Goal: Information Seeking & Learning: Learn about a topic

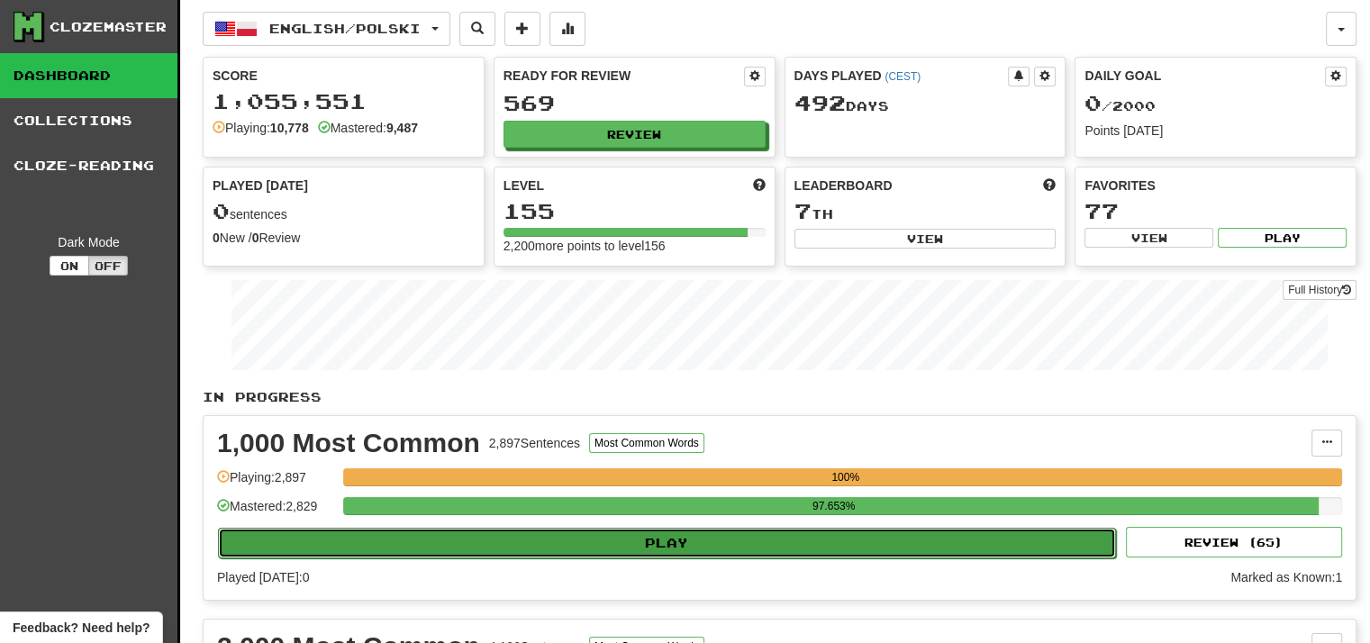
click at [747, 536] on button "Play" at bounding box center [667, 543] width 898 height 31
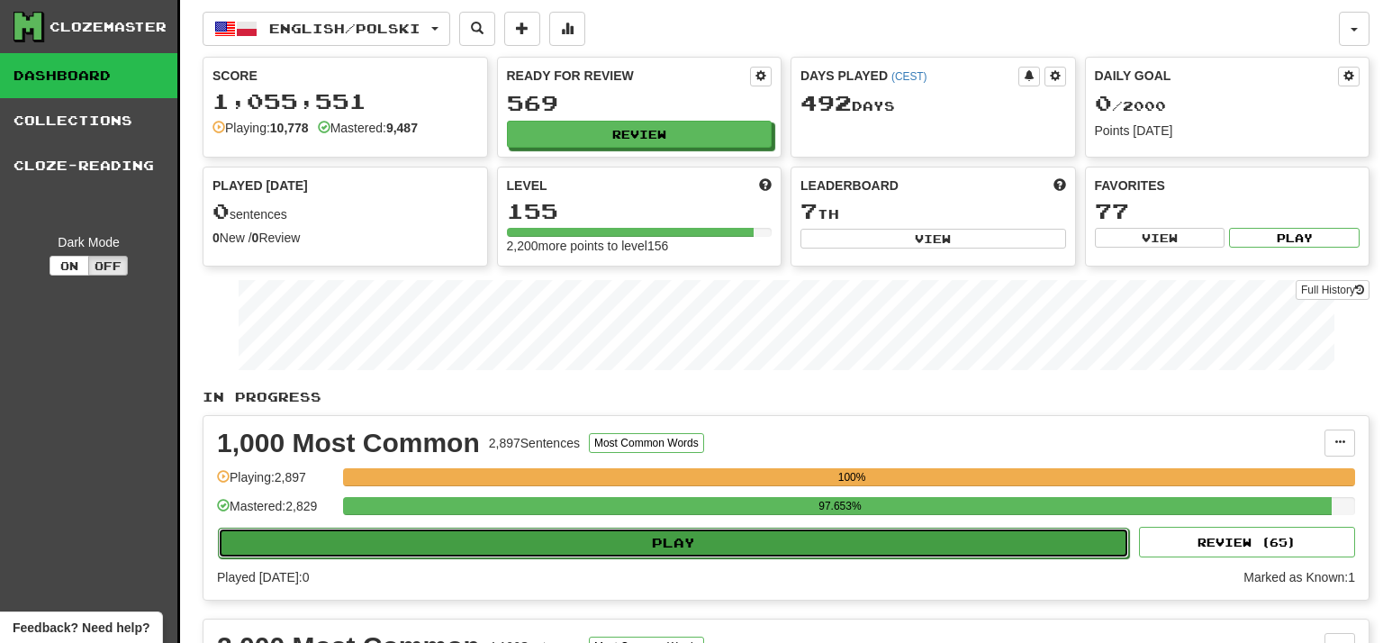
select select "***"
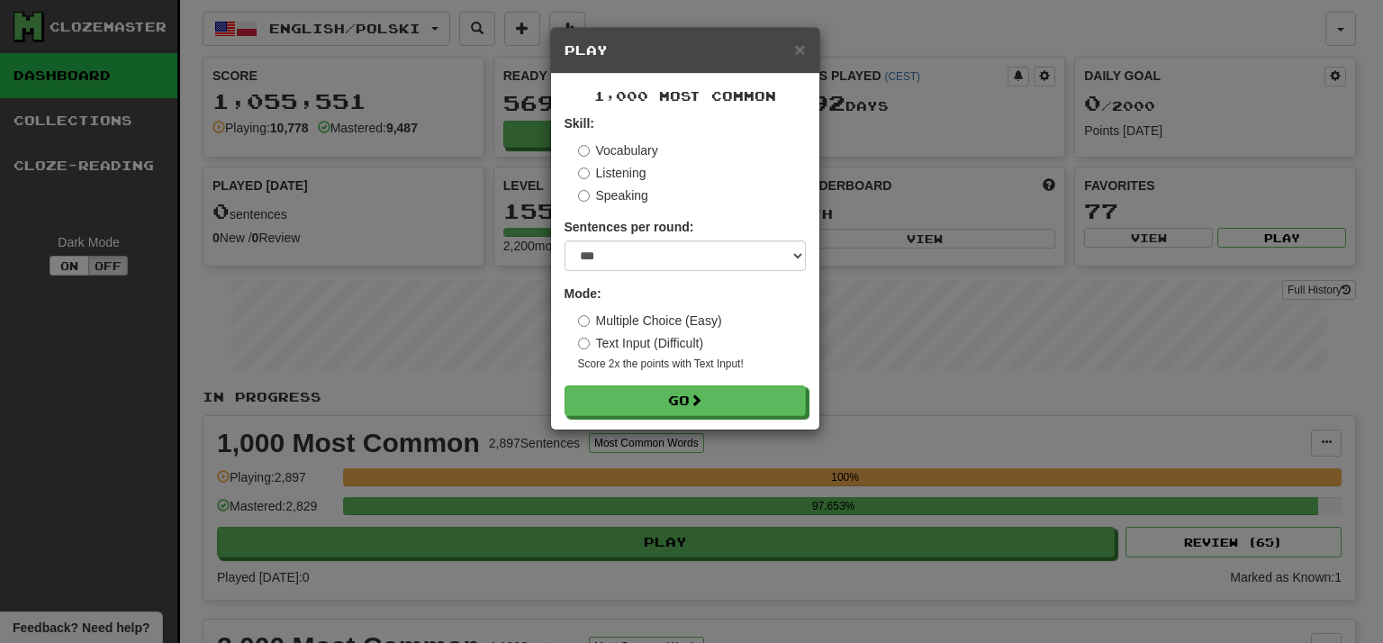
click at [680, 382] on form "Skill: Vocabulary Listening Speaking Sentences per round: * ** ** ** ** ** *** …" at bounding box center [685, 265] width 241 height 302
click at [675, 398] on button "Go" at bounding box center [686, 401] width 241 height 31
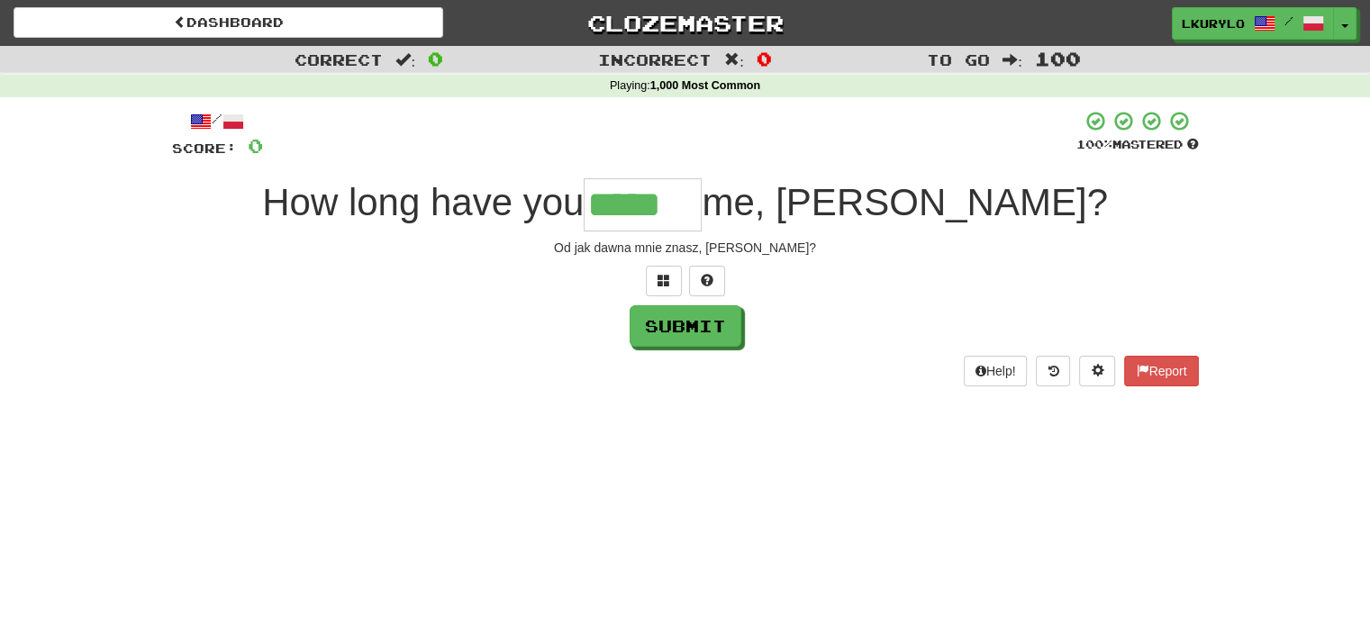
type input "*****"
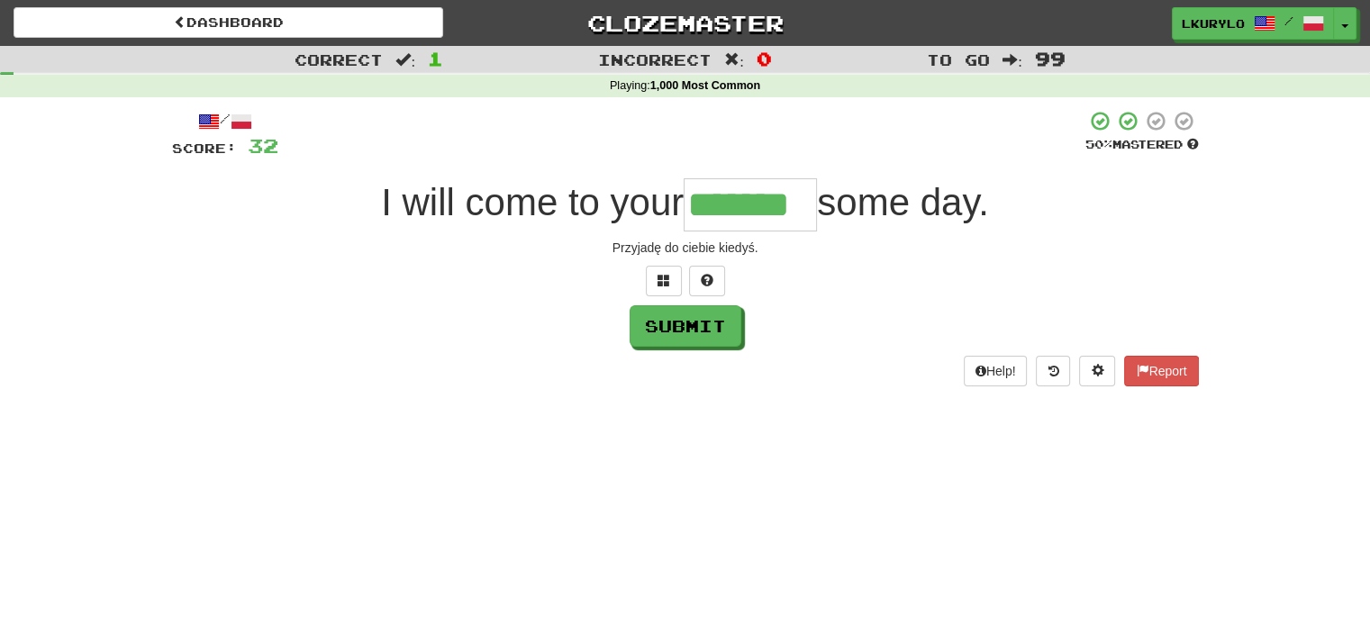
type input "*******"
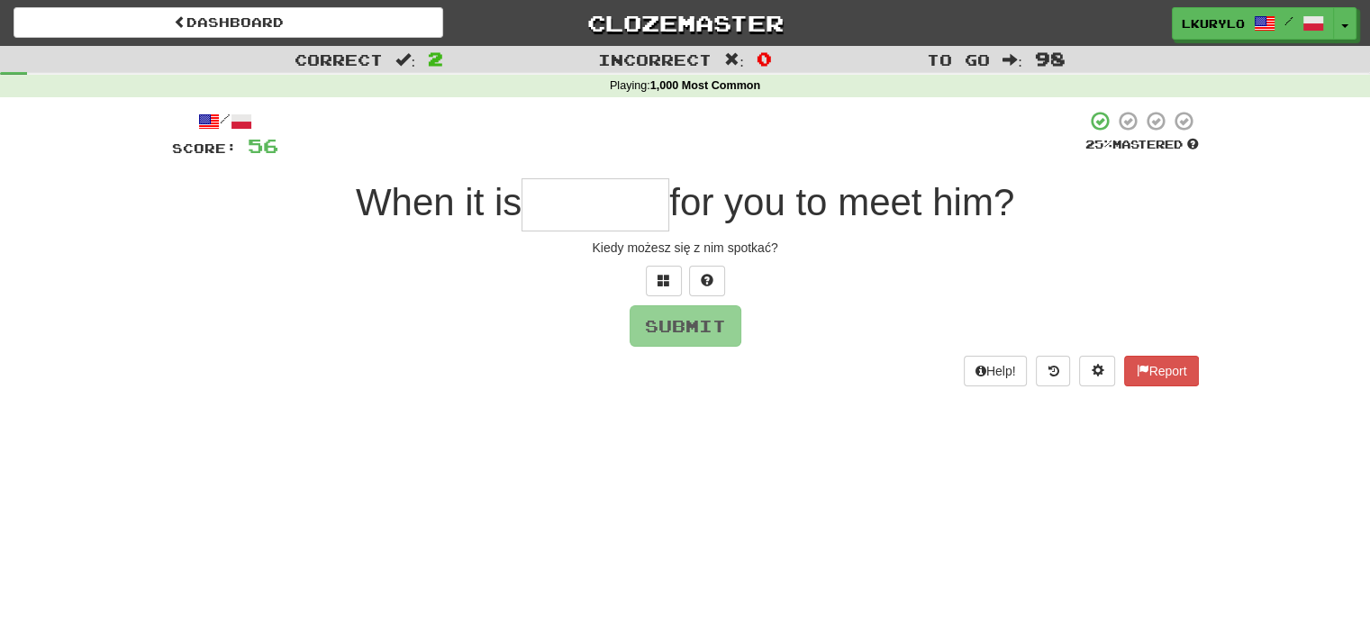
type input "*"
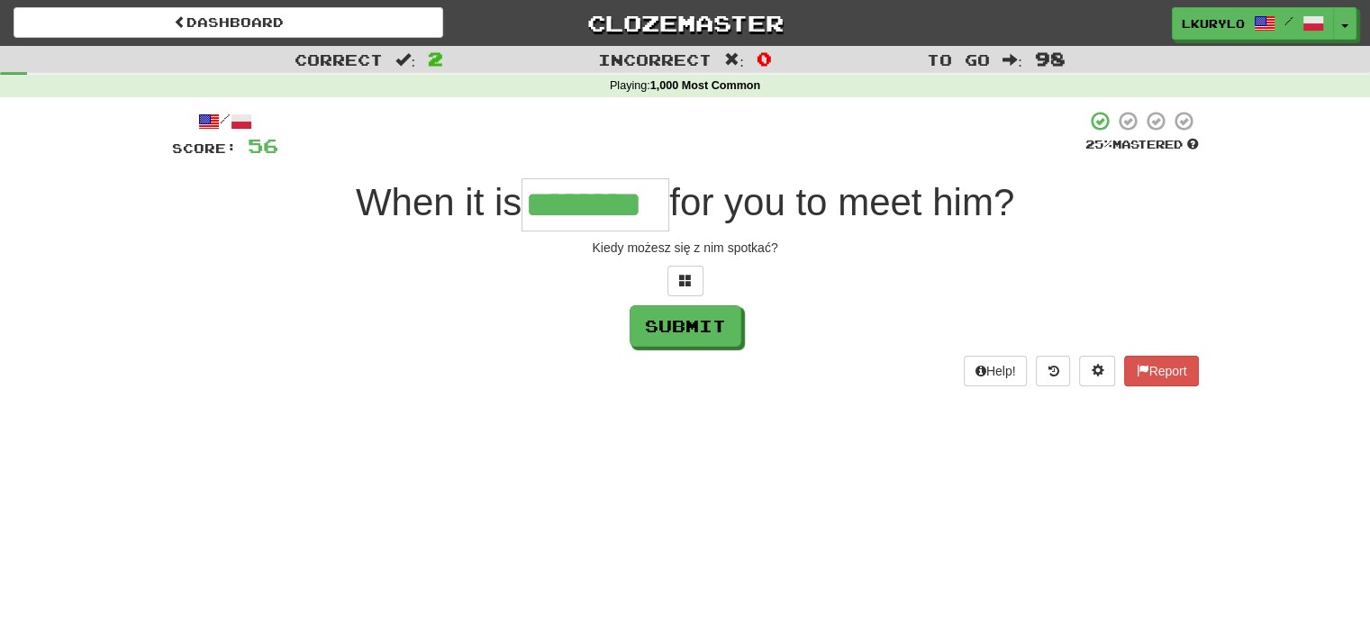
type input "********"
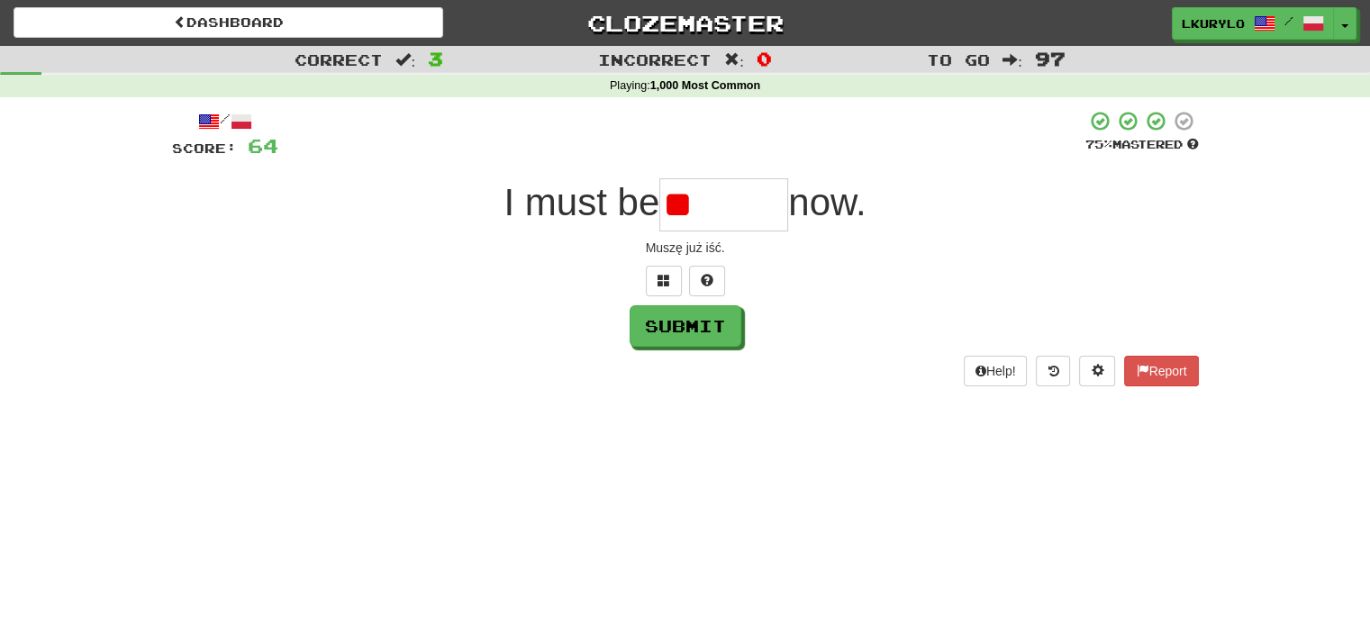
type input "*"
type input "*******"
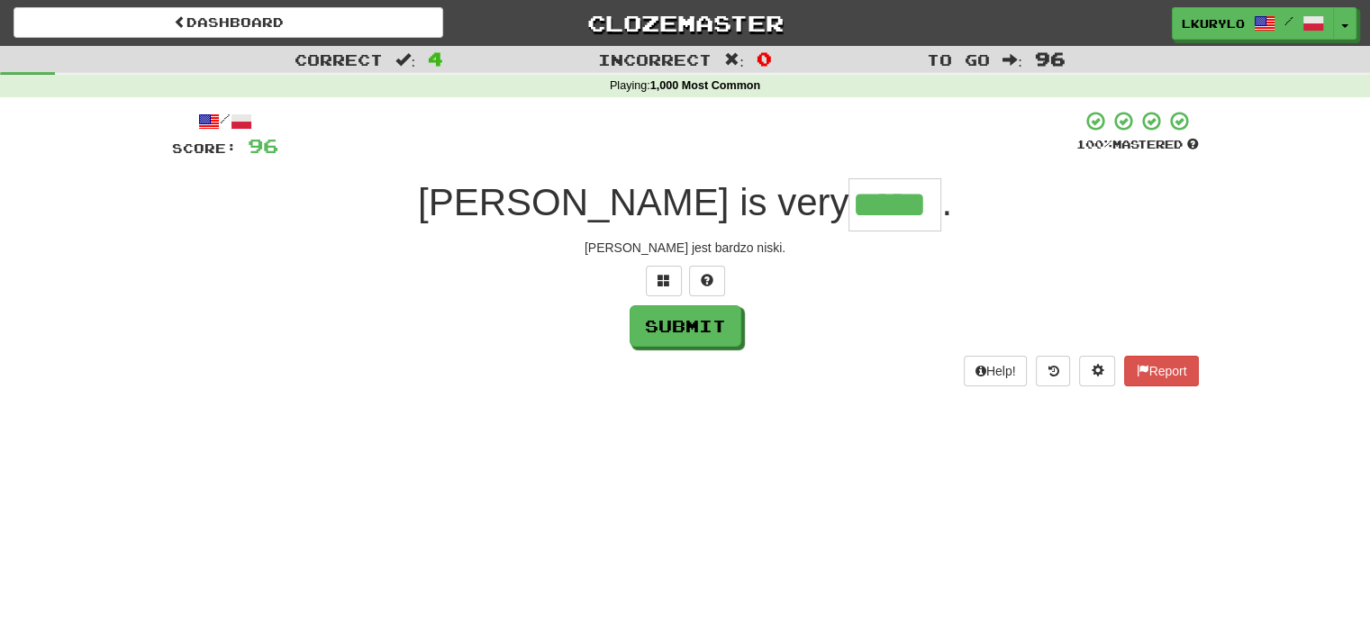
type input "*****"
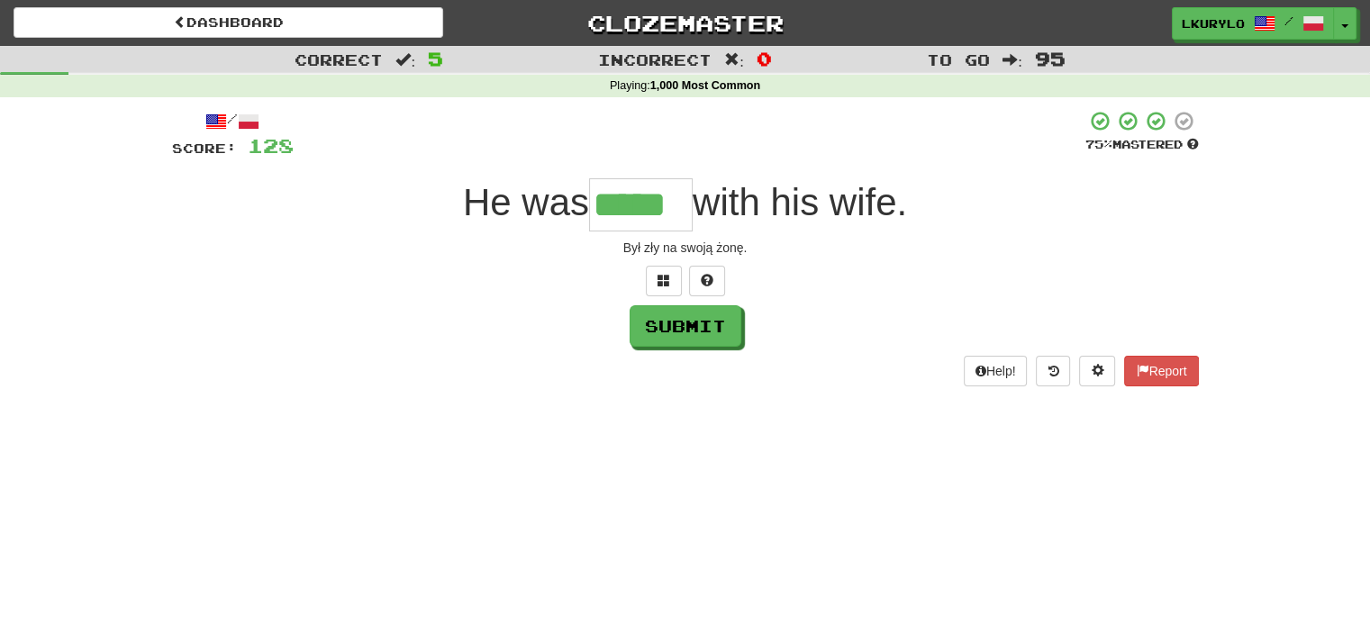
type input "*****"
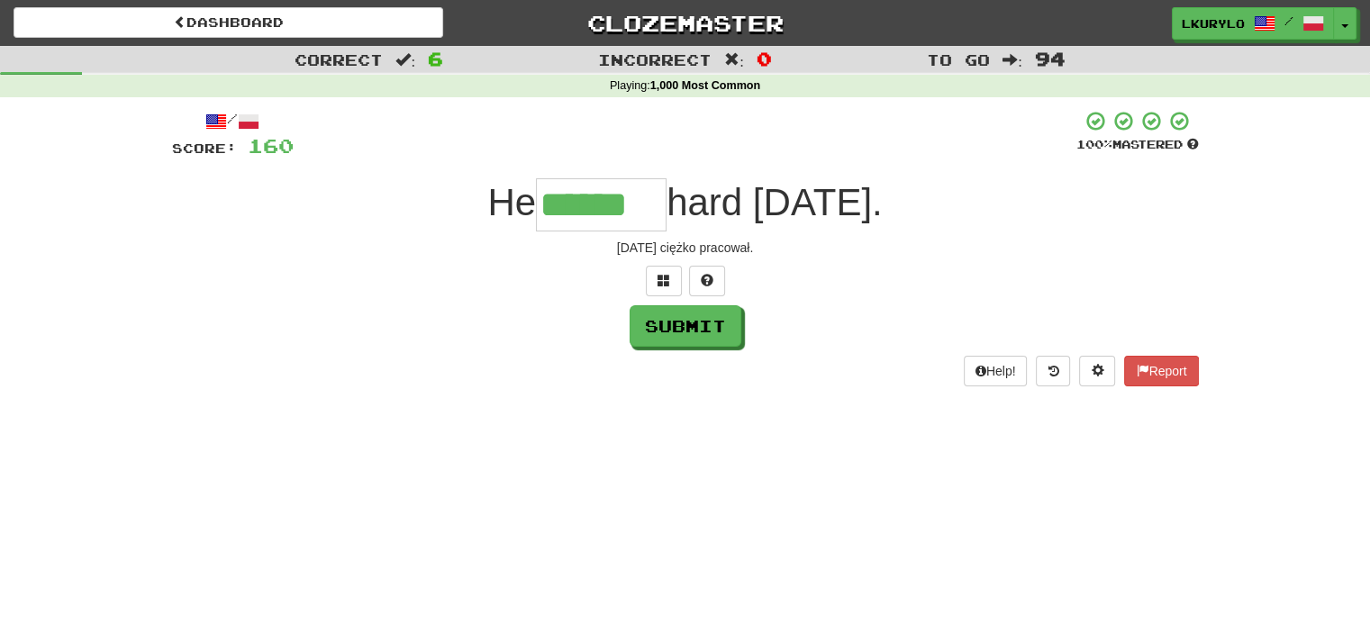
type input "******"
type input "*"
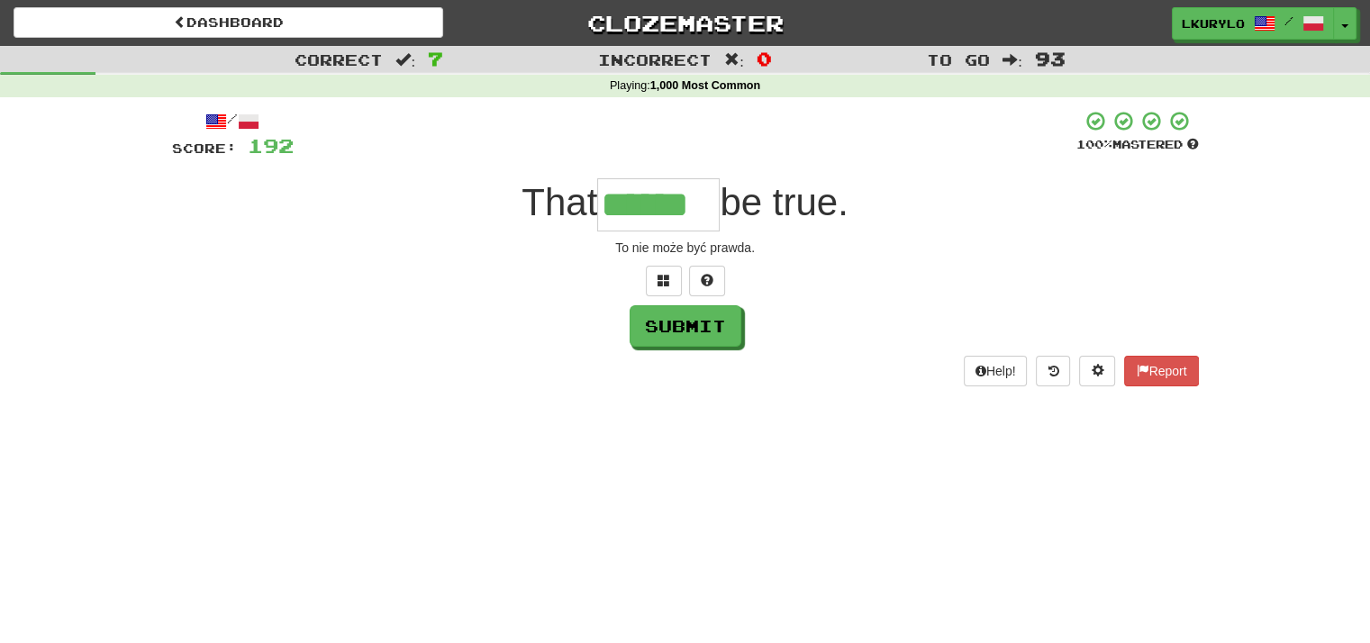
type input "******"
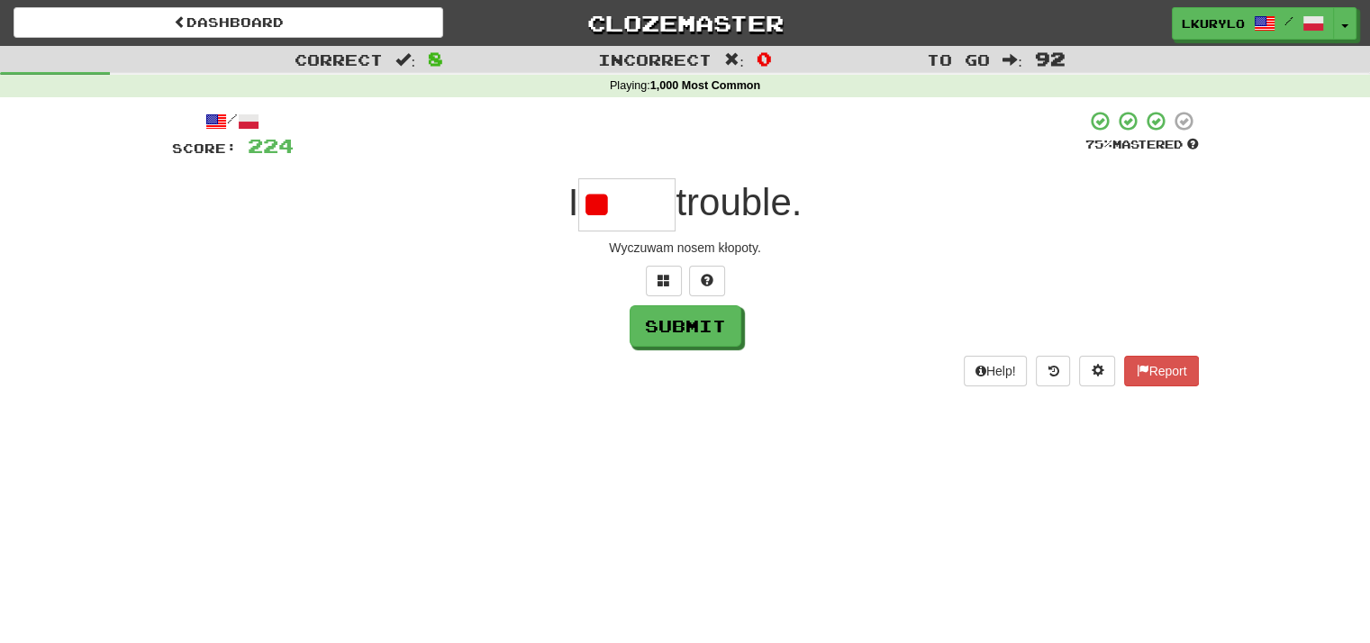
type input "*"
type input "*****"
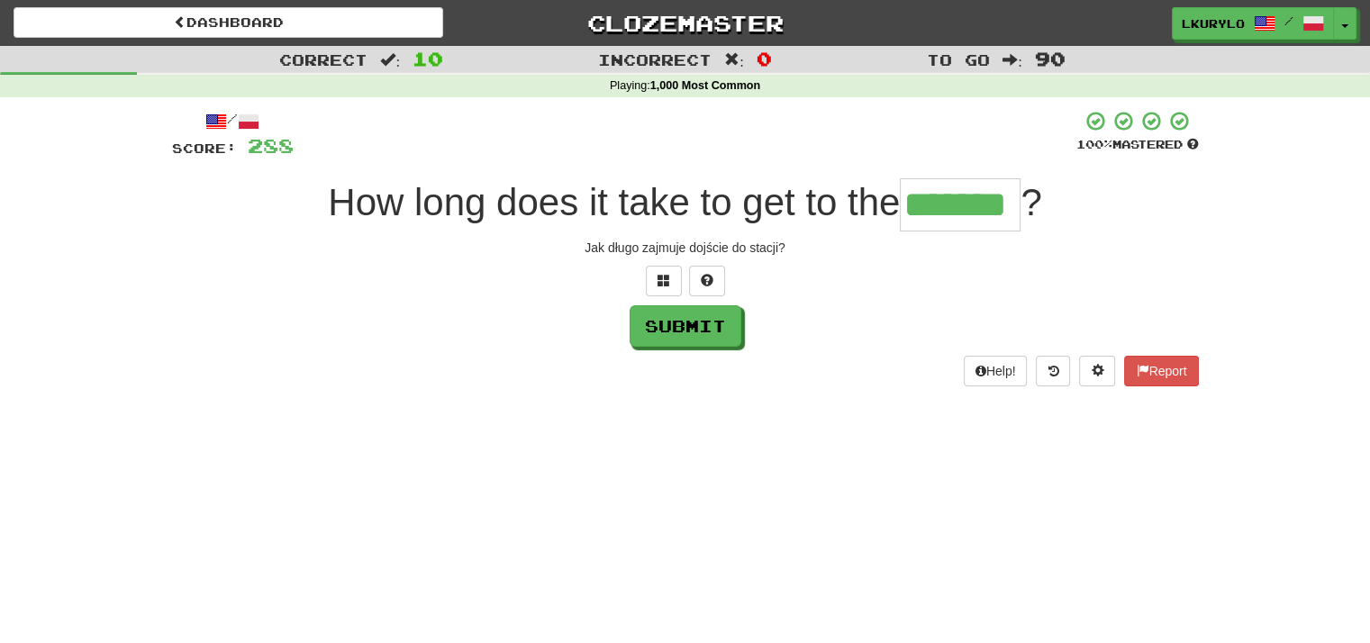
type input "*******"
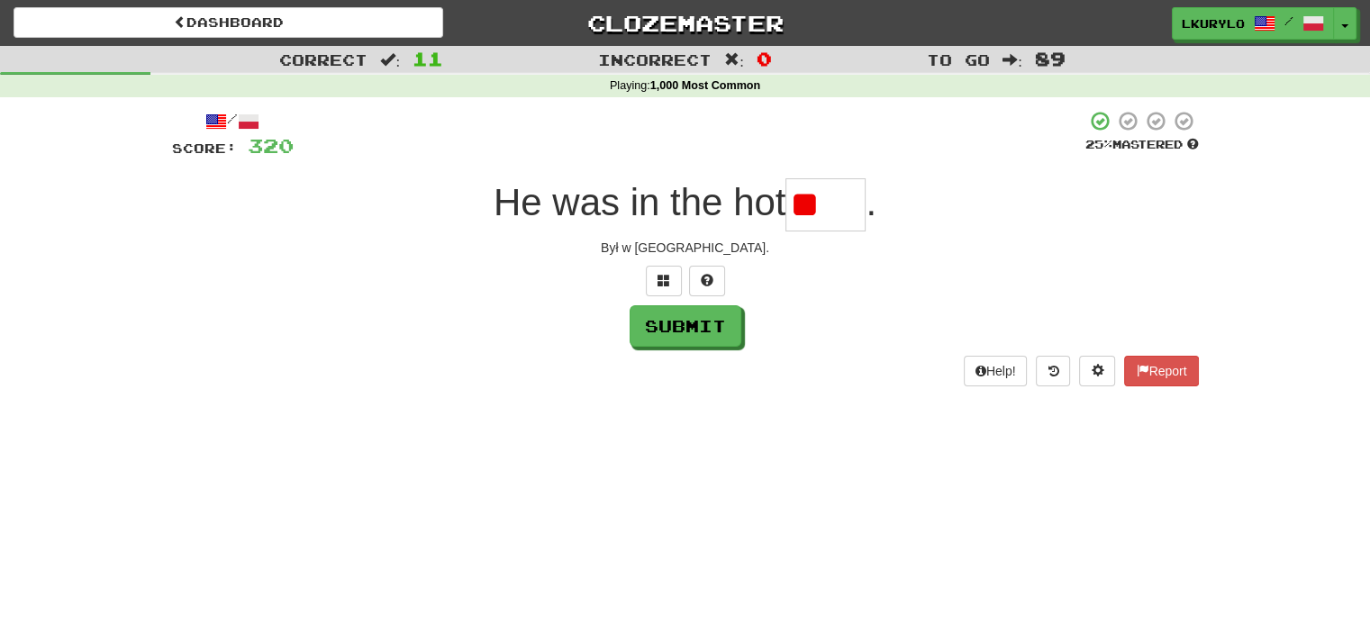
type input "*"
type input "****"
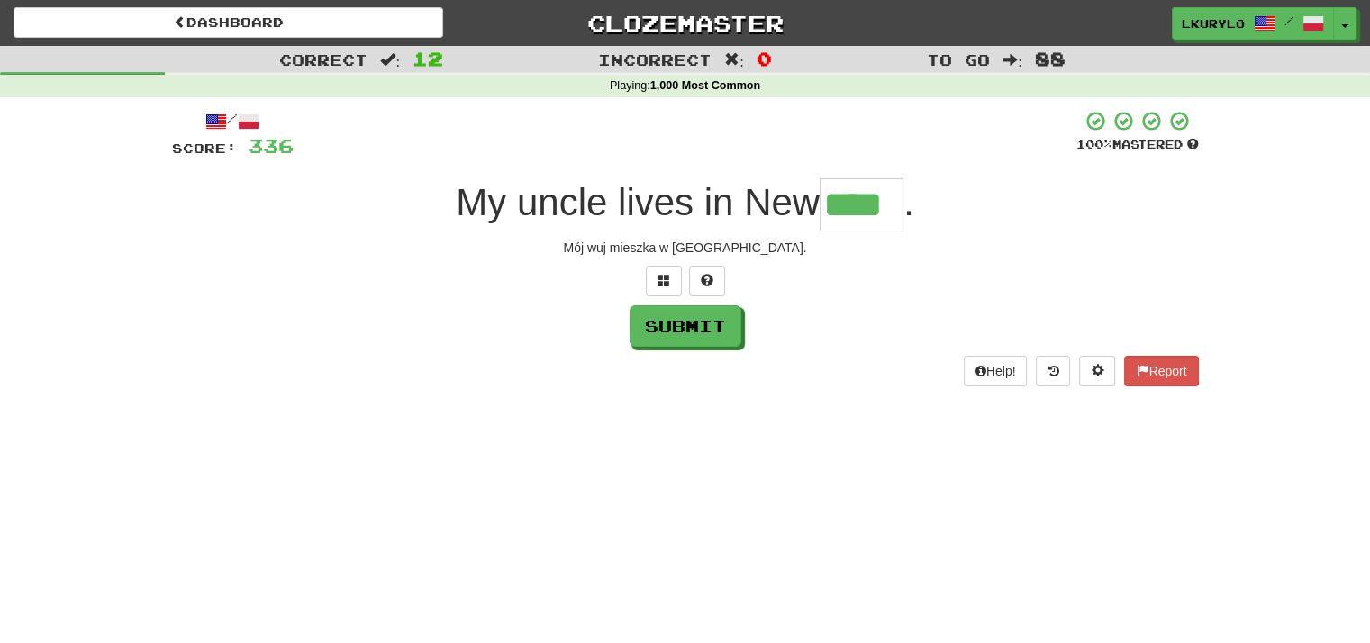
type input "****"
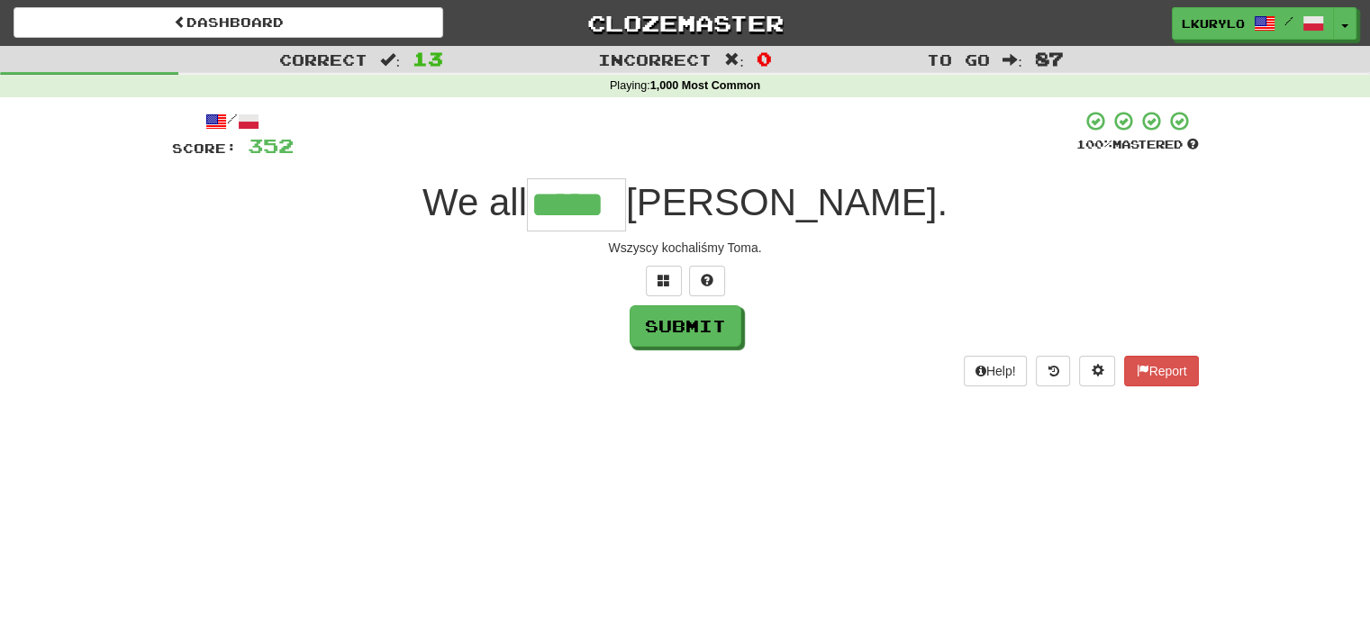
type input "*****"
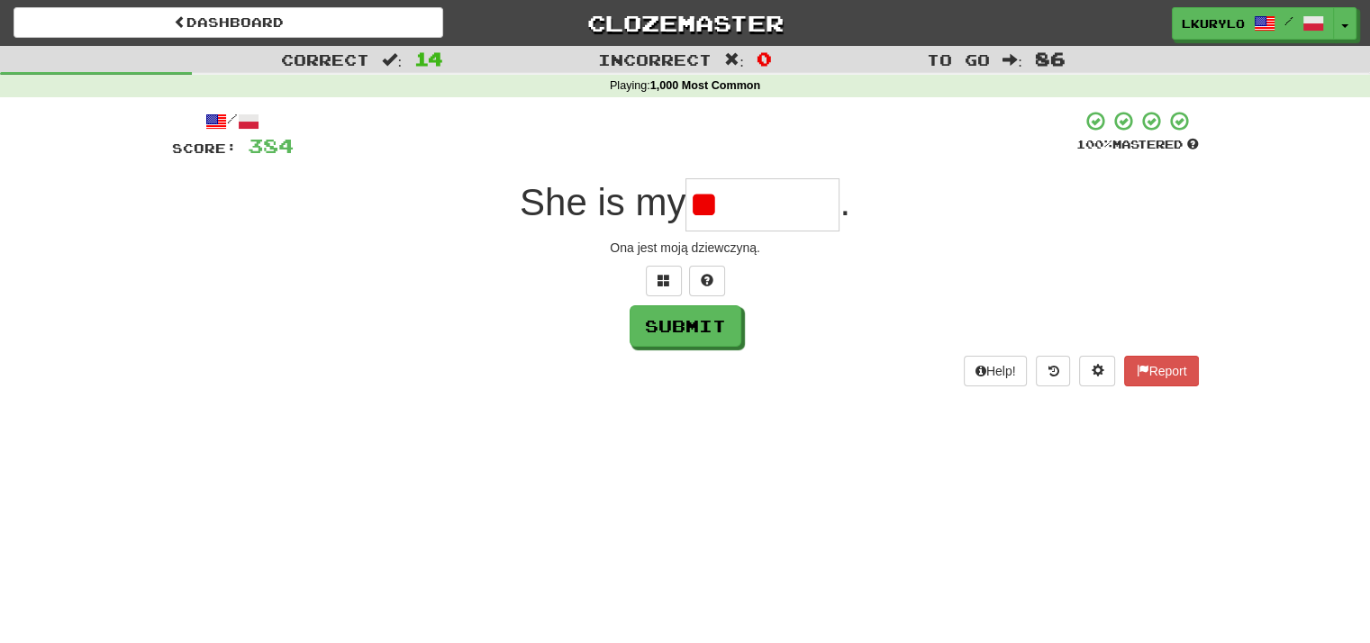
type input "*"
type input "**********"
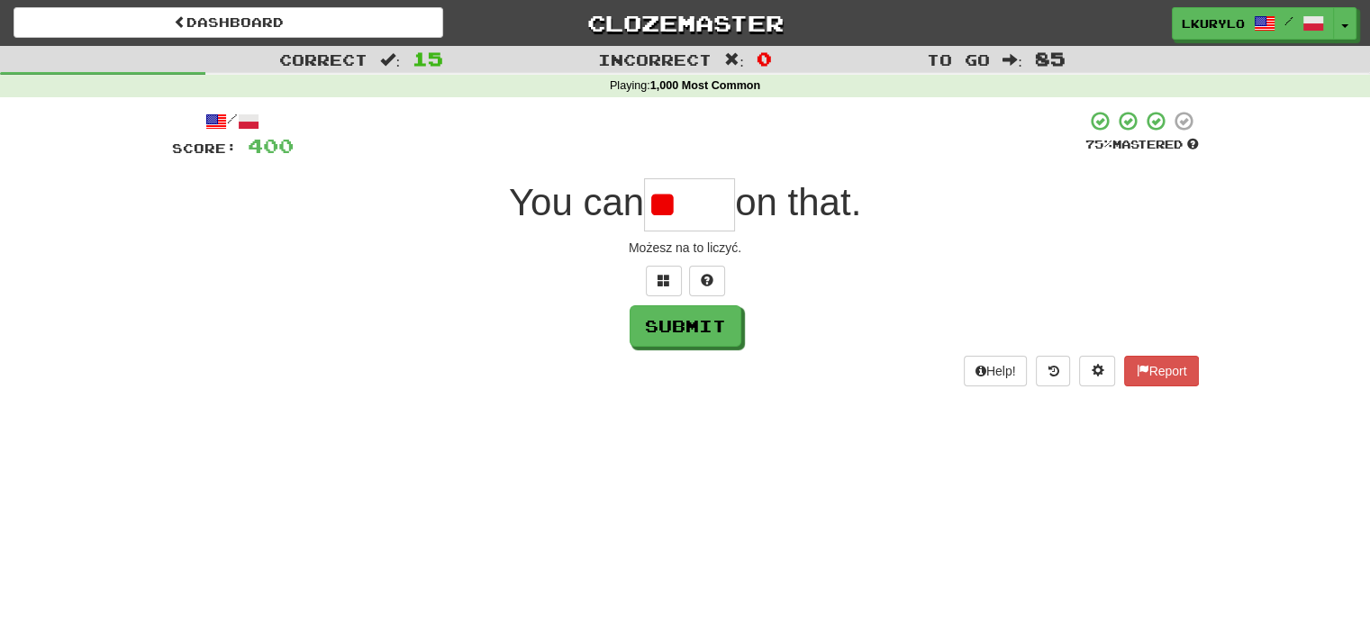
type input "*"
type input "****"
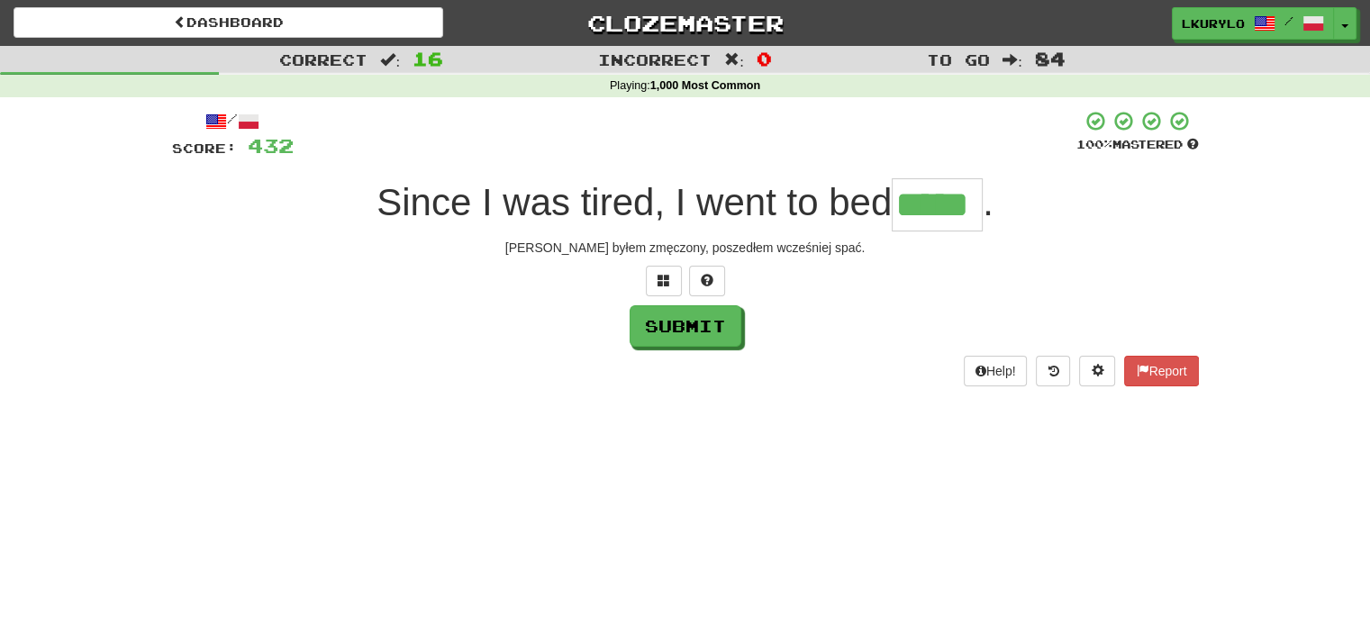
type input "*****"
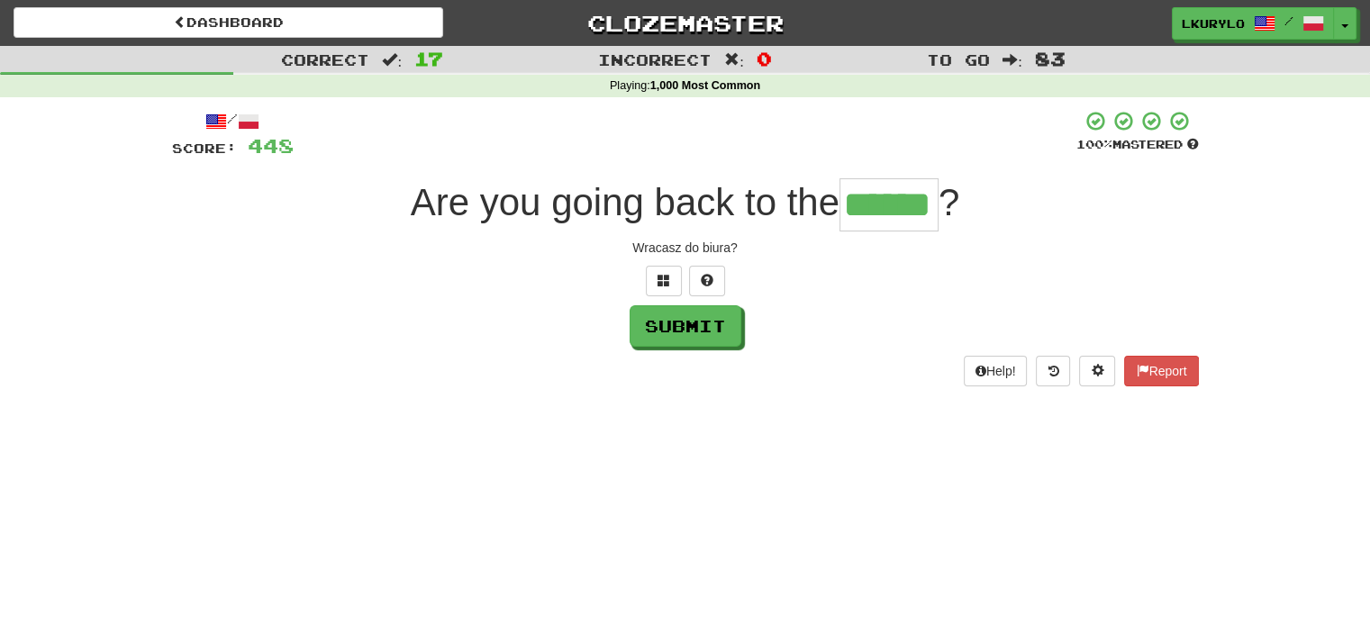
type input "******"
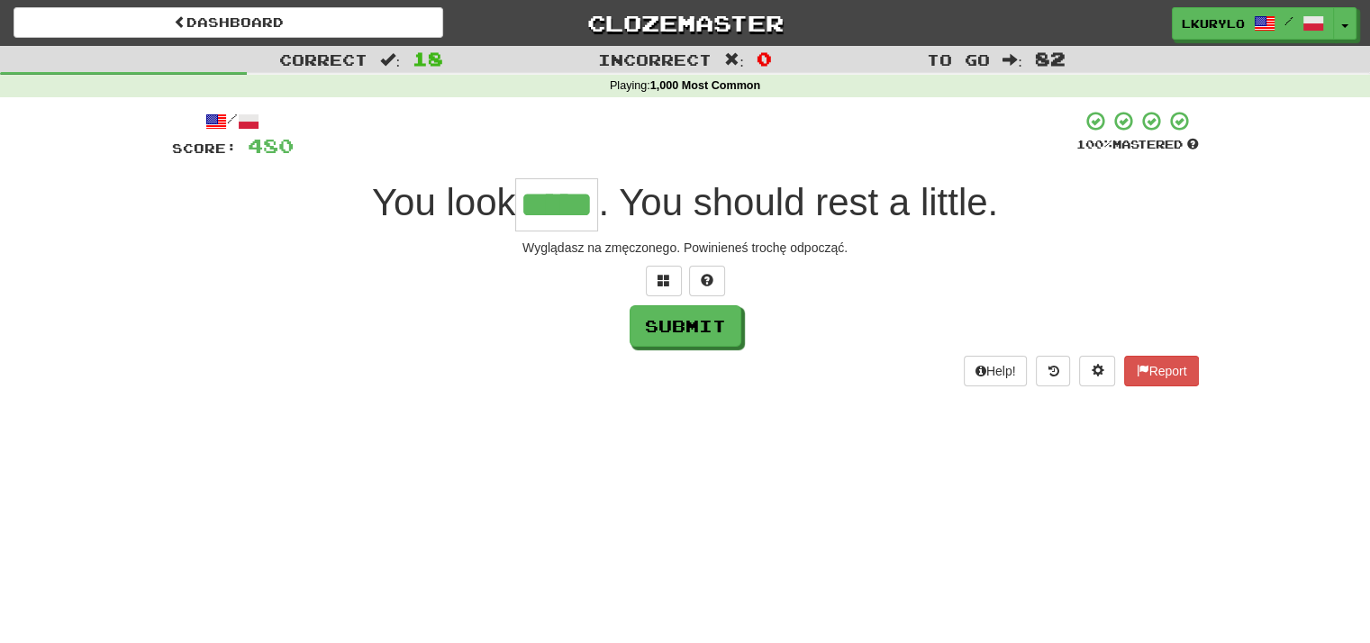
type input "*****"
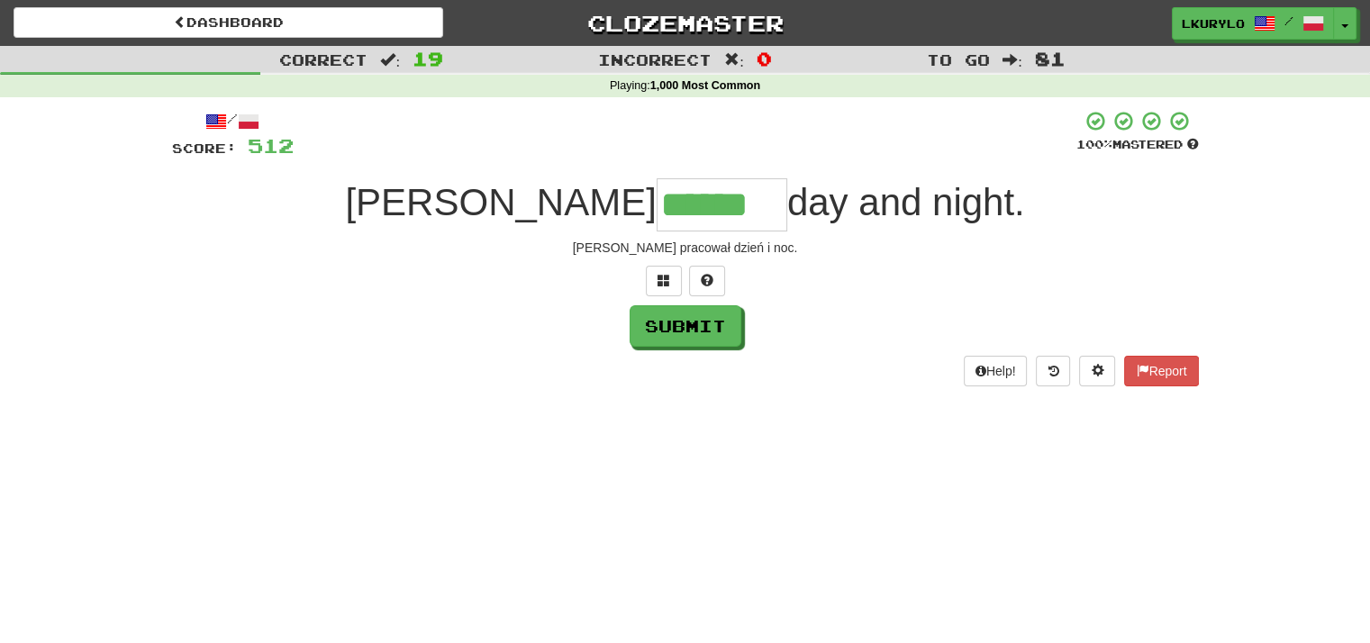
type input "******"
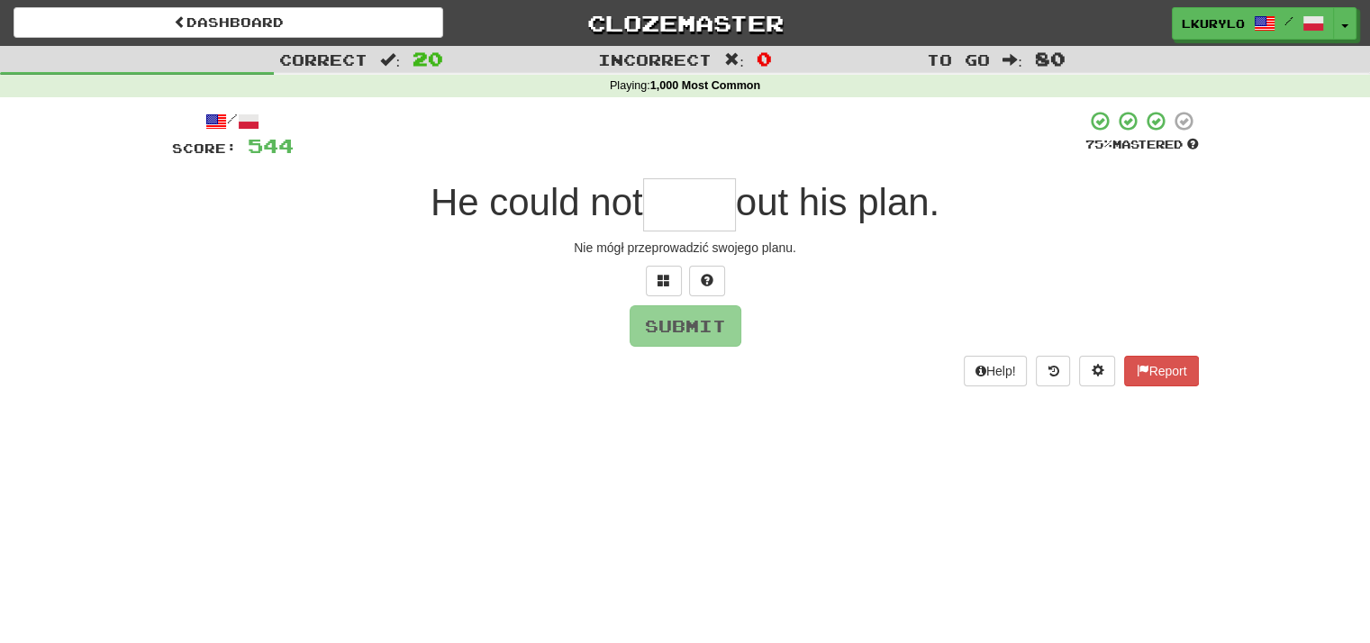
type input "*"
type input "*****"
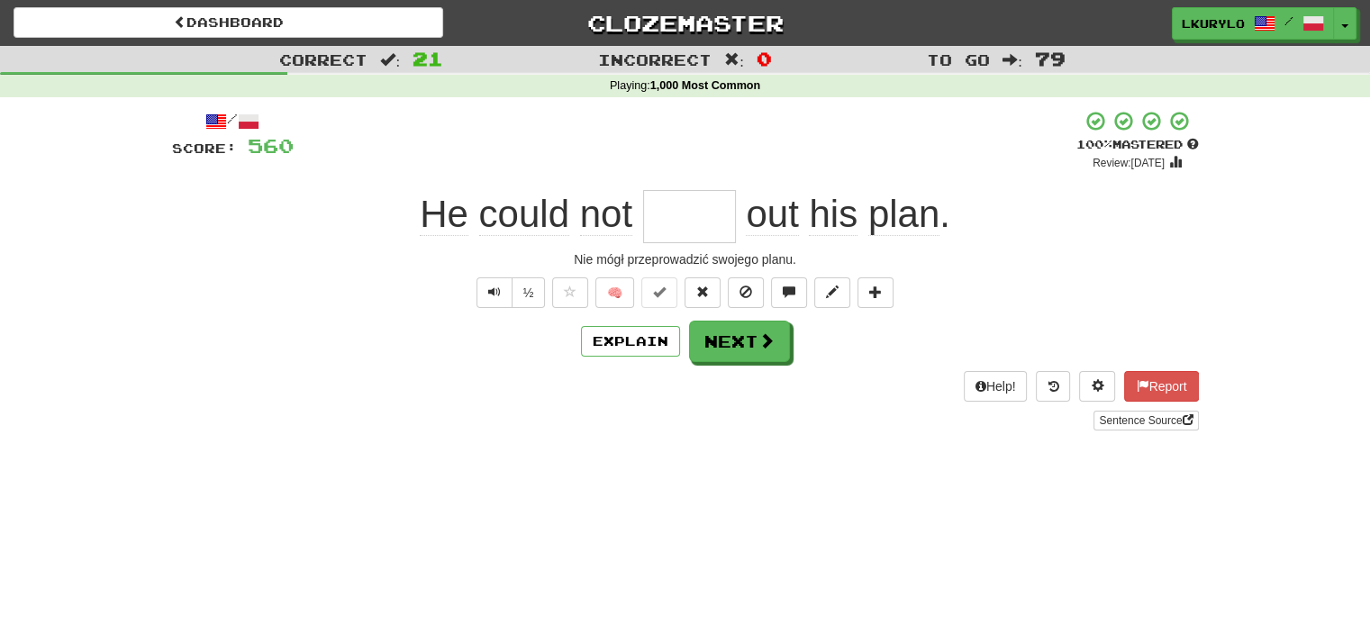
click at [375, 199] on div "He could not out his plan ." at bounding box center [685, 216] width 1027 height 53
click at [267, 313] on div "/ Score: 560 + 16 100 % Mastered Review: 2125-09-21 He could not out his plan .…" at bounding box center [685, 270] width 1027 height 321
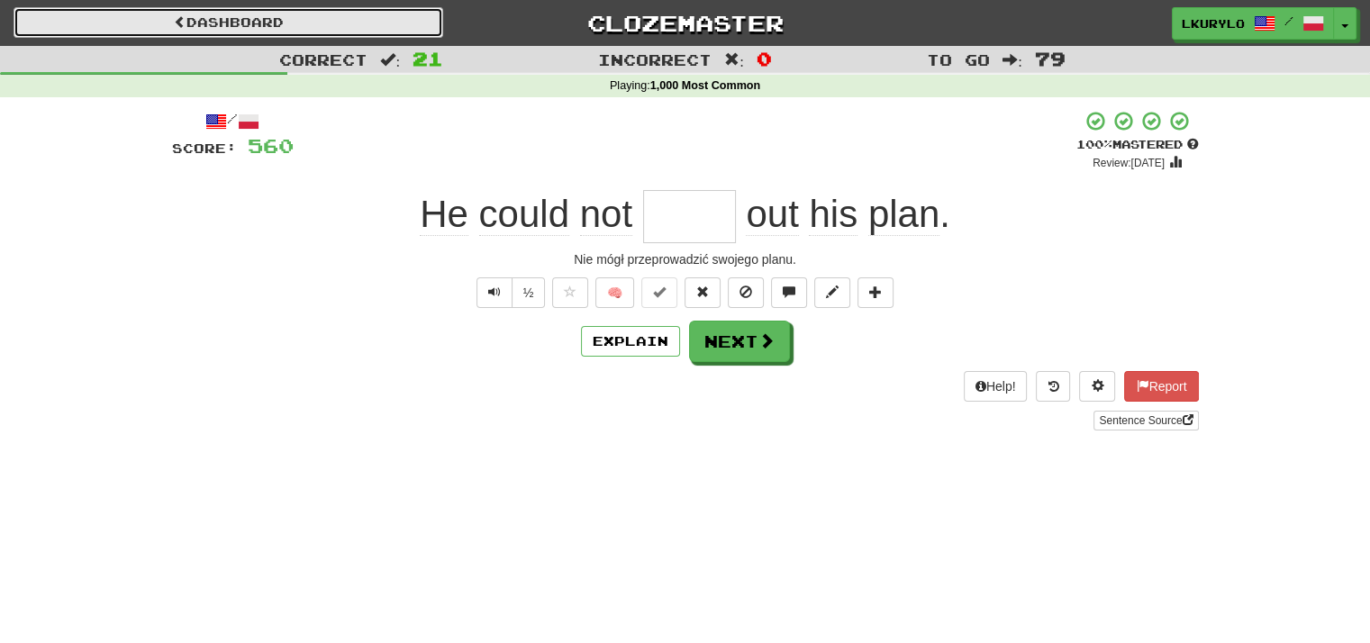
click at [270, 14] on link "Dashboard" at bounding box center [229, 22] width 430 height 31
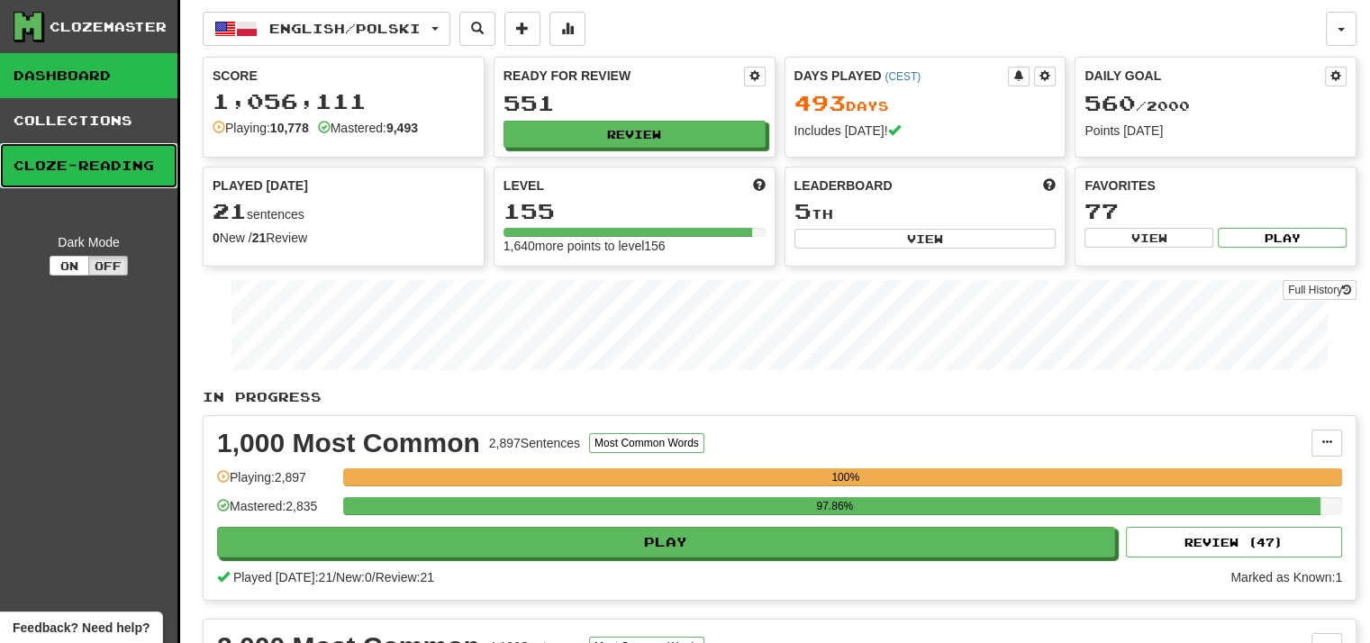
click at [121, 151] on link "Cloze-Reading" at bounding box center [88, 165] width 177 height 45
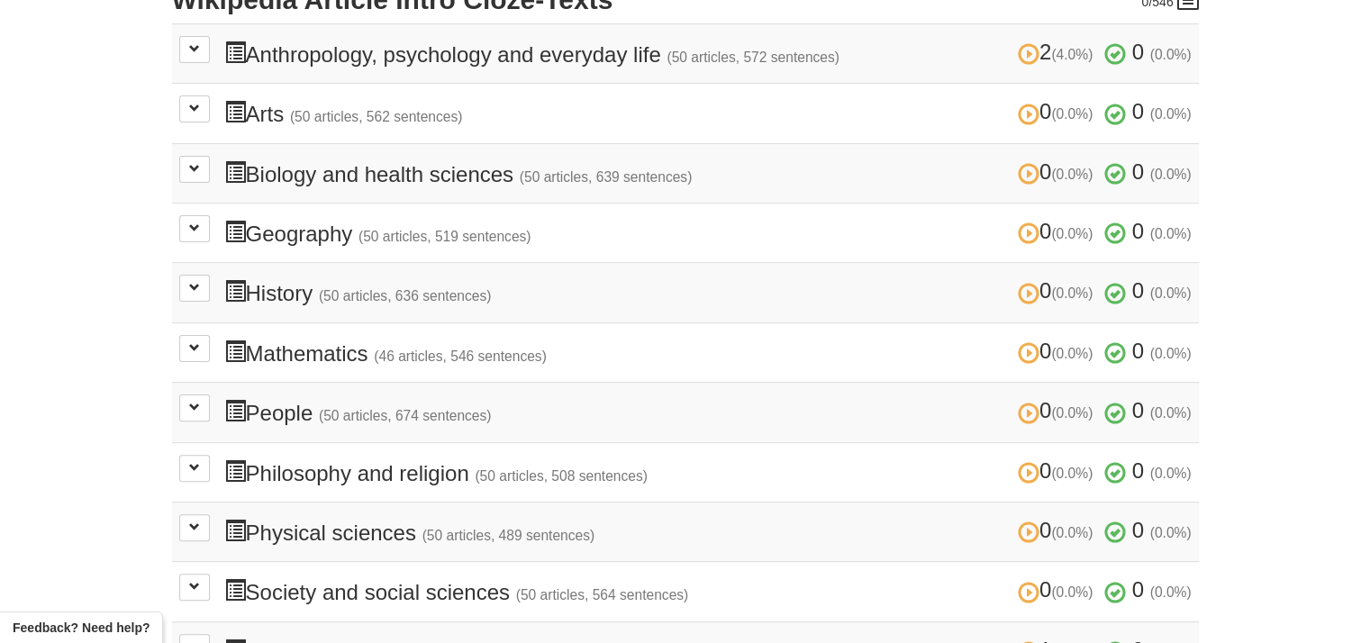
scroll to position [540, 0]
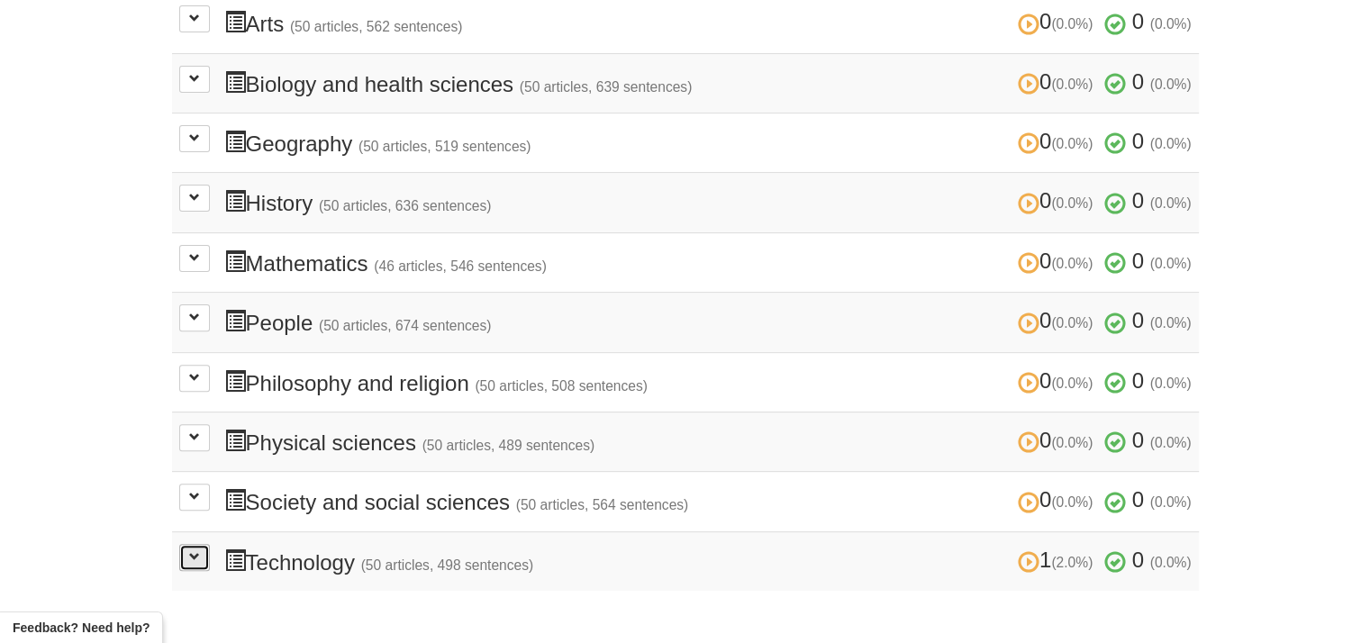
click at [195, 544] on button at bounding box center [194, 557] width 31 height 27
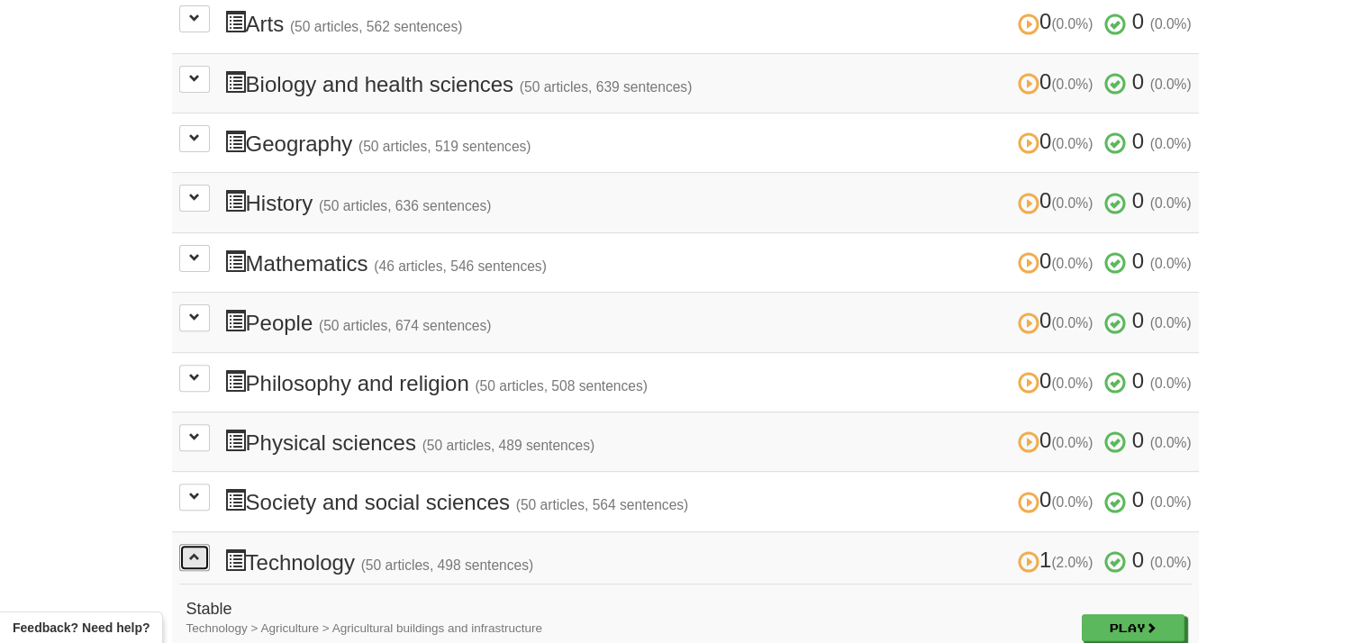
scroll to position [811, 0]
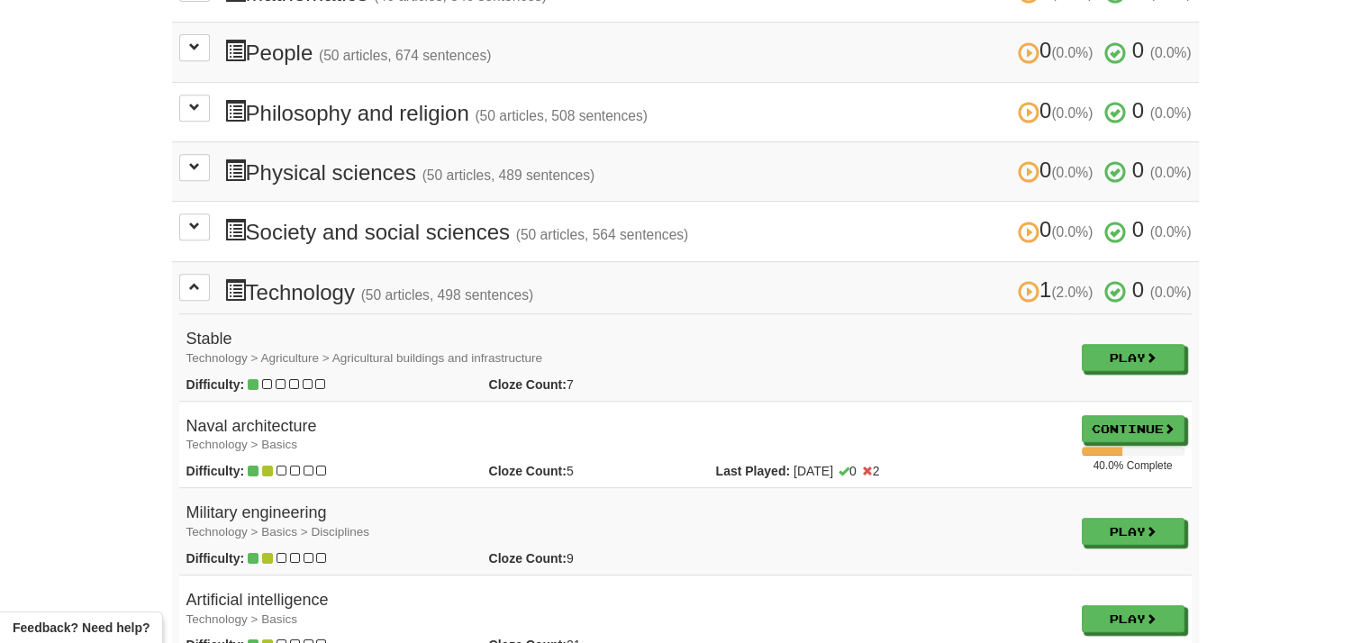
click at [212, 337] on h4 "Stable Technology > Agriculture > Agricultural buildings and infrastructure" at bounding box center [626, 349] width 881 height 36
click at [1180, 345] on link "Play" at bounding box center [1134, 358] width 103 height 27
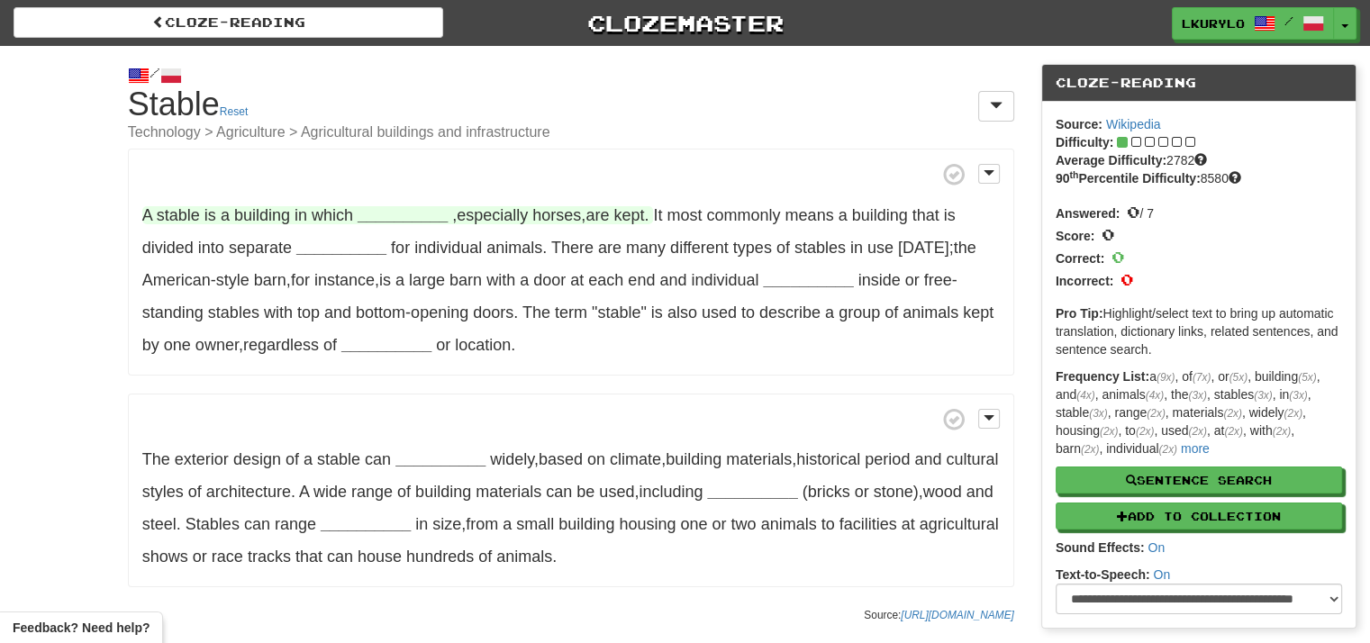
click at [403, 206] on strong "__________" at bounding box center [403, 215] width 90 height 18
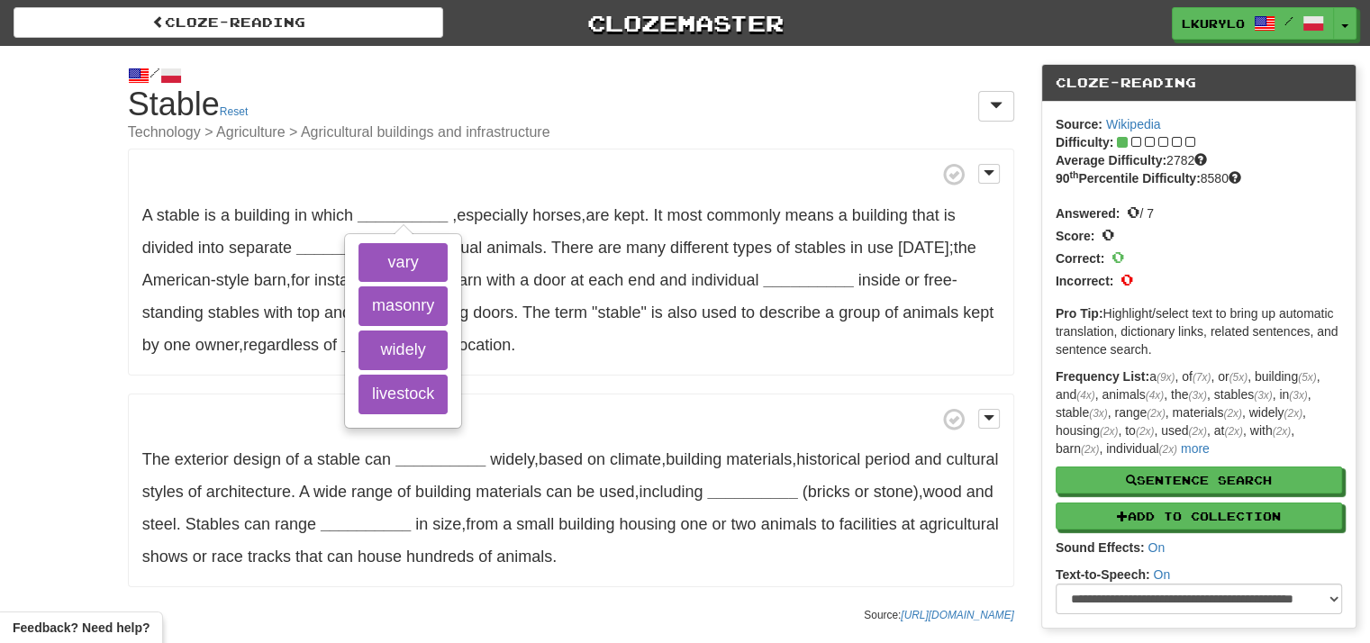
click at [58, 227] on div "/ Cloze-Reading Stable Reset Technology > Agriculture > Agricultural buildings …" at bounding box center [685, 364] width 1370 height 637
click at [59, 227] on div "/ Cloze-Reading Stable Reset Technology > Agriculture > Agricultural buildings …" at bounding box center [685, 364] width 1370 height 637
click at [942, 115] on h1 "Cloze-Reading Stable Reset Technology > Agriculture > Agricultural buildings an…" at bounding box center [571, 113] width 886 height 54
click at [976, 110] on h1 "Cloze-Reading Stable Reset Technology > Agriculture > Agricultural buildings an…" at bounding box center [571, 113] width 886 height 54
click at [992, 107] on span at bounding box center [996, 105] width 13 height 14
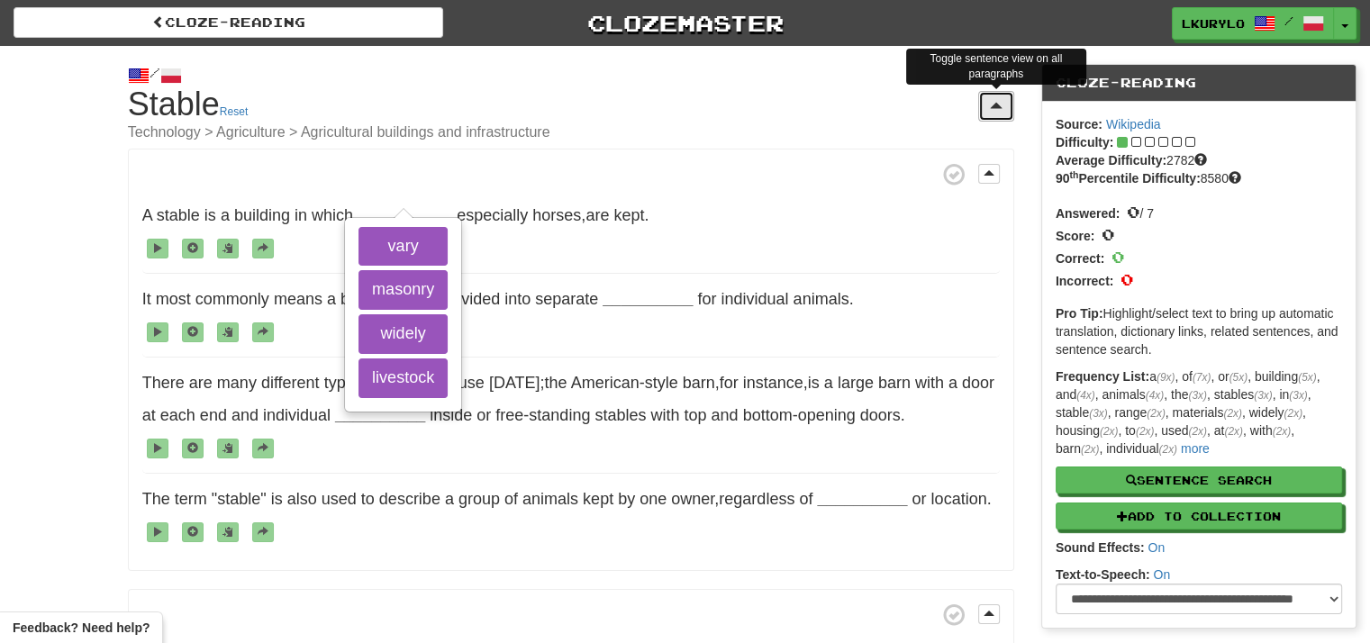
click at [992, 107] on span at bounding box center [996, 105] width 13 height 14
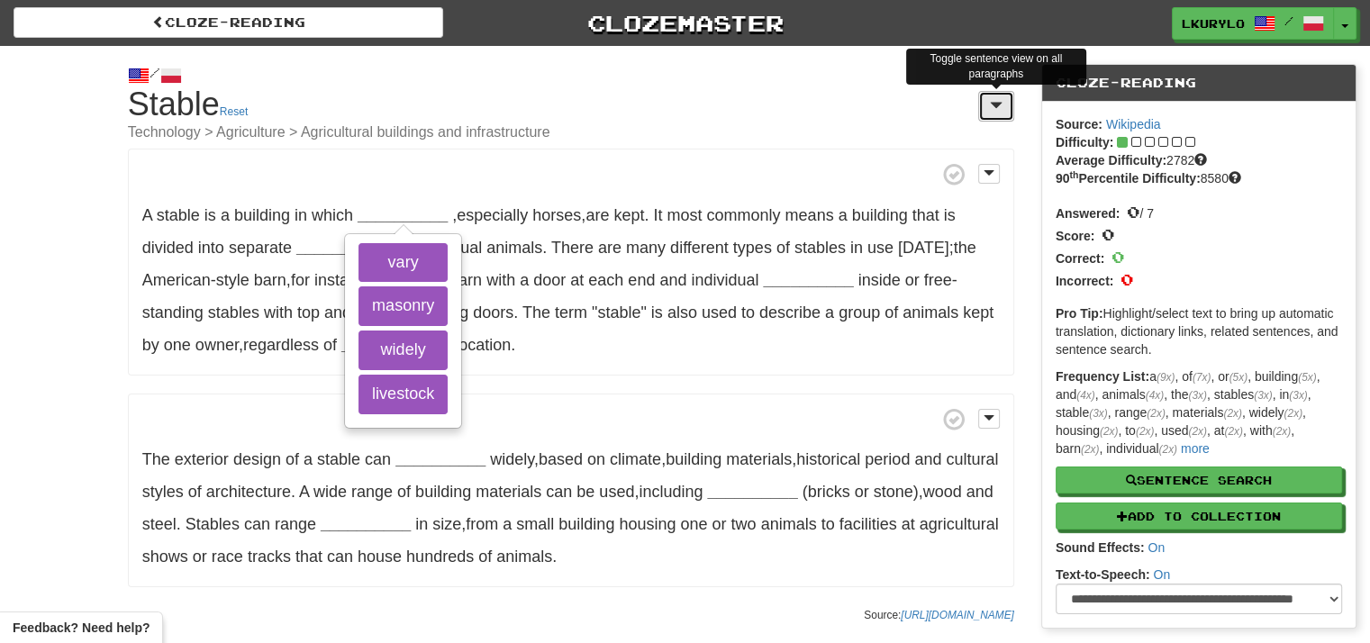
click at [992, 107] on span at bounding box center [996, 105] width 13 height 14
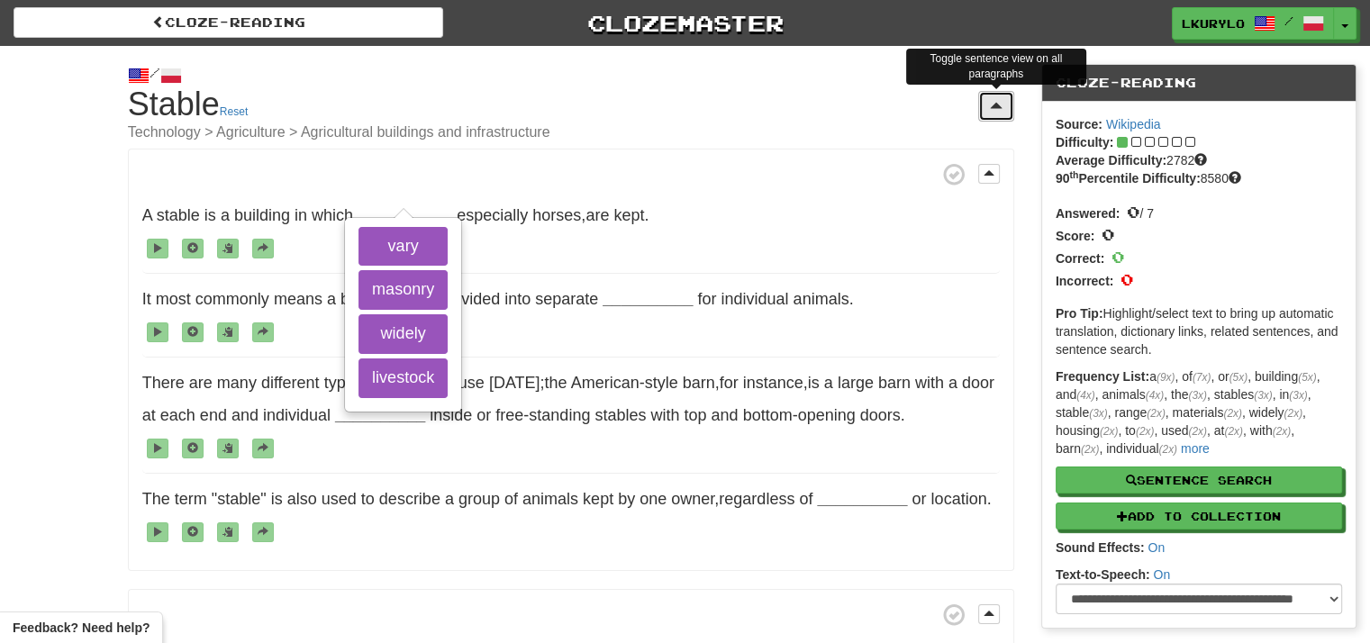
click at [992, 107] on span at bounding box center [996, 105] width 13 height 14
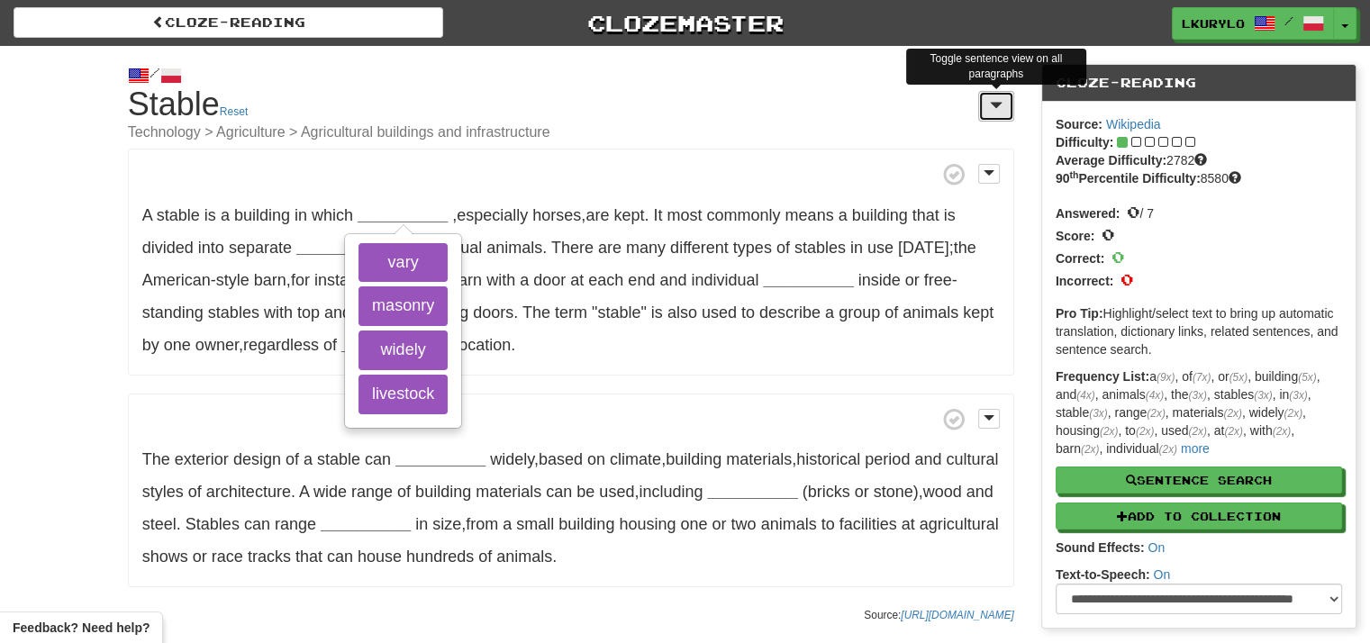
click at [992, 107] on span at bounding box center [996, 105] width 13 height 14
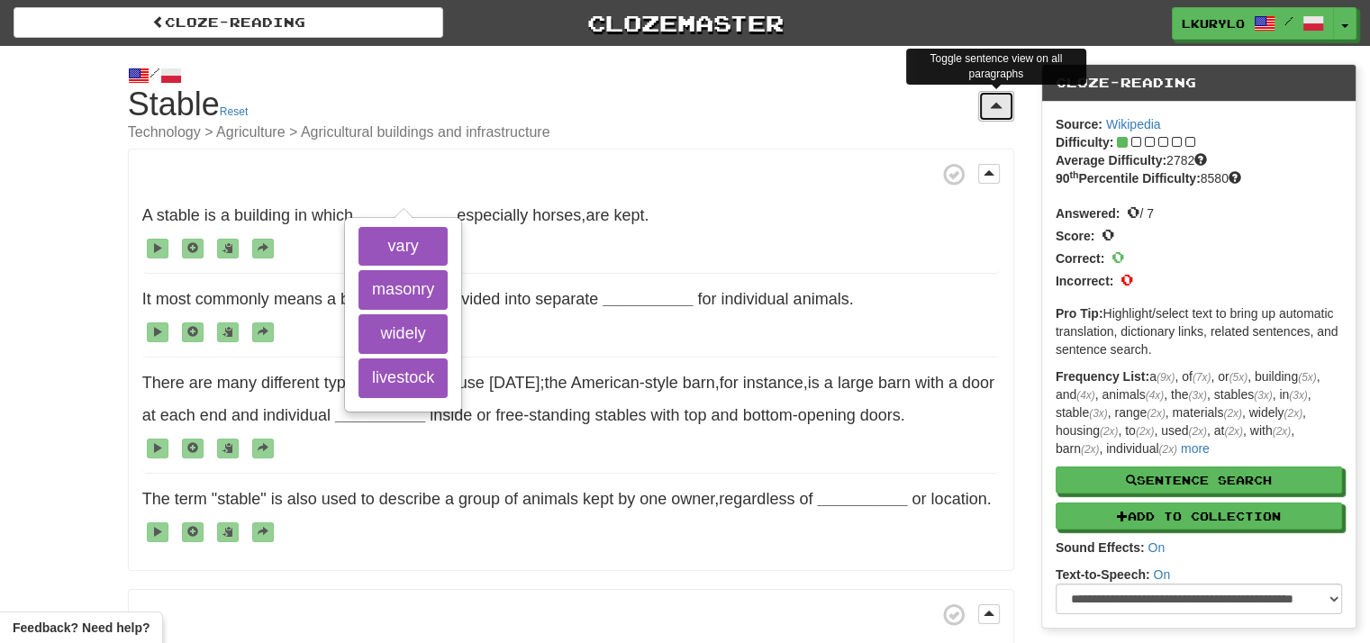
click at [992, 107] on span at bounding box center [996, 105] width 13 height 14
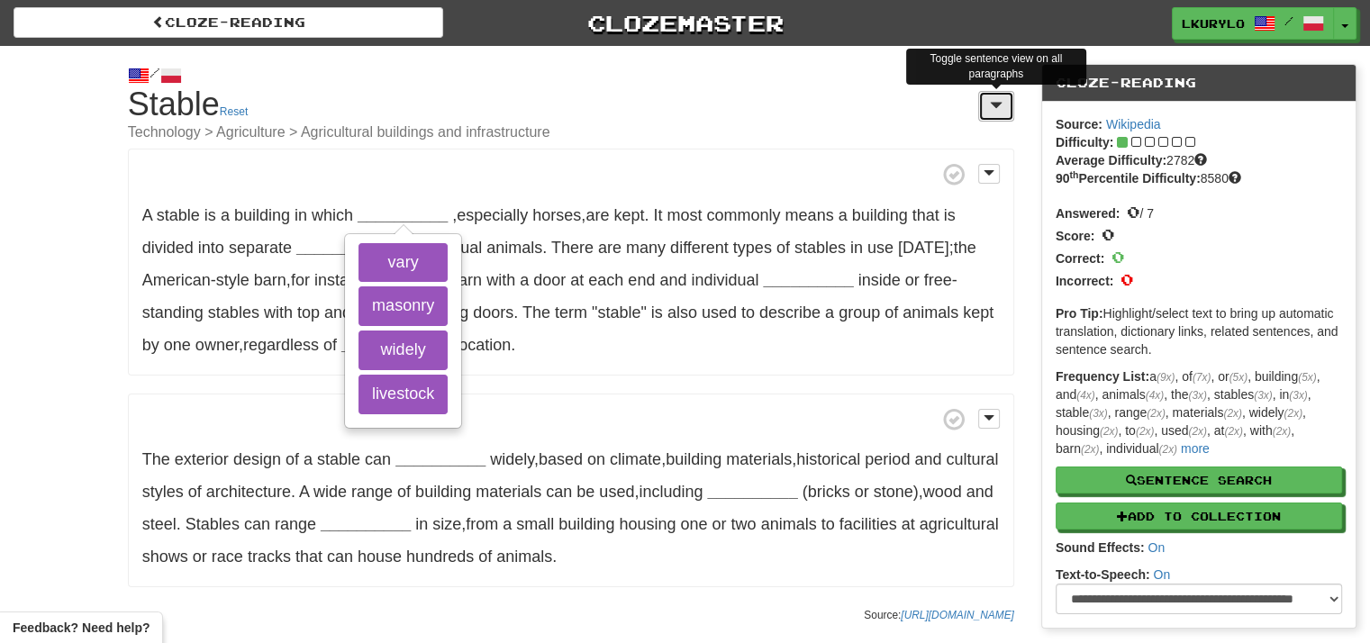
click at [992, 107] on span at bounding box center [996, 105] width 13 height 14
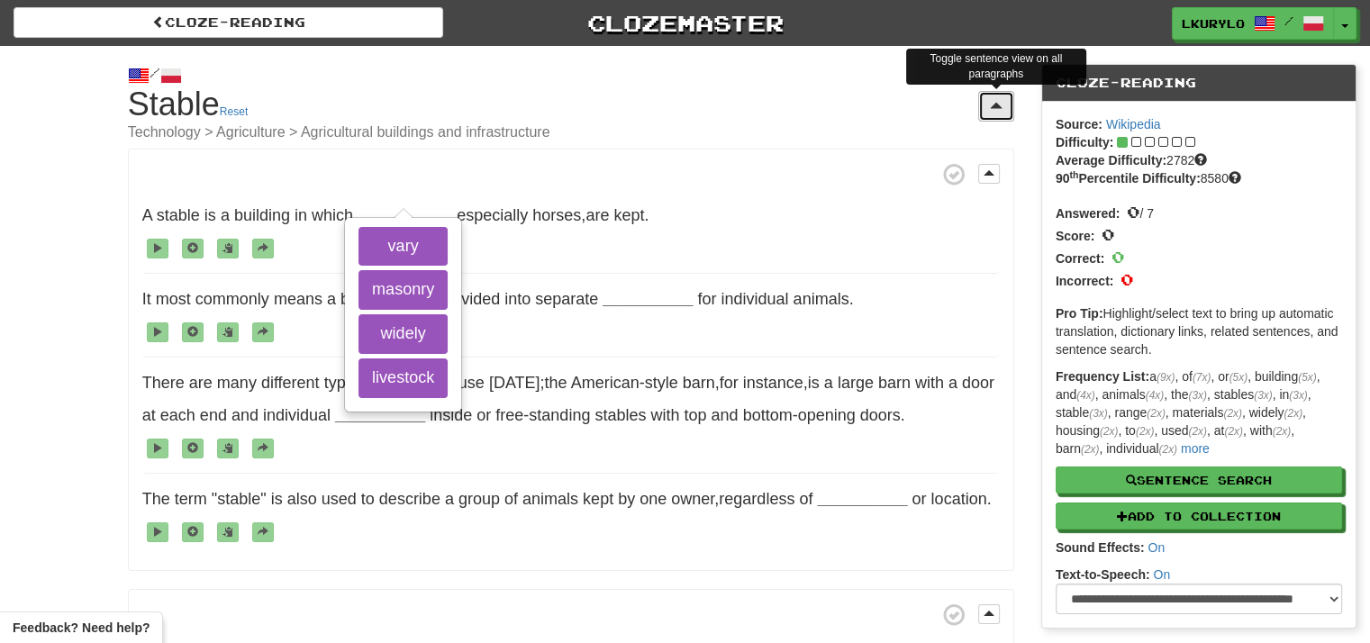
click at [992, 107] on span at bounding box center [996, 105] width 13 height 14
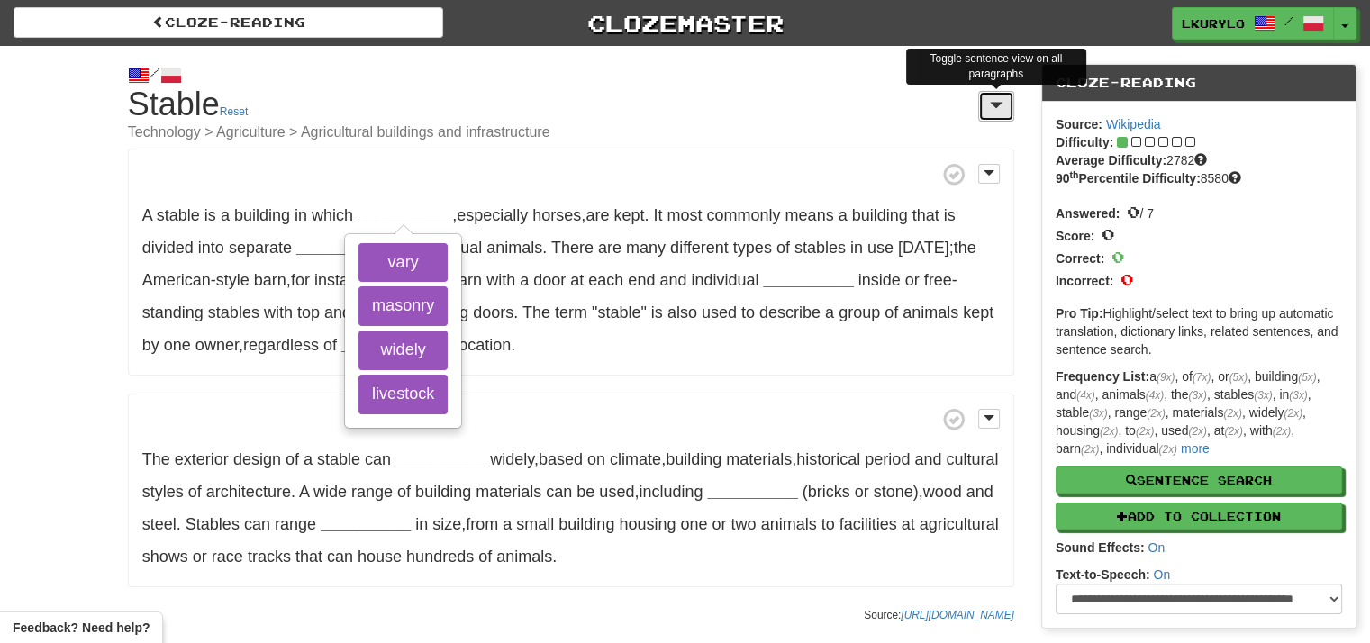
click at [987, 114] on button at bounding box center [996, 106] width 36 height 31
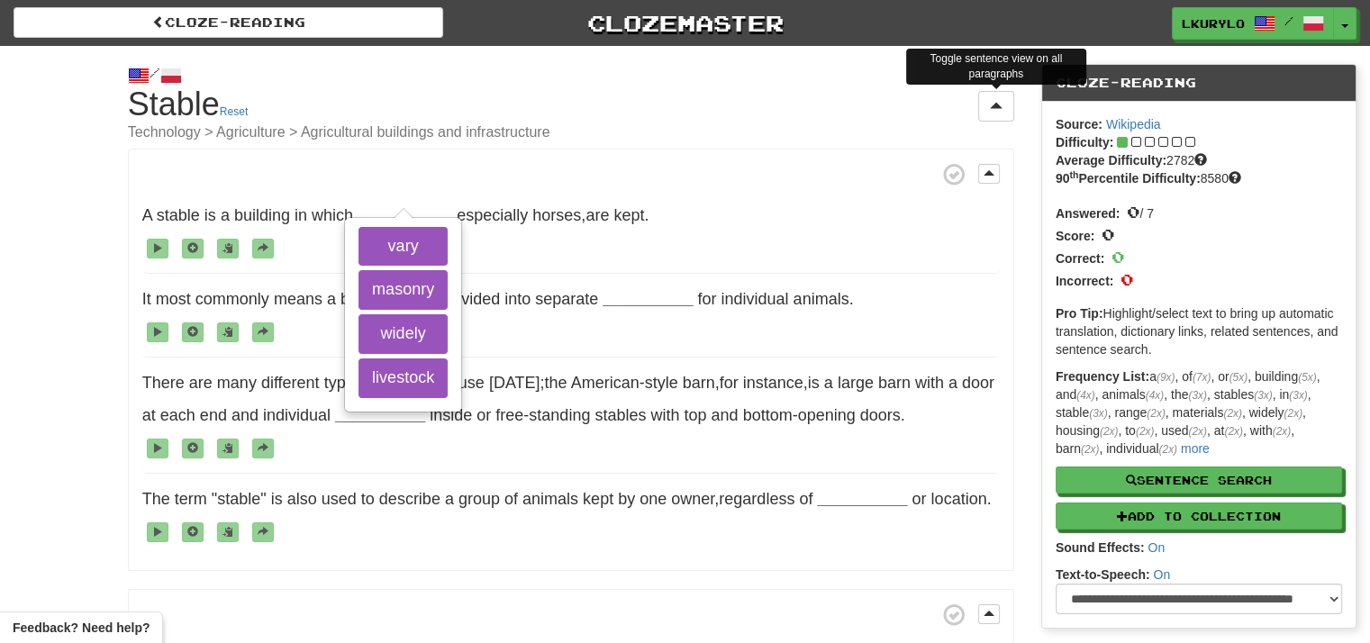
click at [650, 151] on p "A stable is a building in which __________ vary masonry widely livestock , espe…" at bounding box center [571, 360] width 886 height 422
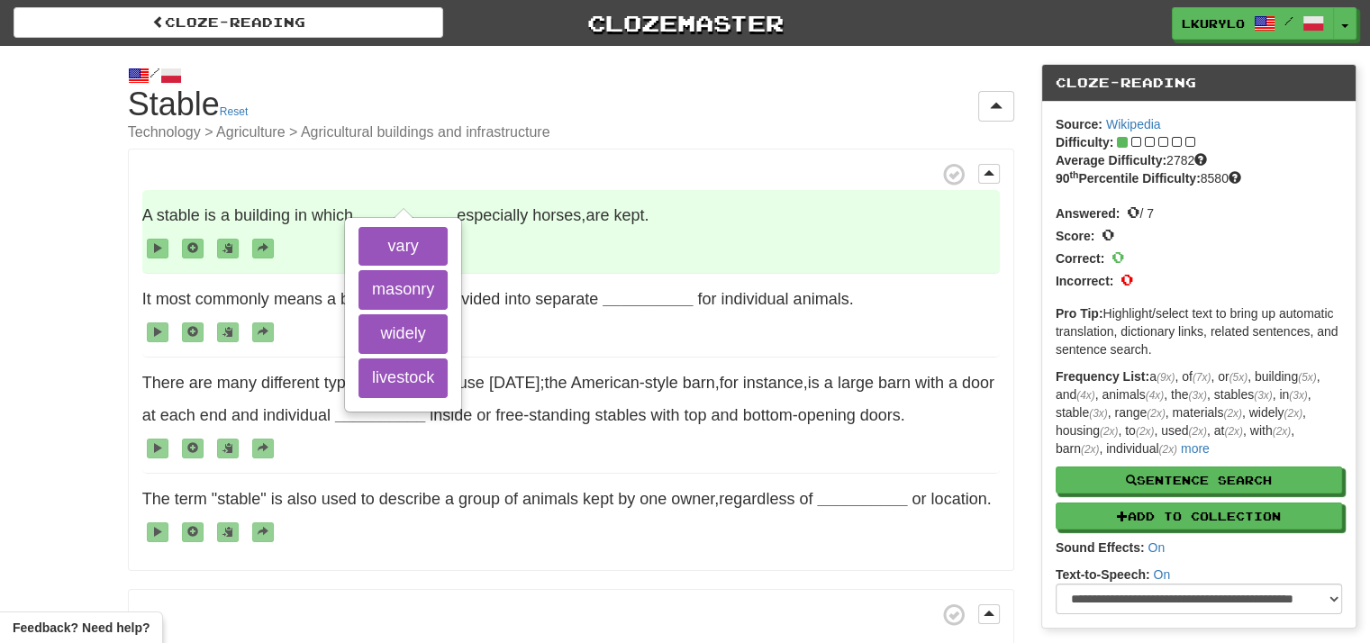
click at [178, 218] on span "stable" at bounding box center [178, 215] width 43 height 18
click at [435, 373] on button "livestock" at bounding box center [402, 378] width 89 height 40
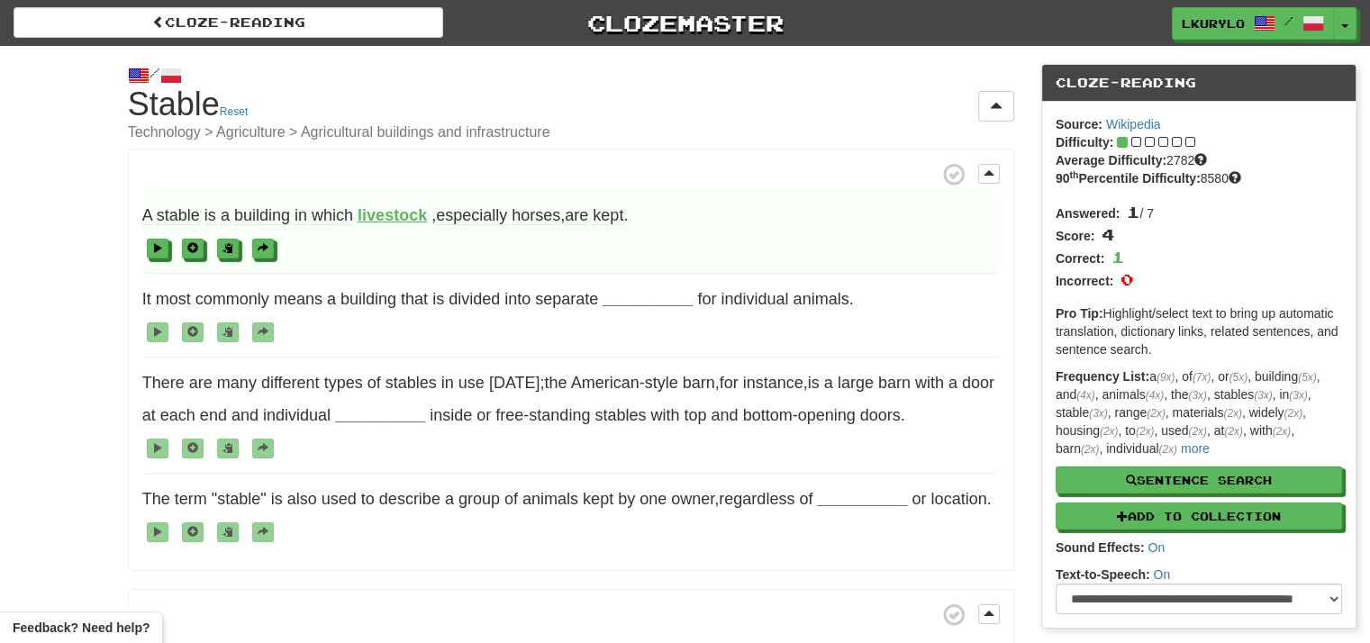
click at [384, 215] on strong "livestock" at bounding box center [392, 215] width 69 height 18
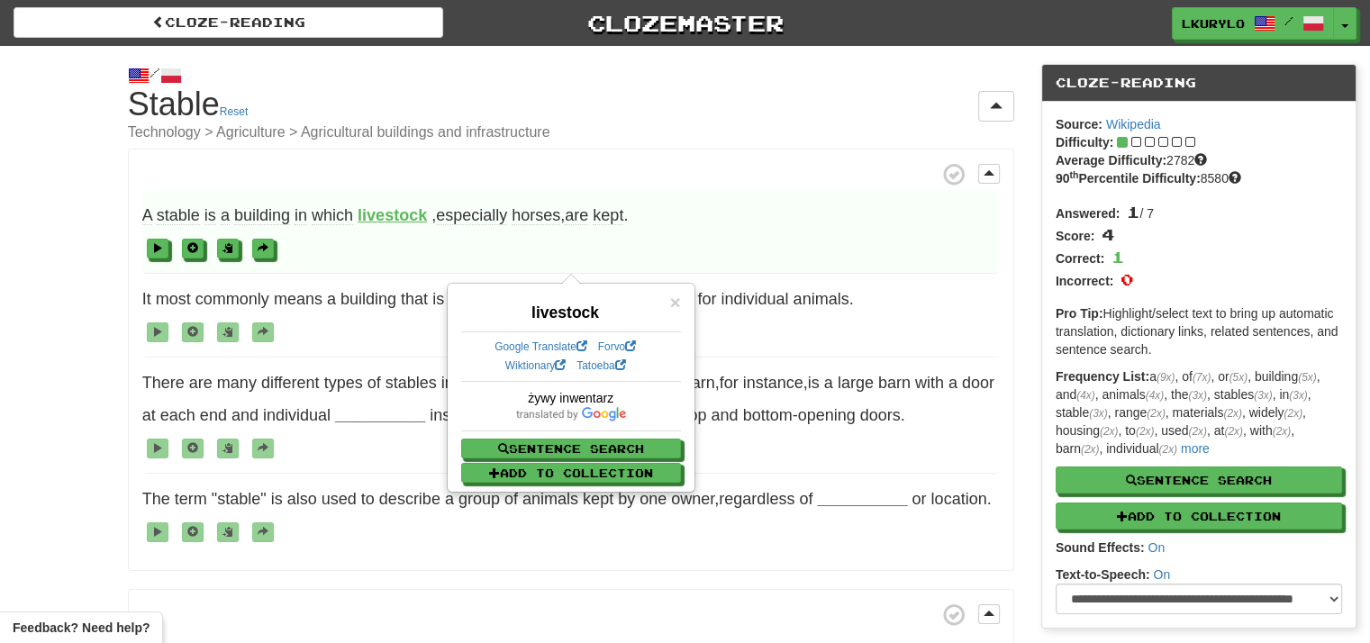
click at [85, 267] on div "/ Cloze-Reading Stable Reset Technology > Agriculture > Agricultural buildings …" at bounding box center [685, 525] width 1370 height 958
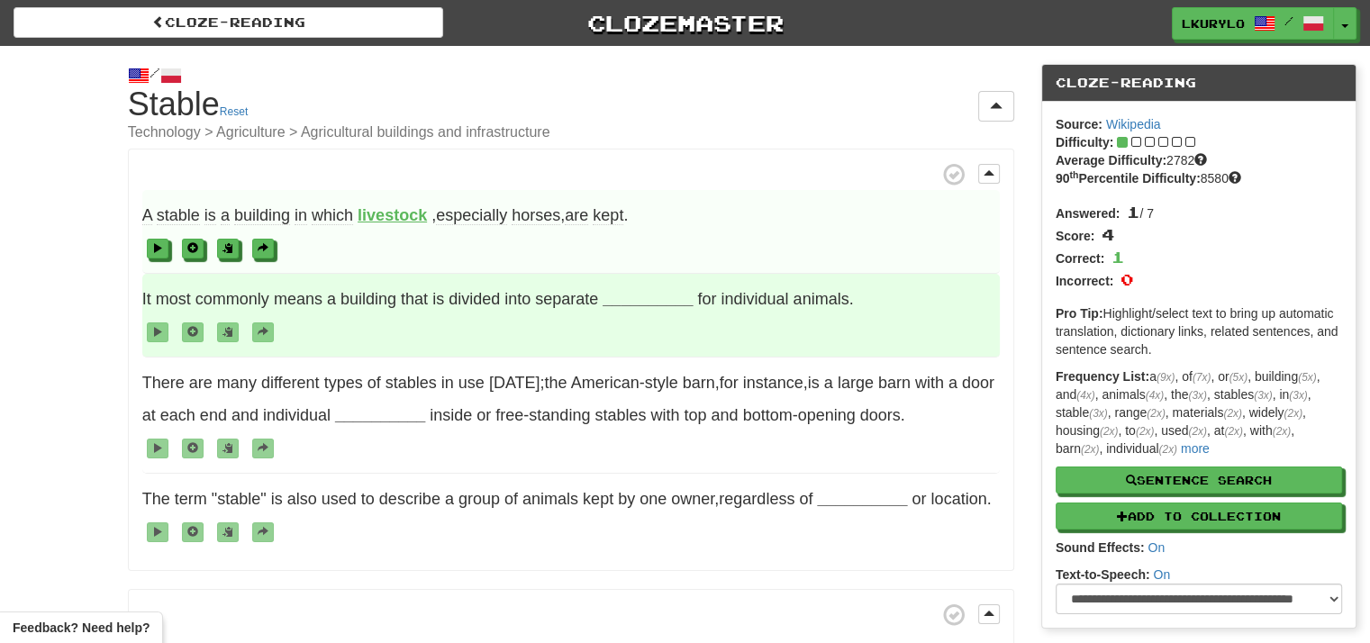
click at [641, 301] on strong "__________" at bounding box center [648, 299] width 90 height 18
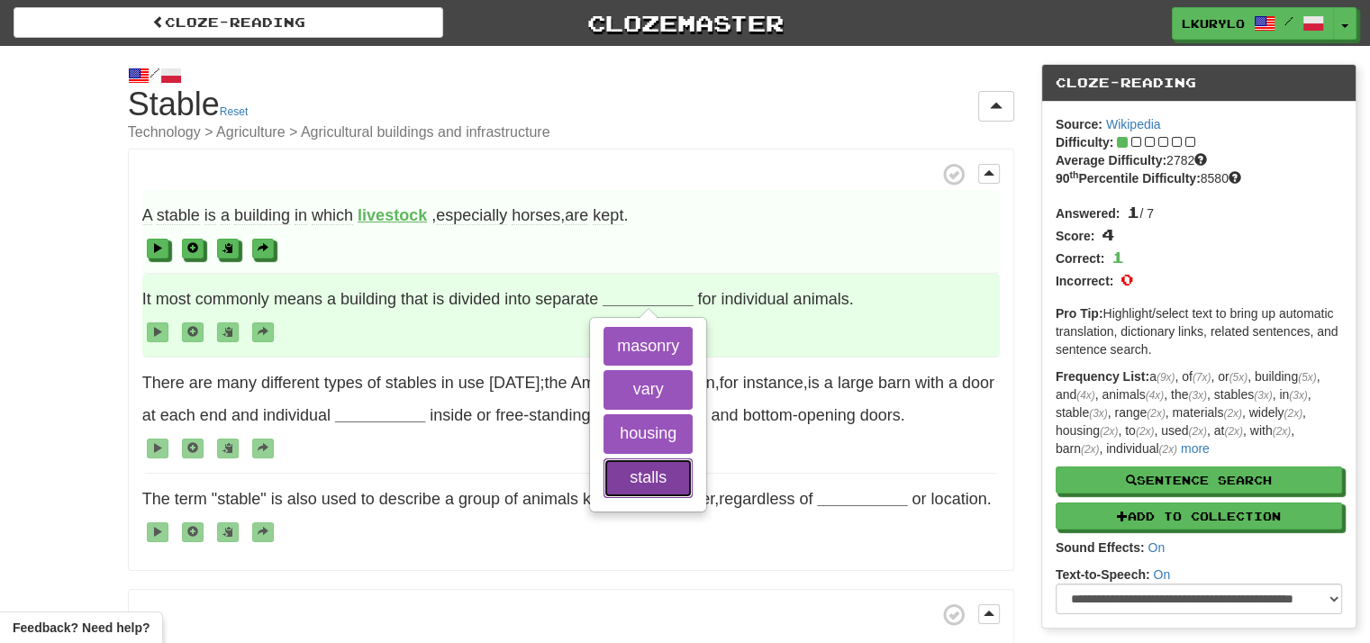
click at [660, 472] on button "stalls" at bounding box center [647, 478] width 89 height 40
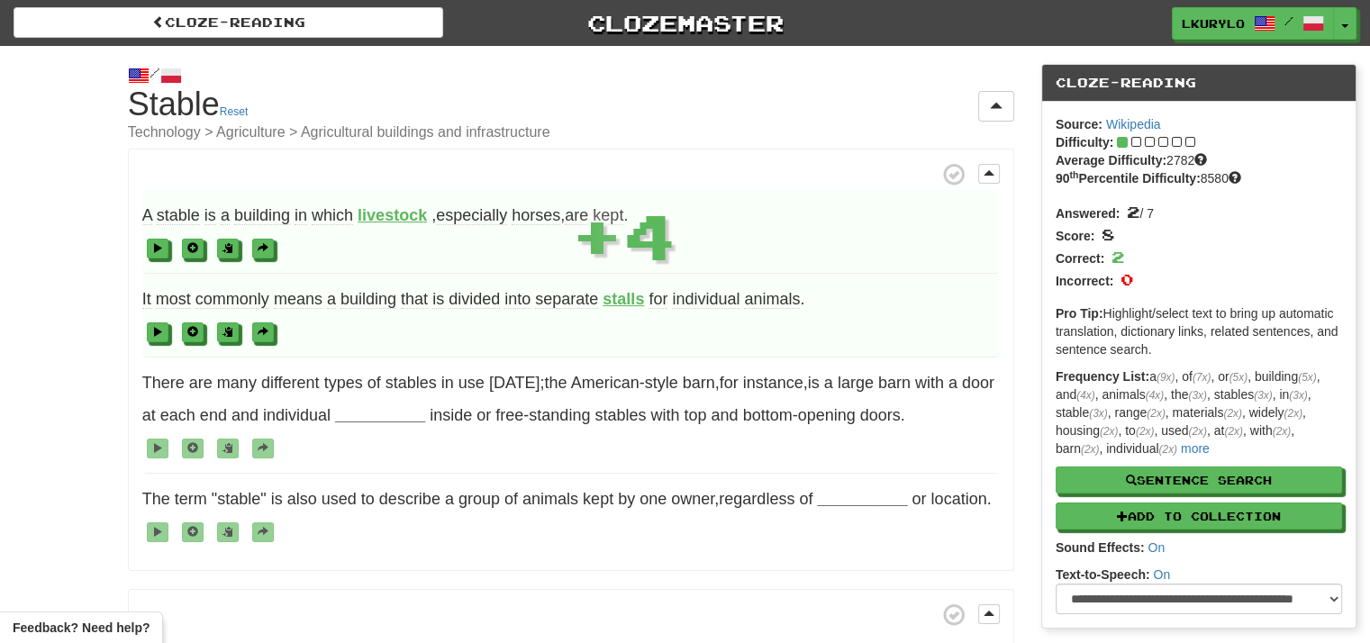
click at [633, 306] on strong "stalls" at bounding box center [623, 299] width 41 height 18
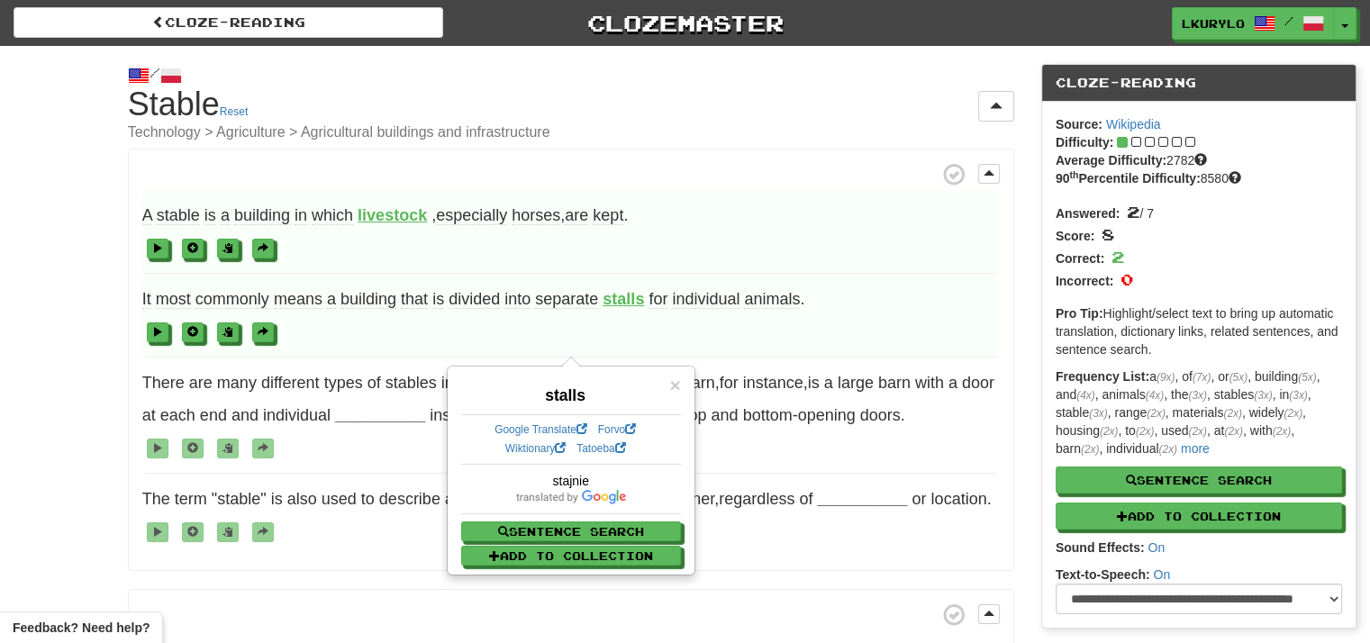
click at [12, 344] on div "/ Cloze-Reading Stable Reset Technology > Agriculture > Agricultural buildings …" at bounding box center [685, 525] width 1370 height 958
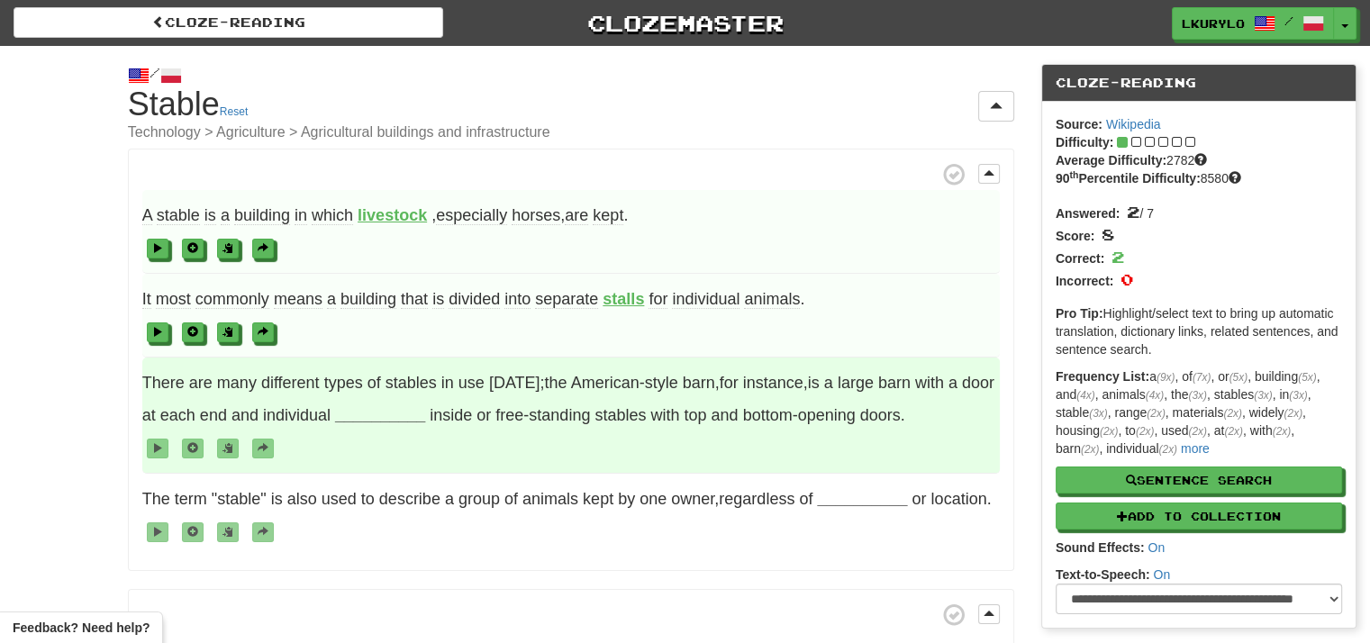
click at [390, 428] on span "There are many different types of stables in use today ; the American-style bar…" at bounding box center [570, 416] width 857 height 116
click at [389, 420] on strong "__________" at bounding box center [380, 415] width 90 height 18
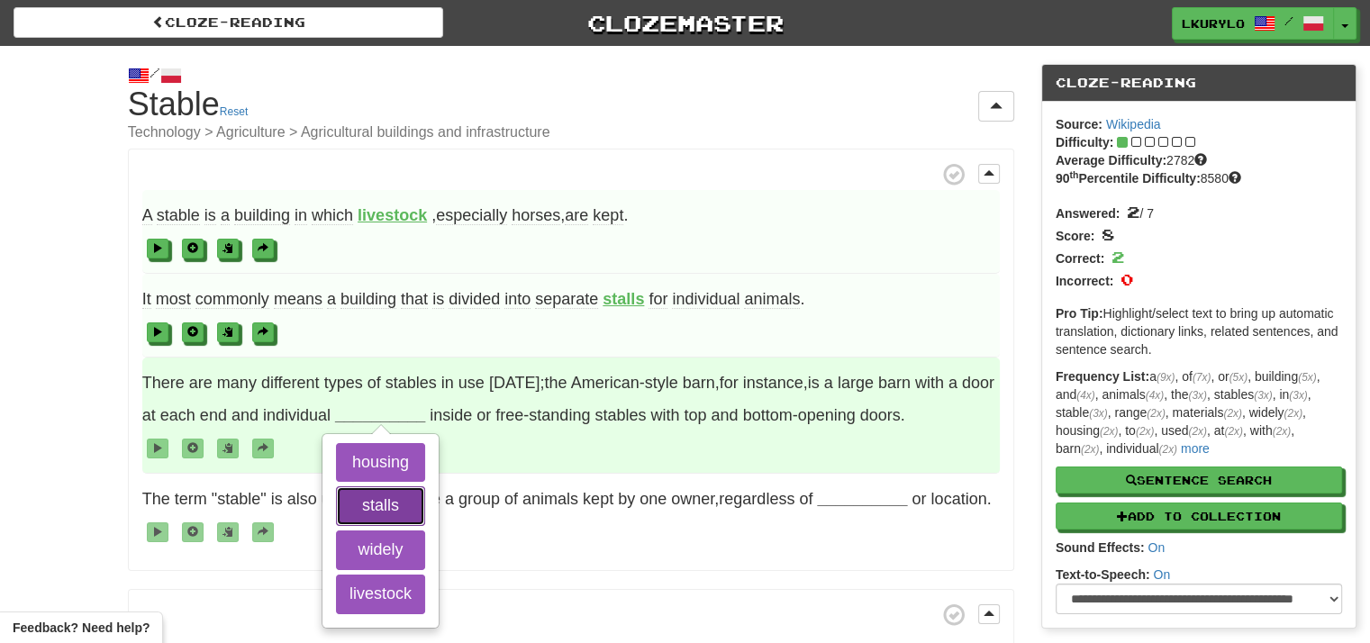
click at [378, 496] on button "stalls" at bounding box center [380, 506] width 89 height 40
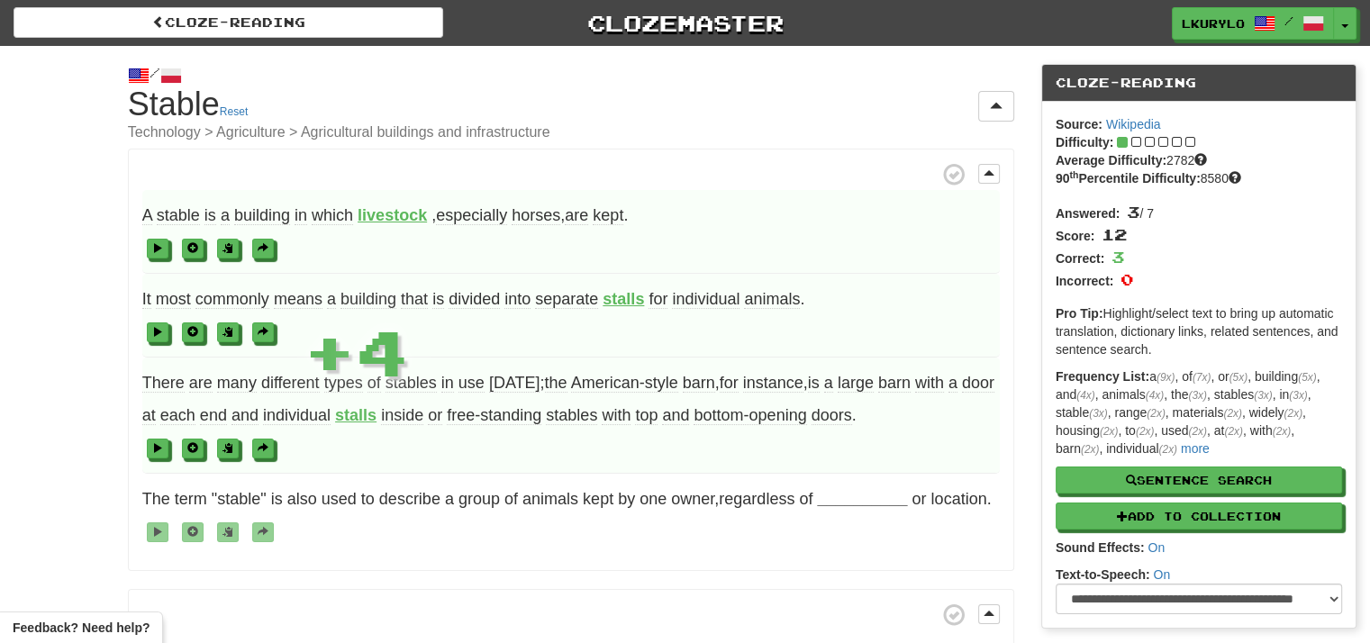
click at [20, 415] on div "/ Cloze-Reading Stable Reset Technology > Agriculture > Agricultural buildings …" at bounding box center [685, 525] width 1370 height 958
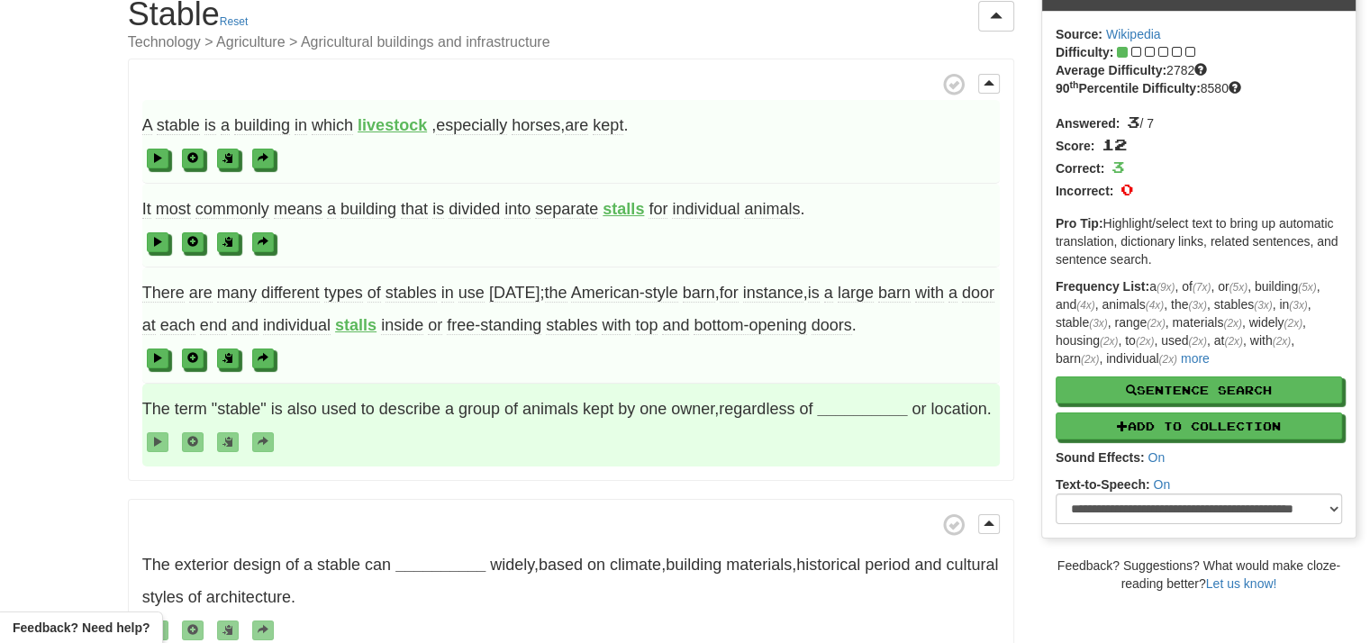
click at [856, 402] on strong "__________" at bounding box center [862, 409] width 90 height 18
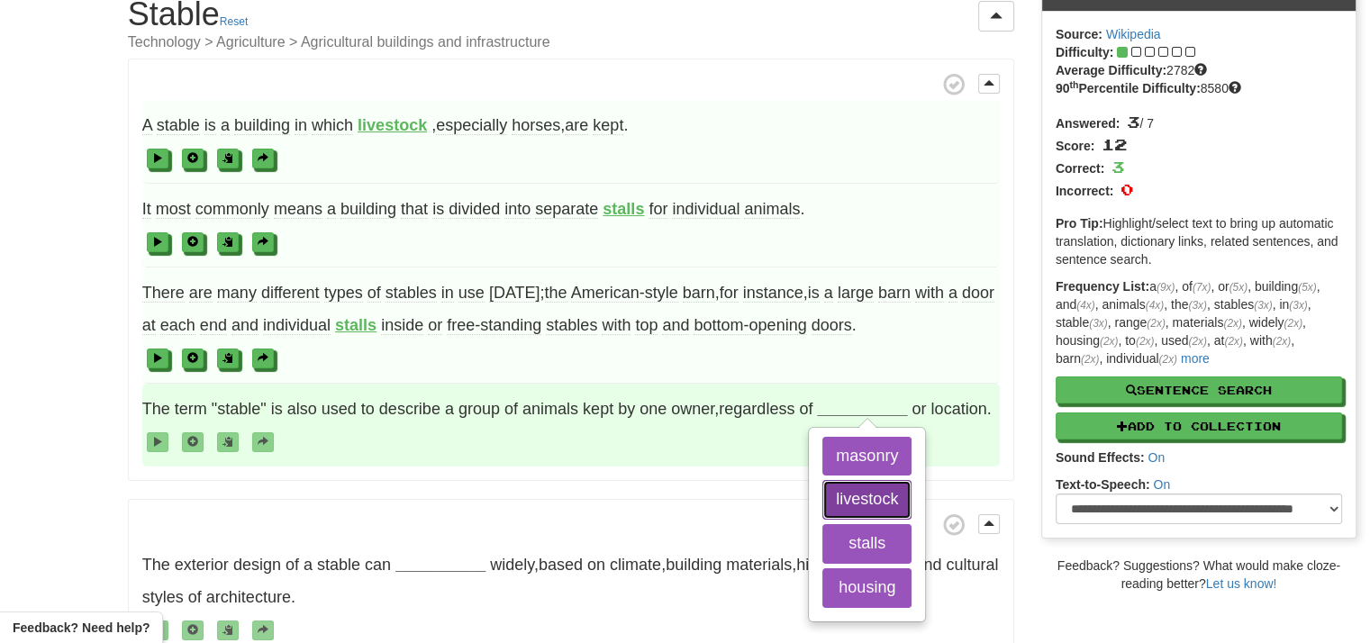
click at [876, 493] on button "livestock" at bounding box center [866, 500] width 89 height 40
click at [884, 554] on button "stalls" at bounding box center [866, 544] width 89 height 40
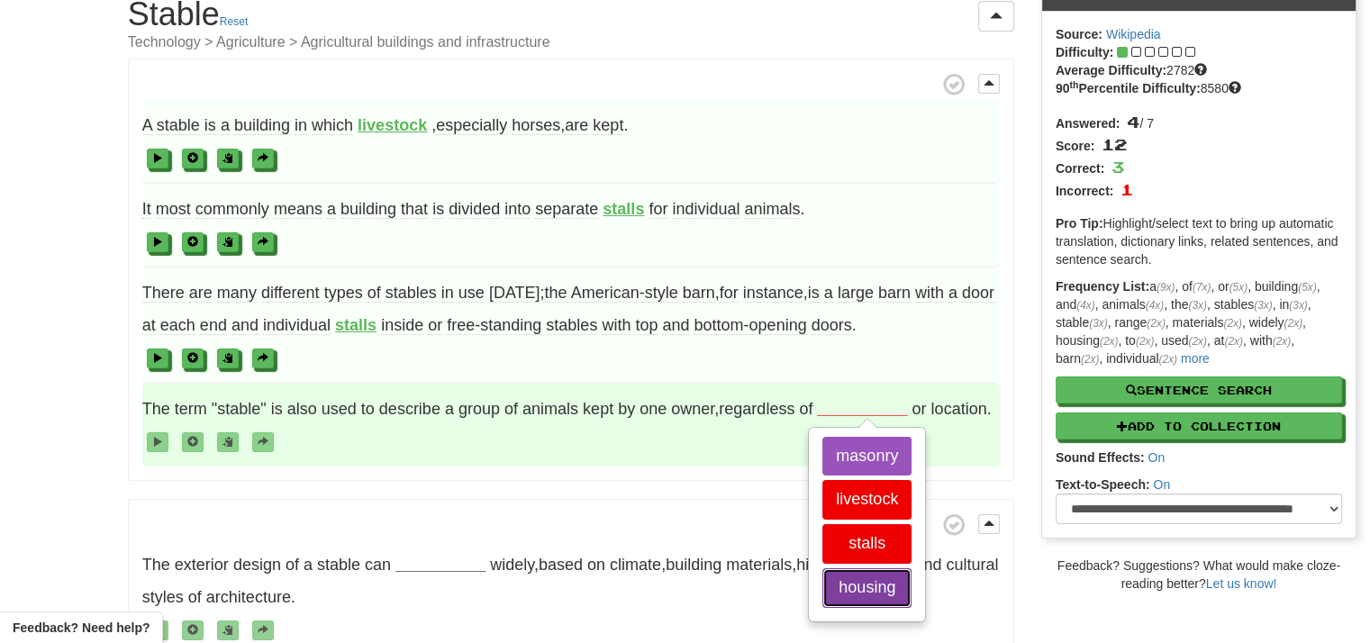
click at [890, 574] on button "housing" at bounding box center [866, 588] width 89 height 40
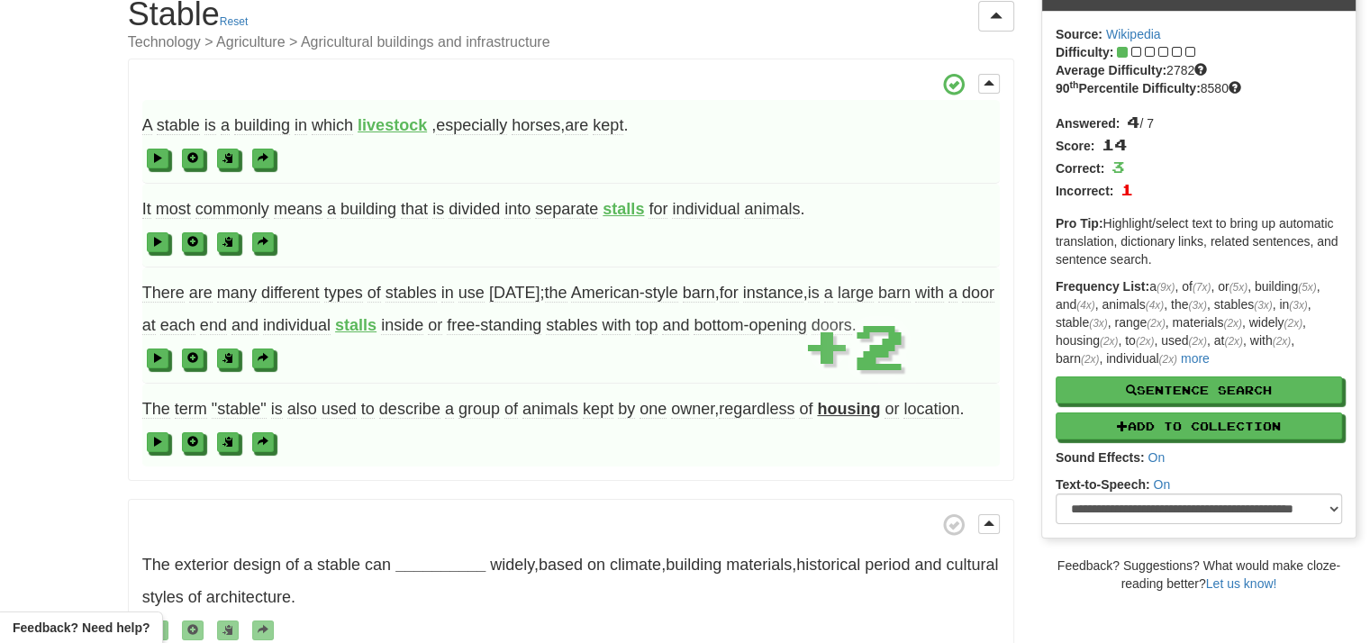
click at [700, 476] on p "A stable is a building in which livestock , especially horses , are kept . It m…" at bounding box center [571, 270] width 886 height 422
click at [849, 403] on strong "housing" at bounding box center [848, 409] width 63 height 18
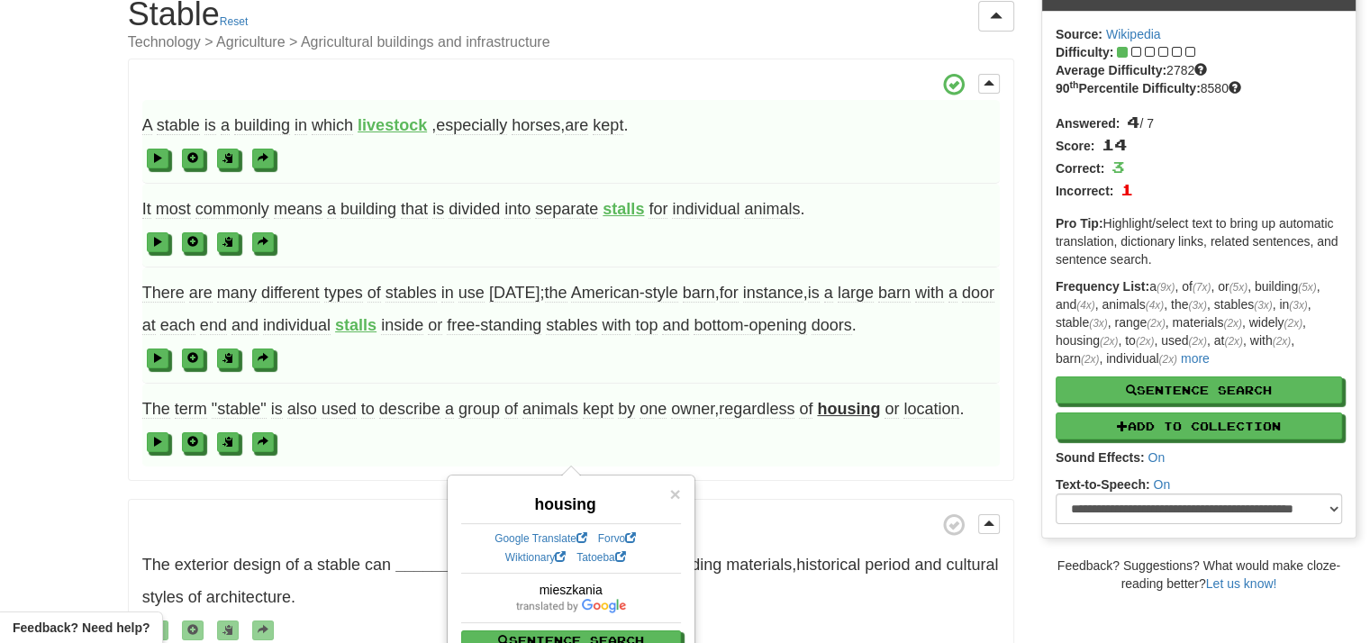
click at [853, 433] on span at bounding box center [570, 441] width 857 height 32
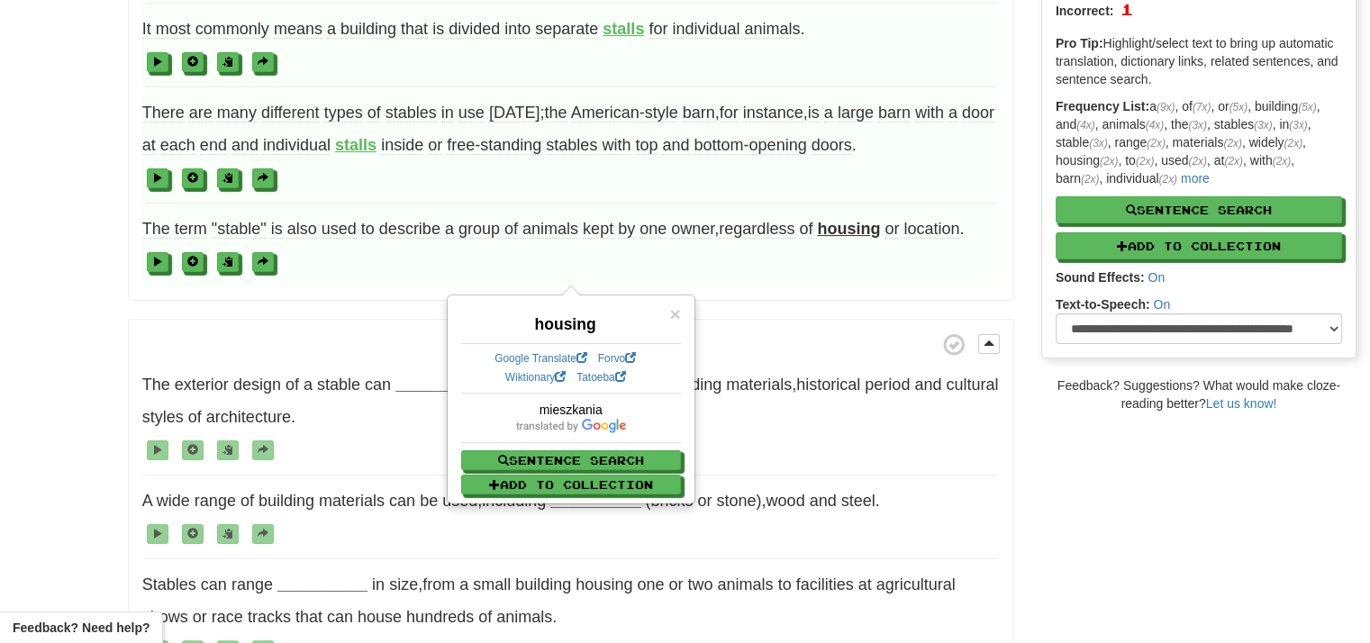
scroll to position [360, 0]
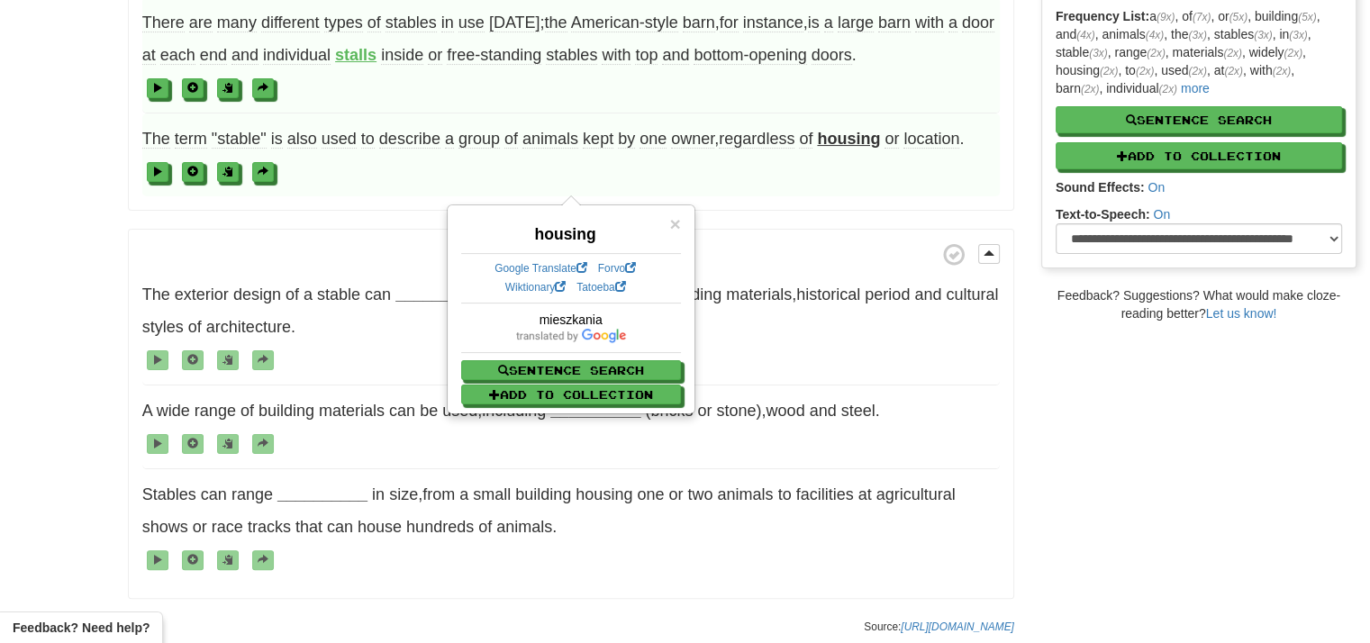
click at [682, 215] on div "× housing Google Translate Forvo Wiktionary Tatoeba mieszkania Sentence Search …" at bounding box center [571, 309] width 245 height 206
click at [669, 220] on span "×" at bounding box center [674, 223] width 11 height 21
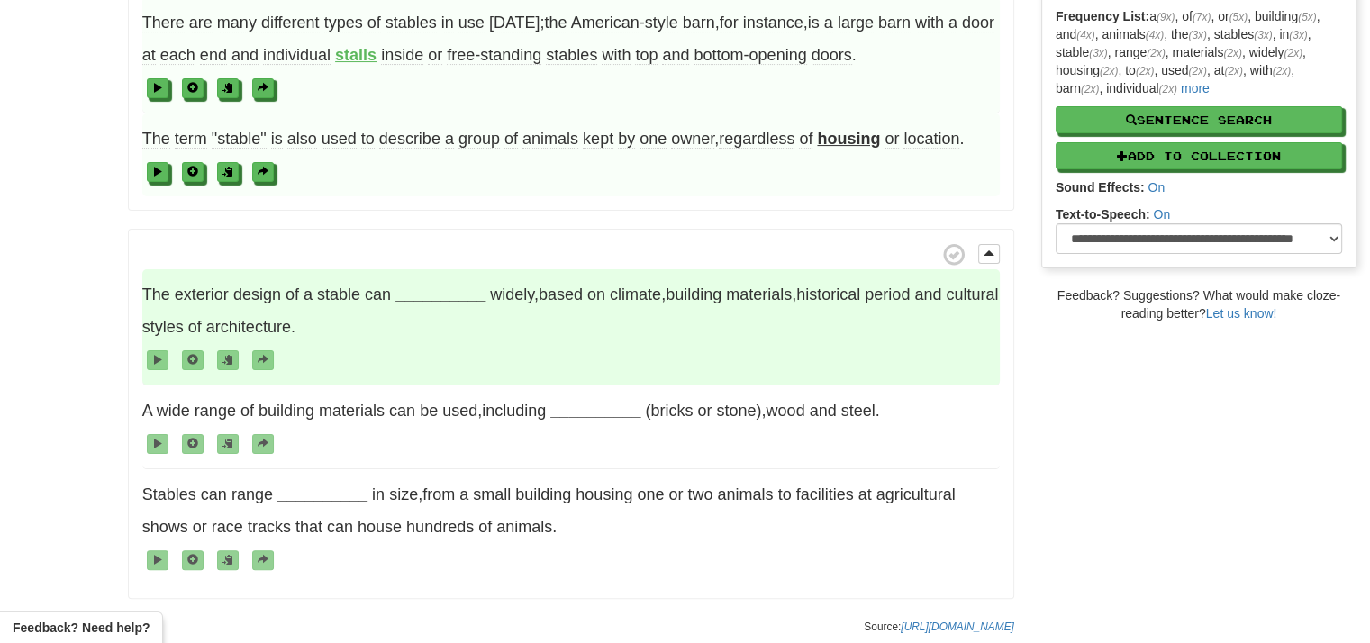
click at [505, 304] on span "The exterior design of a stable can __________ widely , based on climate , buil…" at bounding box center [570, 327] width 857 height 116
click at [482, 299] on strong "__________" at bounding box center [440, 294] width 90 height 18
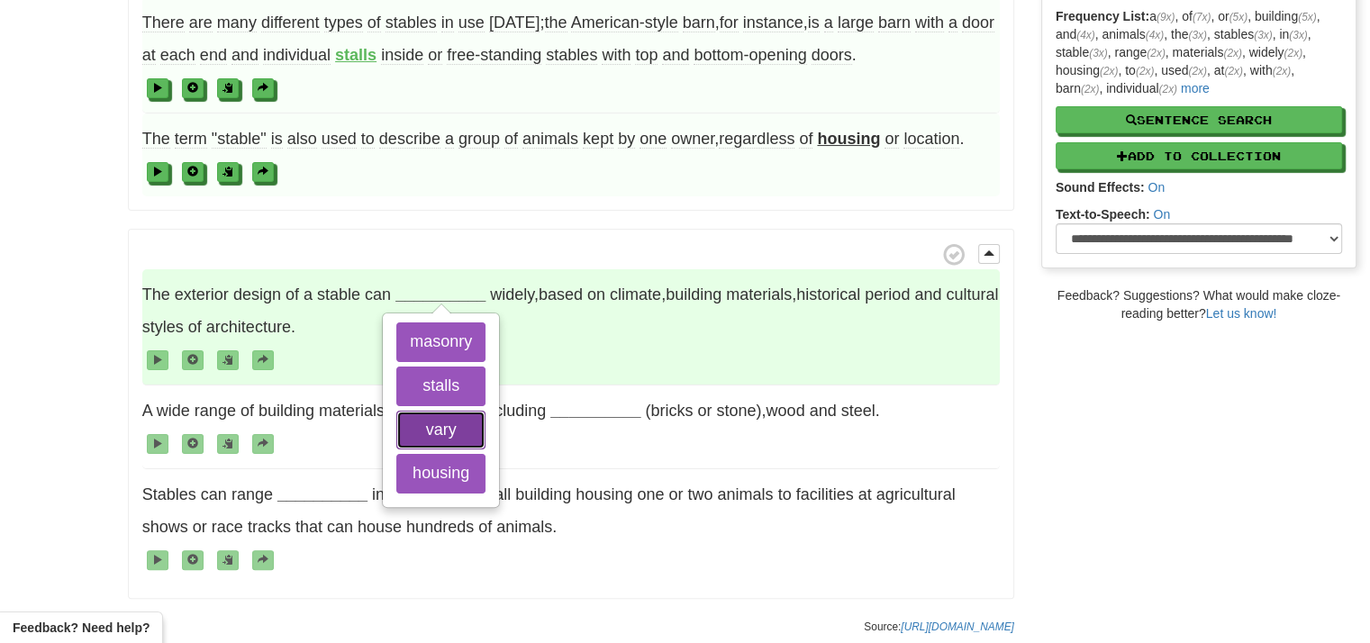
click at [425, 417] on button "vary" at bounding box center [440, 431] width 89 height 40
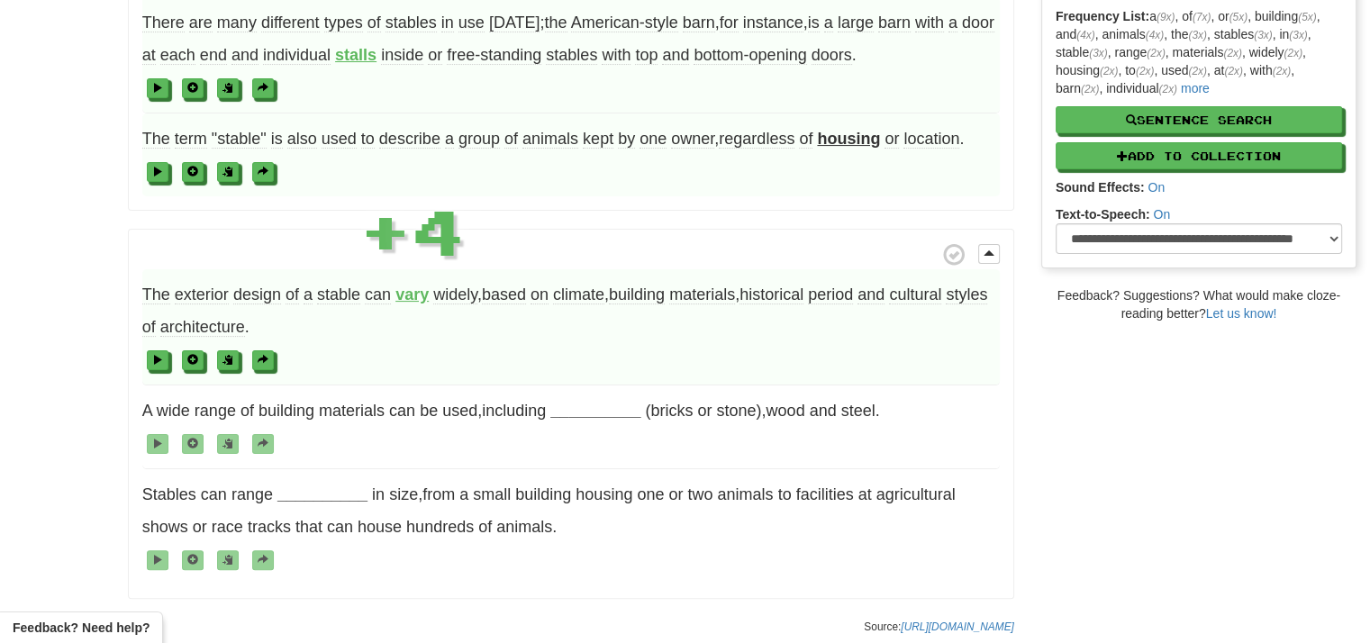
click at [576, 345] on span at bounding box center [570, 359] width 857 height 32
click at [414, 298] on strong "vary" at bounding box center [411, 294] width 33 height 18
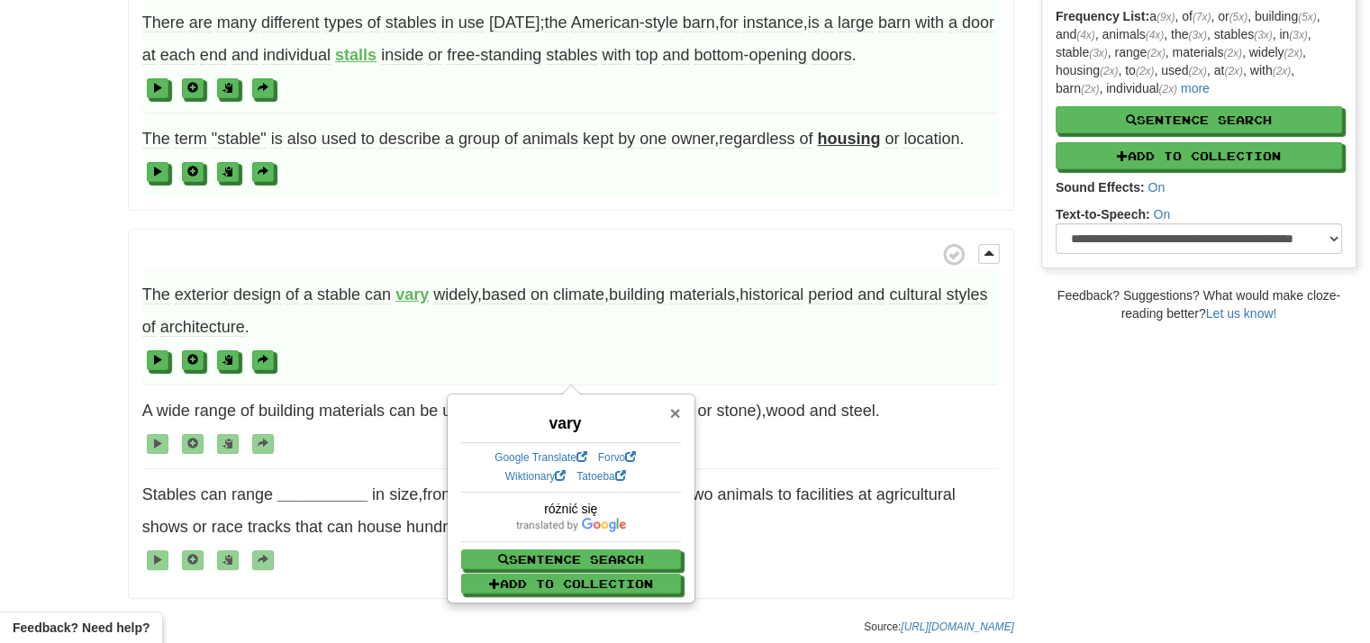
click at [676, 411] on span "×" at bounding box center [674, 413] width 11 height 21
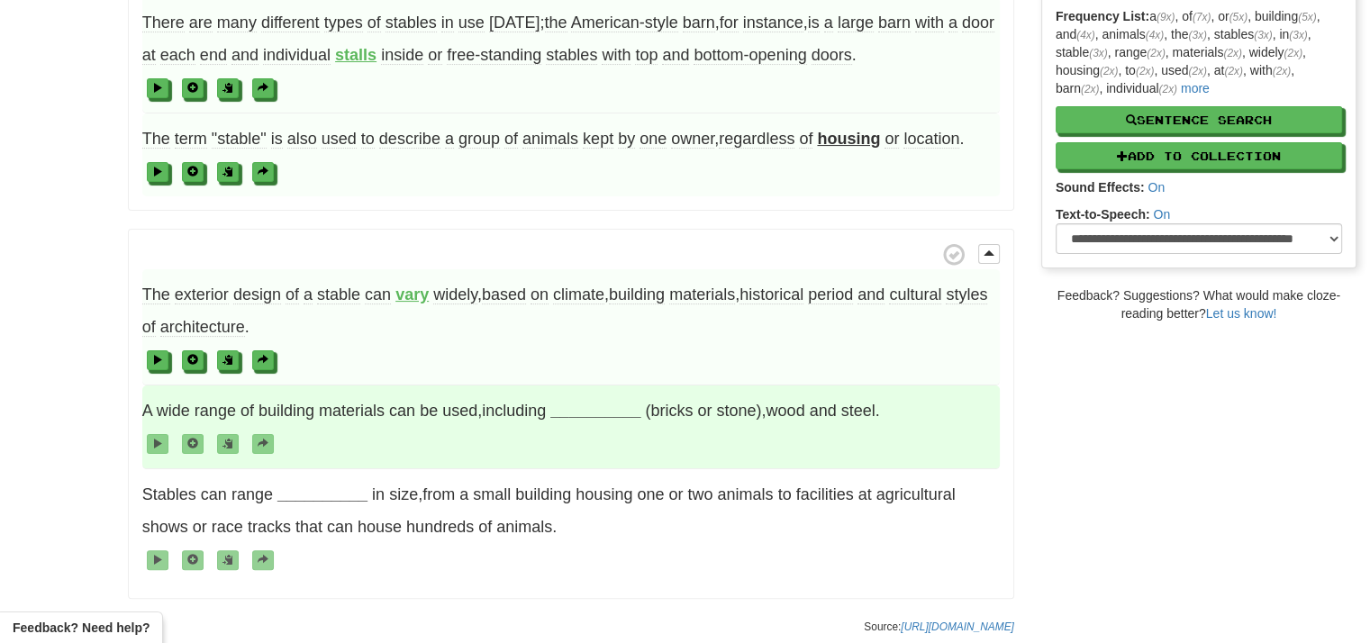
click at [620, 409] on strong "__________" at bounding box center [595, 411] width 90 height 18
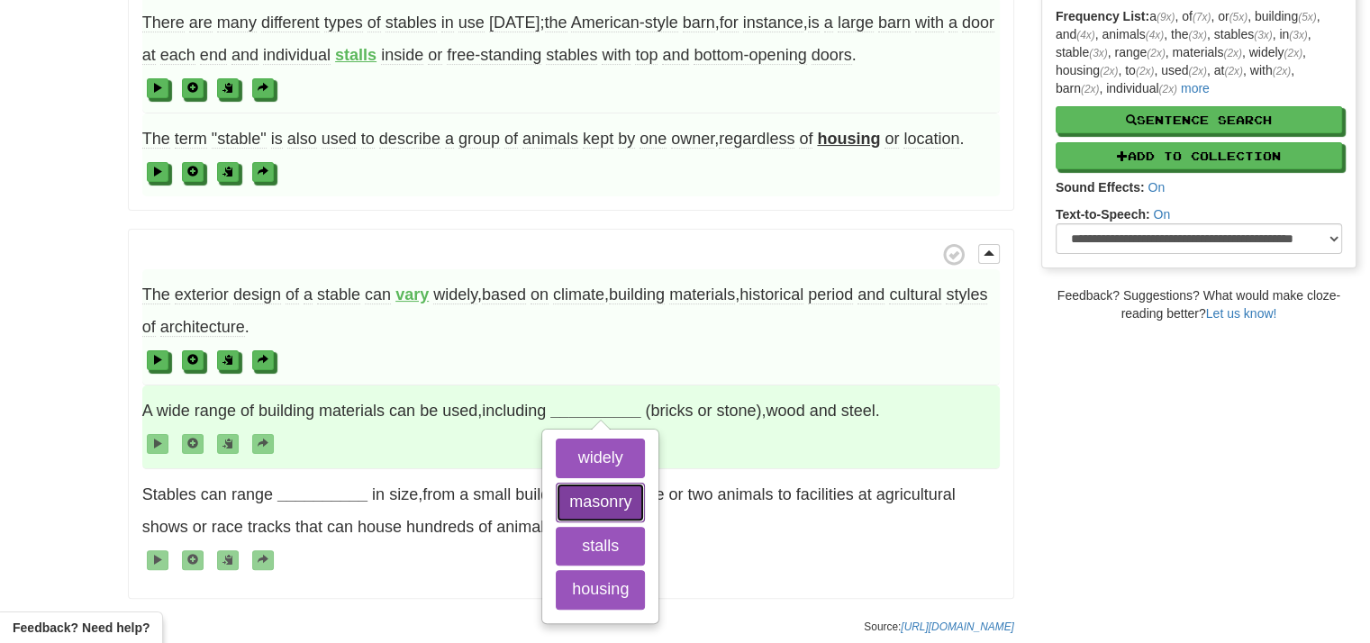
click at [613, 494] on button "masonry" at bounding box center [600, 503] width 89 height 40
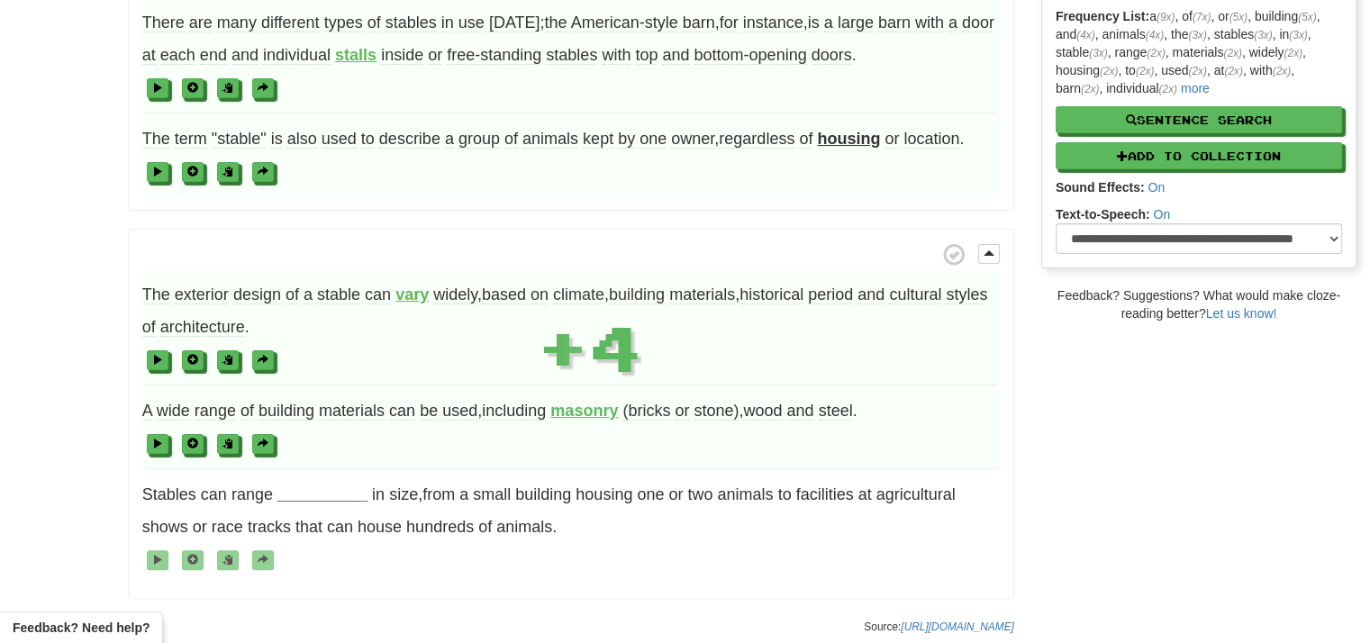
click at [656, 363] on span at bounding box center [570, 359] width 857 height 32
click at [587, 411] on strong "masonry" at bounding box center [584, 411] width 68 height 18
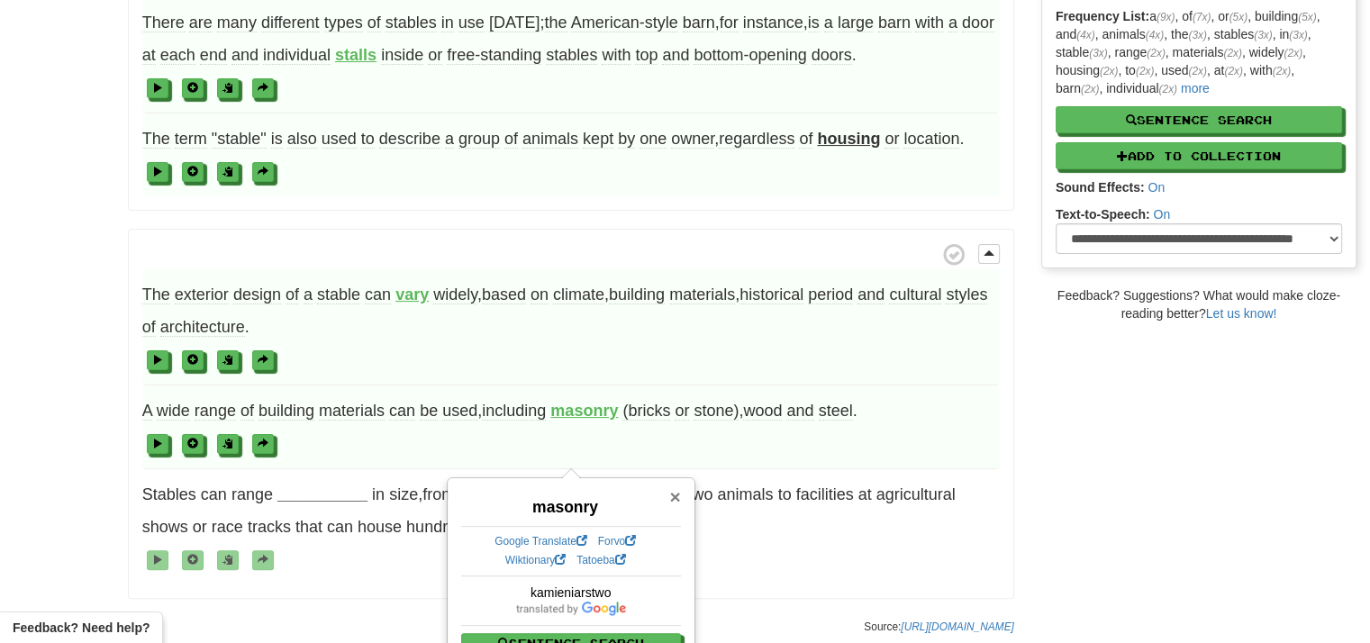
click at [680, 496] on span "×" at bounding box center [674, 496] width 11 height 21
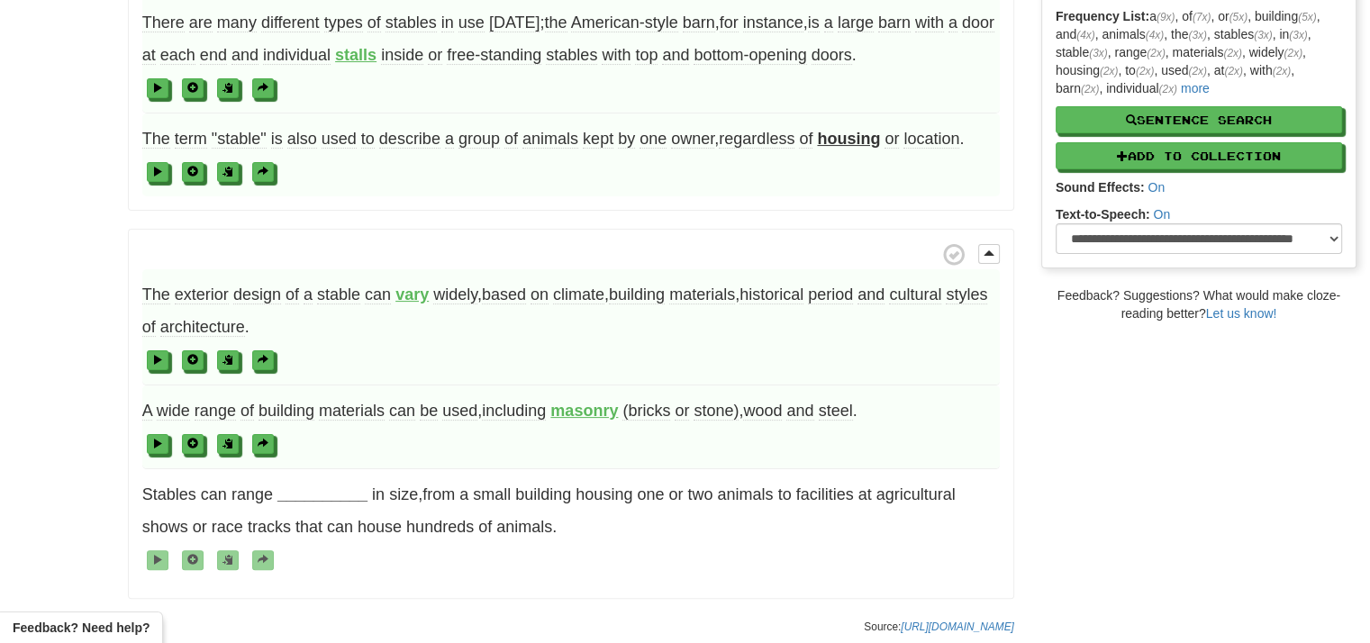
scroll to position [540, 0]
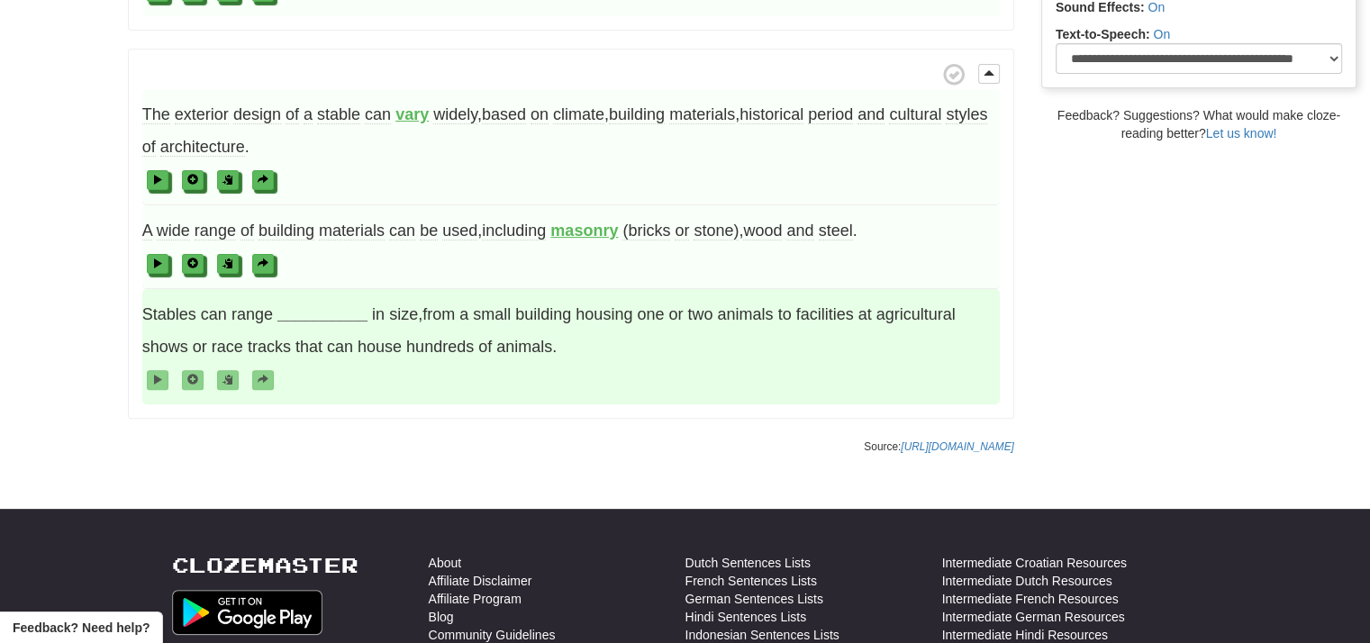
click at [342, 291] on span "Stables can range __________ in size , from a small building housing one or two…" at bounding box center [570, 346] width 857 height 115
click at [339, 306] on strong "__________" at bounding box center [322, 314] width 90 height 18
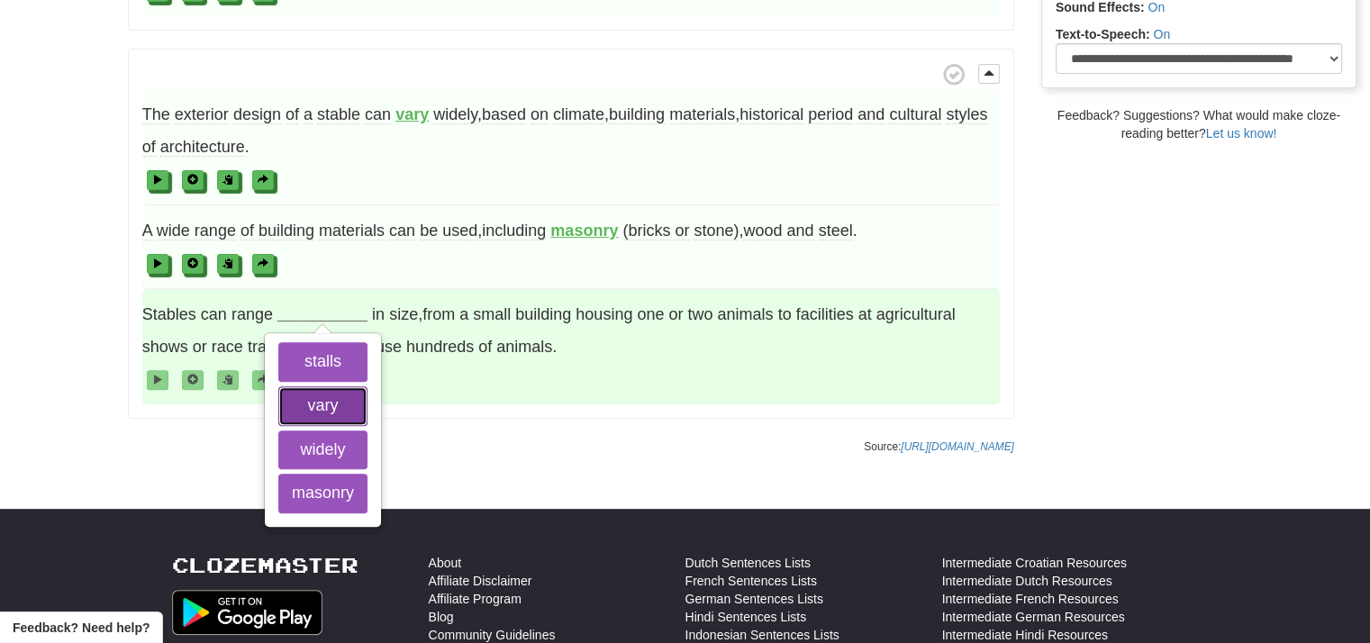
click at [347, 401] on button "vary" at bounding box center [322, 406] width 89 height 40
click at [348, 439] on button "widely" at bounding box center [322, 450] width 89 height 40
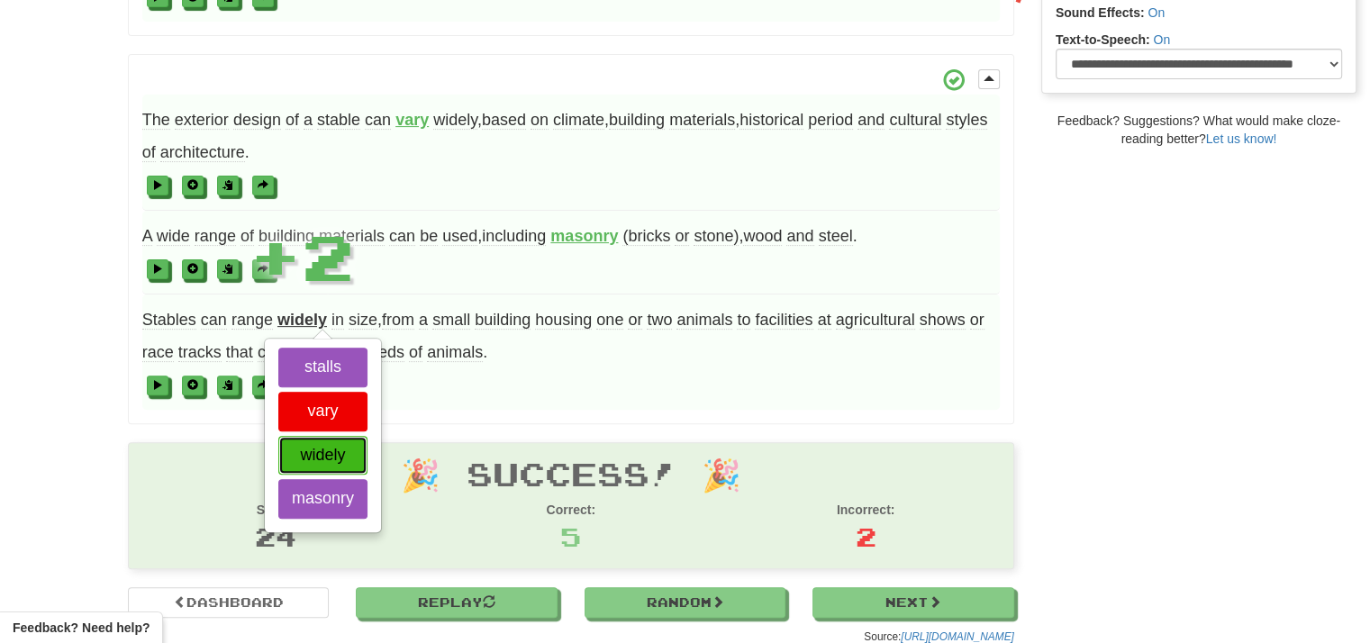
scroll to position [530, 0]
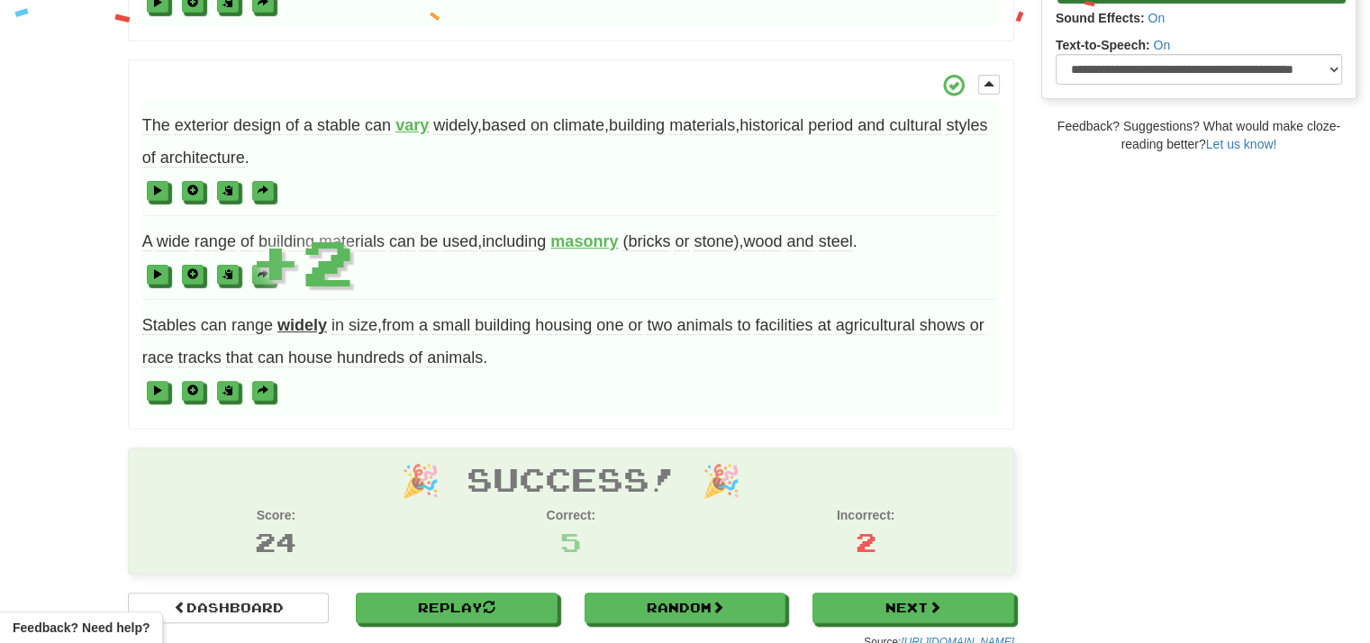
click at [94, 366] on div "/ Cloze-Reading Stable Reset Technology > Agriculture > Agricultural buildings …" at bounding box center [685, 87] width 1370 height 1143
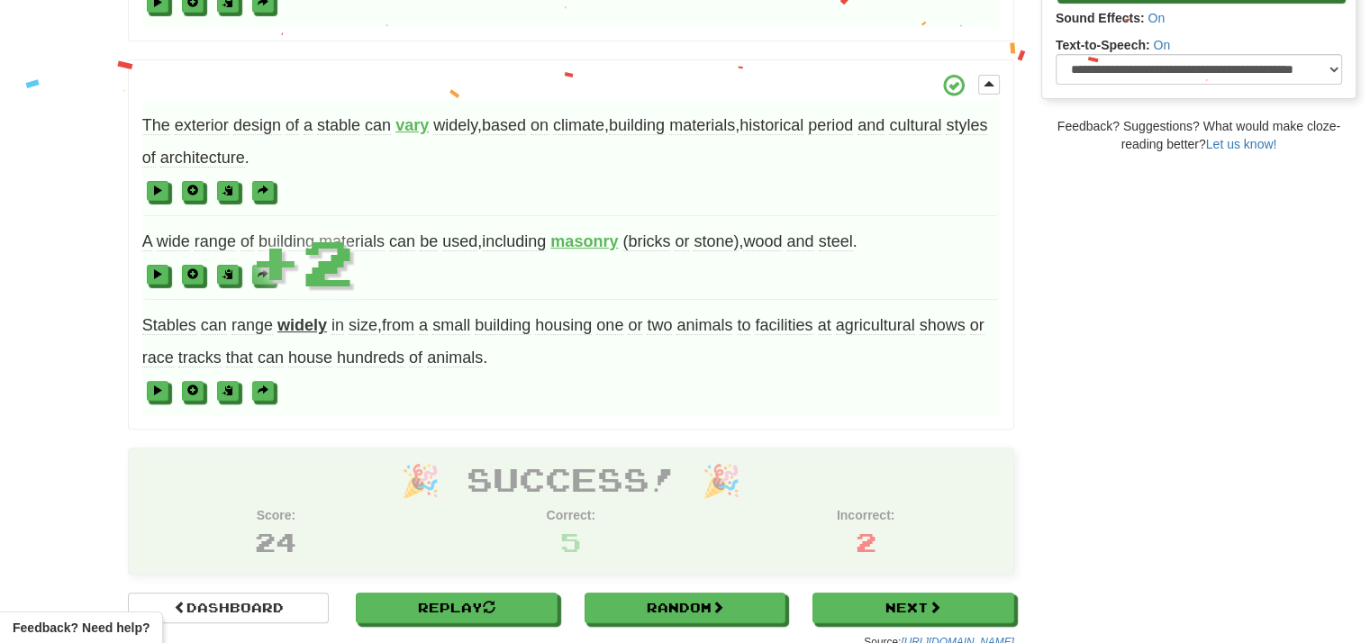
click at [294, 329] on strong "widely" at bounding box center [302, 325] width 50 height 18
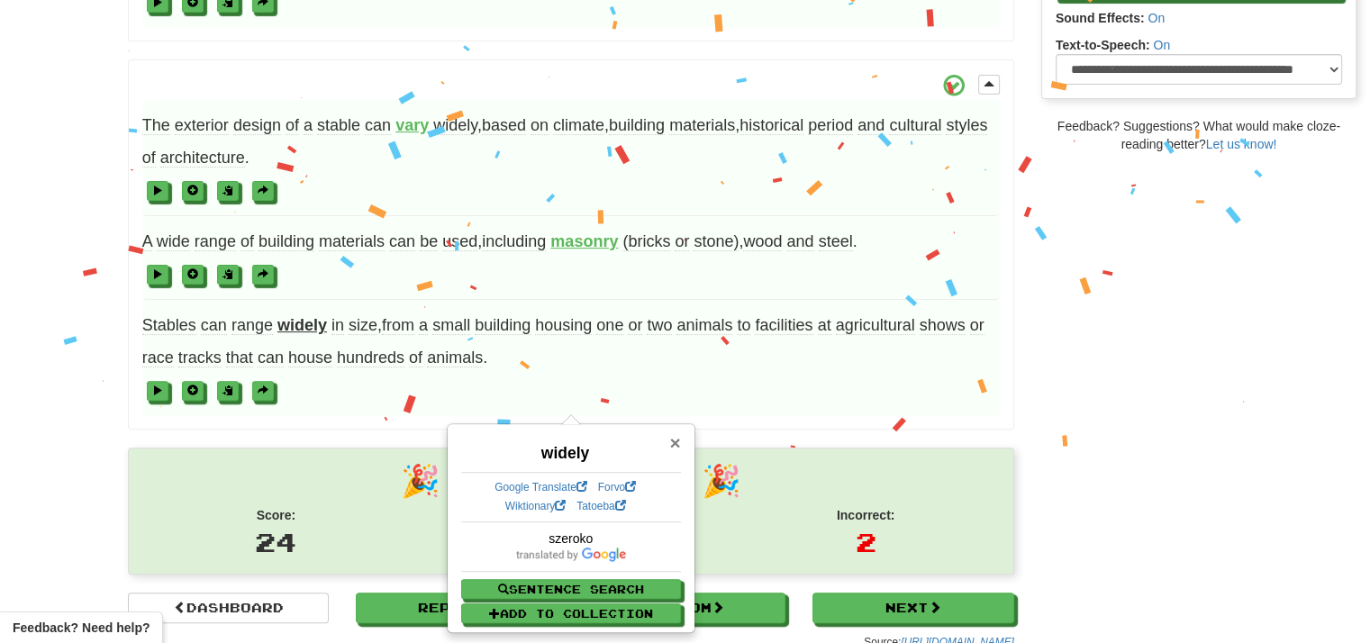
click at [677, 442] on span "×" at bounding box center [674, 442] width 11 height 21
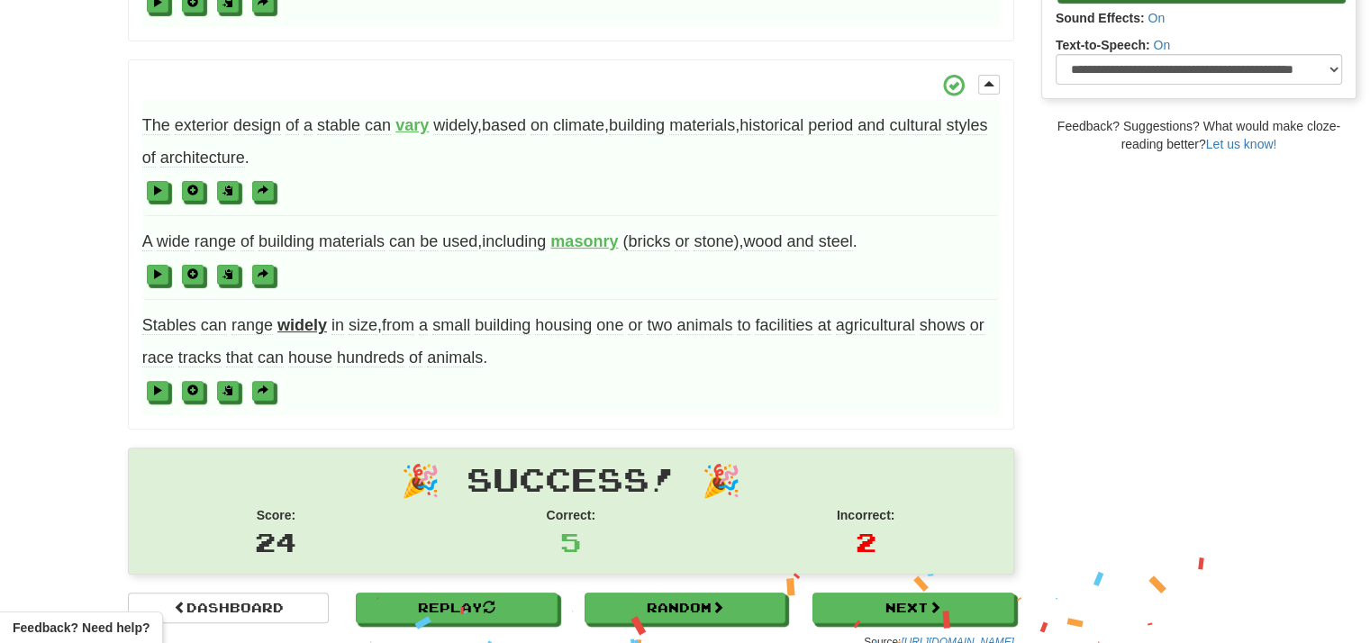
scroll to position [710, 0]
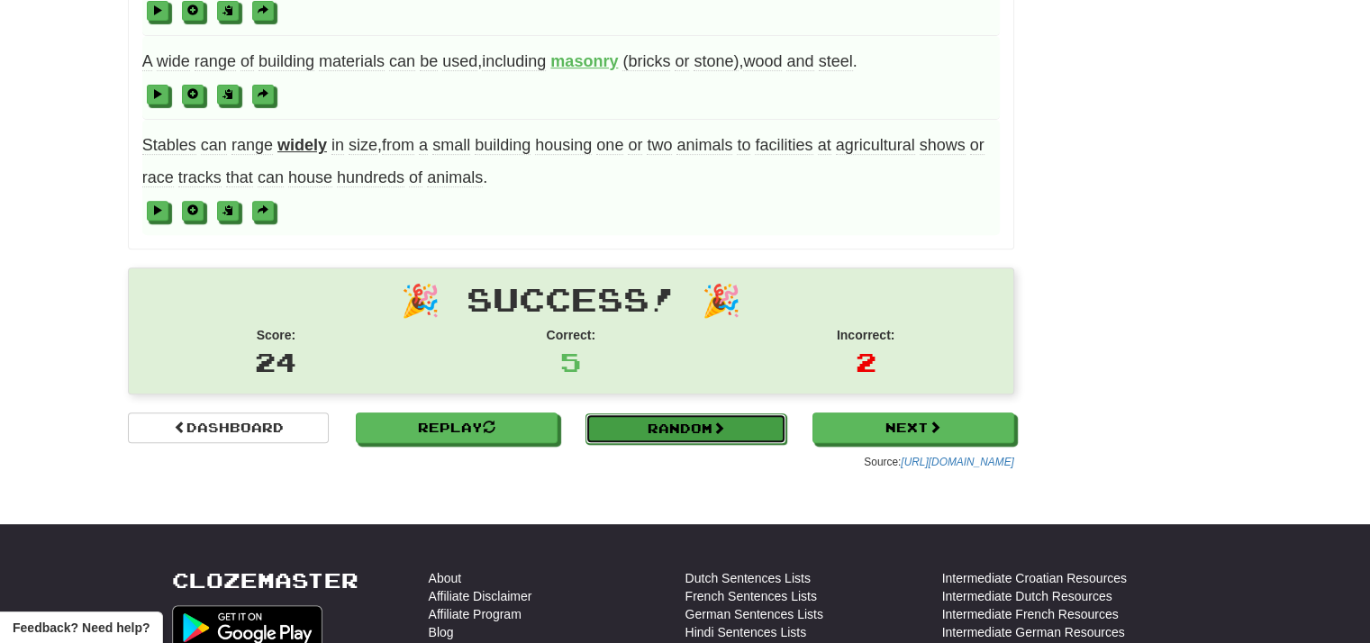
click at [735, 416] on link "Random" at bounding box center [686, 428] width 202 height 31
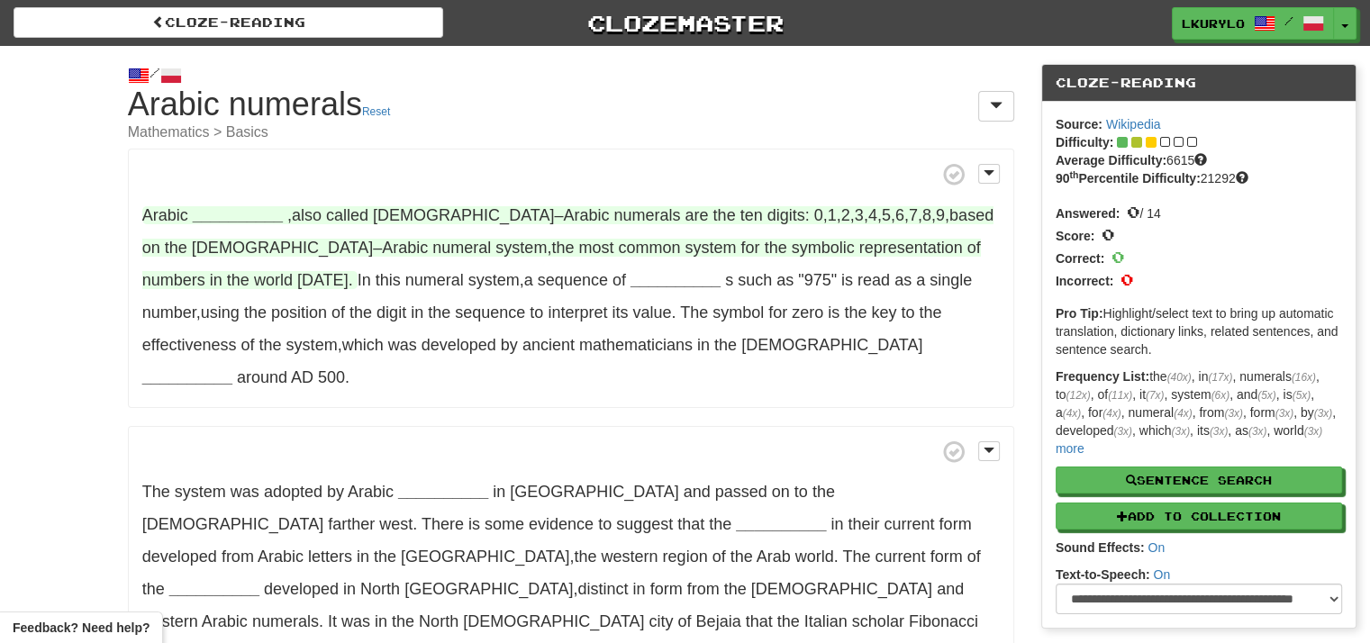
click at [267, 219] on strong "__________" at bounding box center [238, 215] width 90 height 18
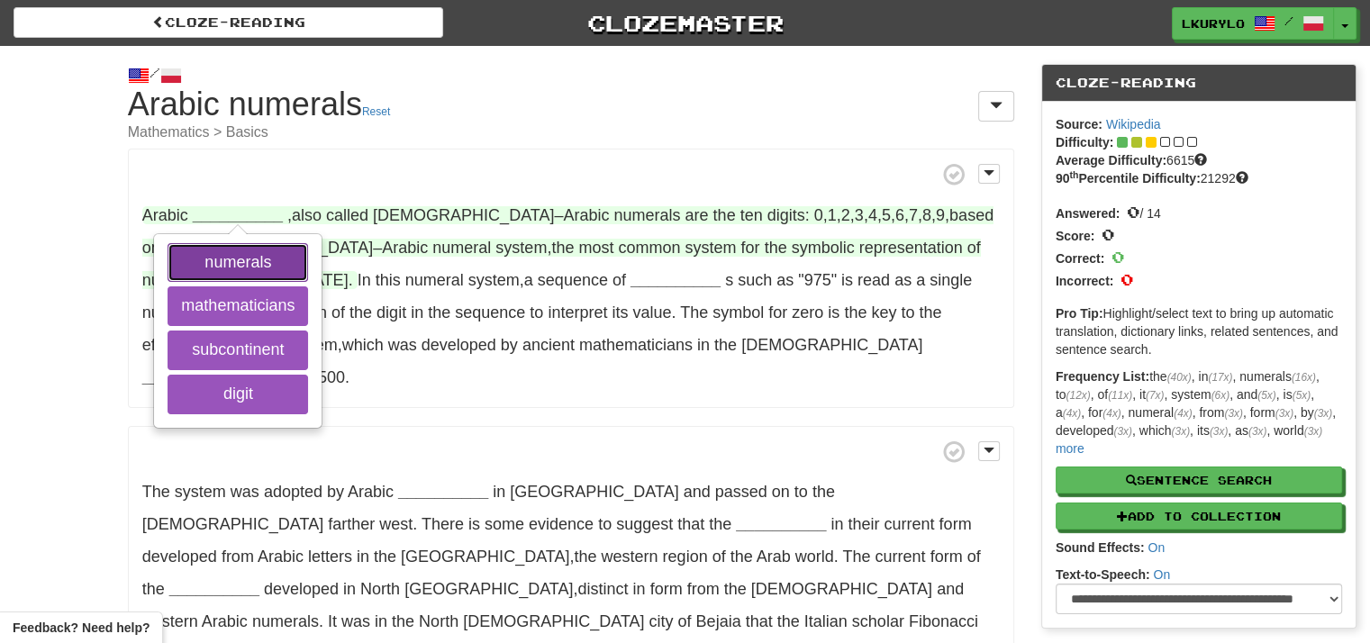
click at [258, 249] on button "numerals" at bounding box center [238, 263] width 140 height 40
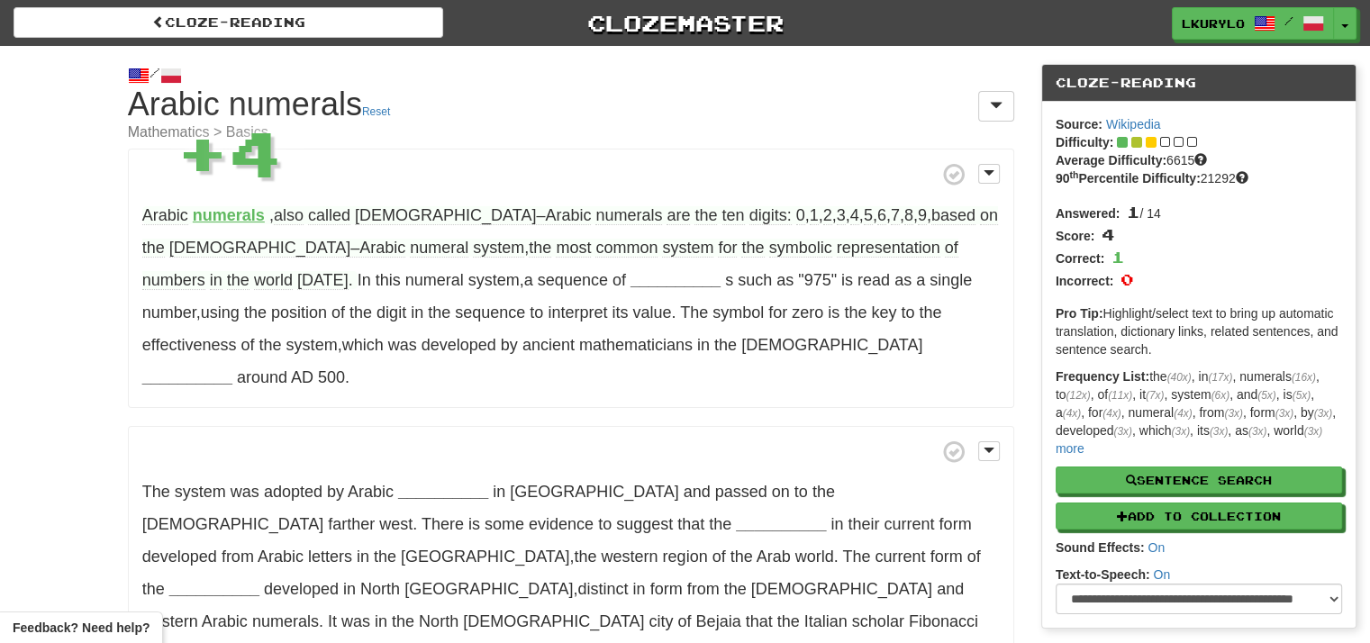
click at [67, 233] on div "/ Cloze-[GEOGRAPHIC_DATA] Arabic numerals Reset Mathematics > Basics Arabic num…" at bounding box center [685, 632] width 1370 height 1173
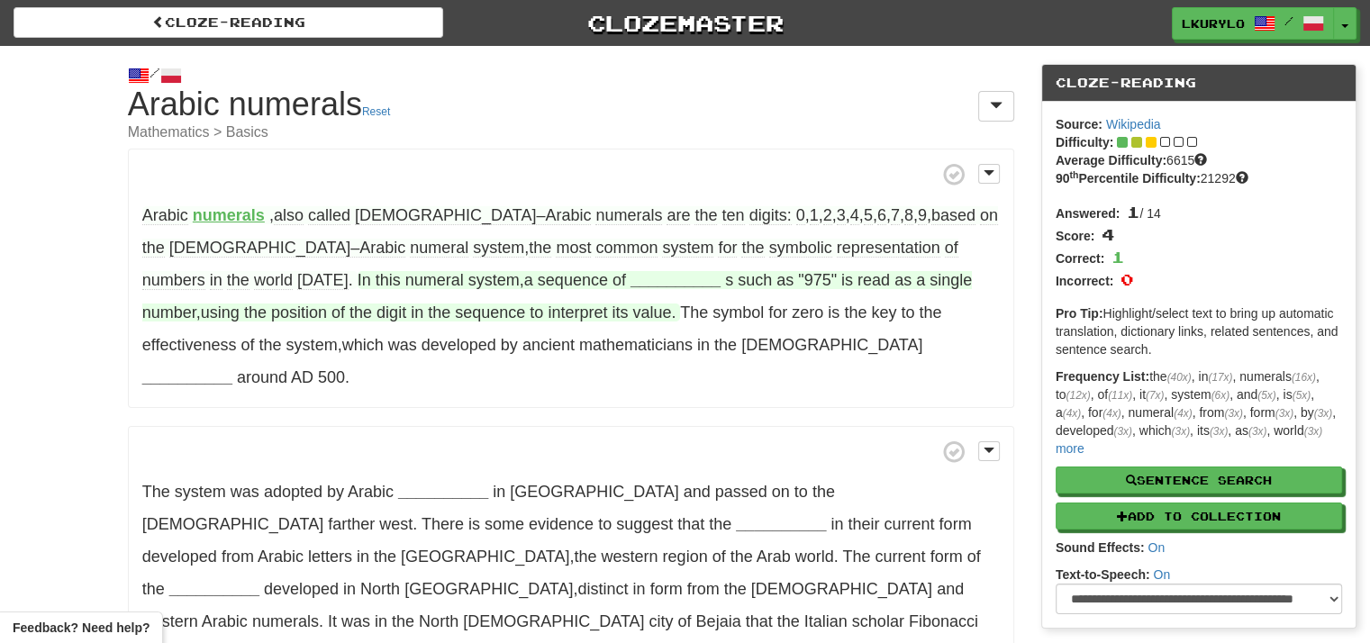
click at [630, 279] on strong "__________" at bounding box center [675, 280] width 90 height 18
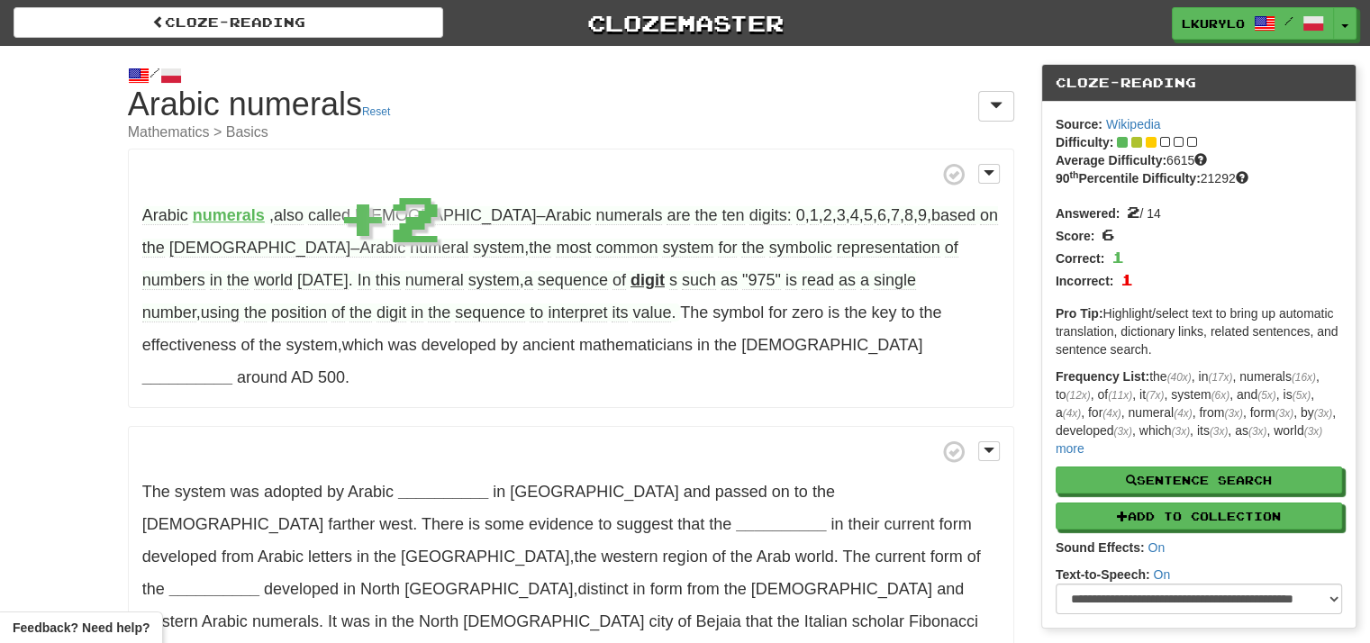
click at [26, 346] on div "/ Cloze-Reading Arabic numerals Reset Mathematics > Basics Arabic numerals , al…" at bounding box center [685, 632] width 1370 height 1173
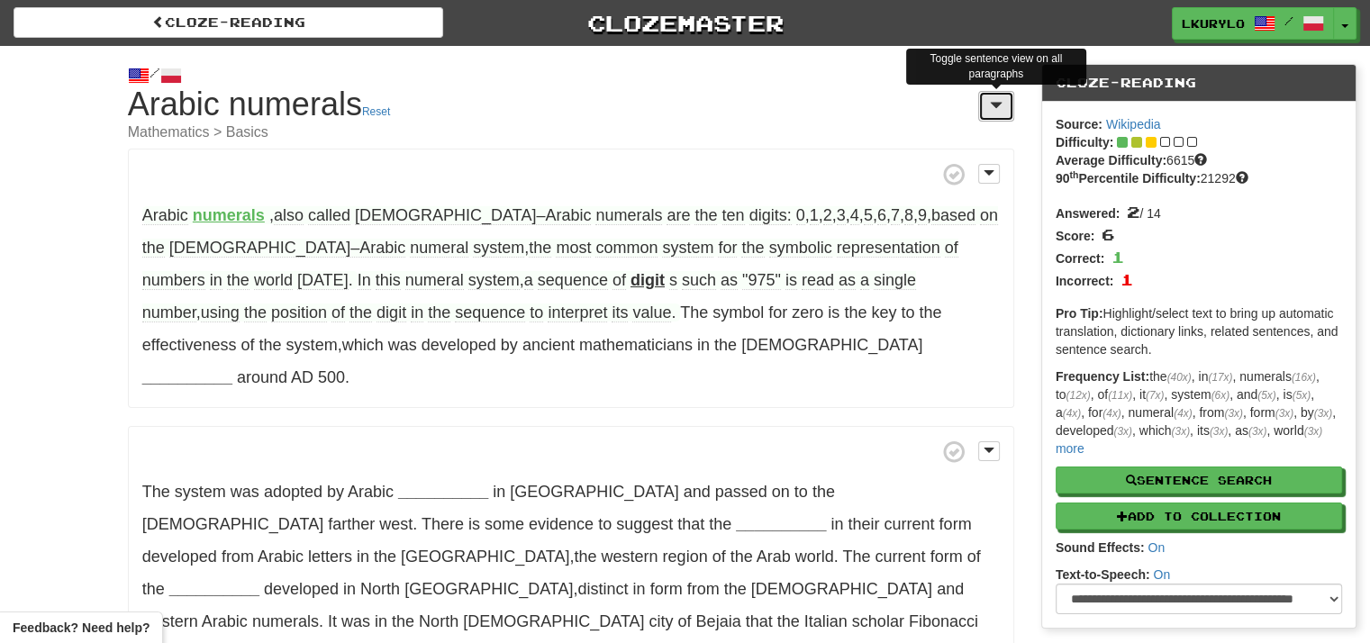
click at [992, 105] on span at bounding box center [996, 105] width 13 height 14
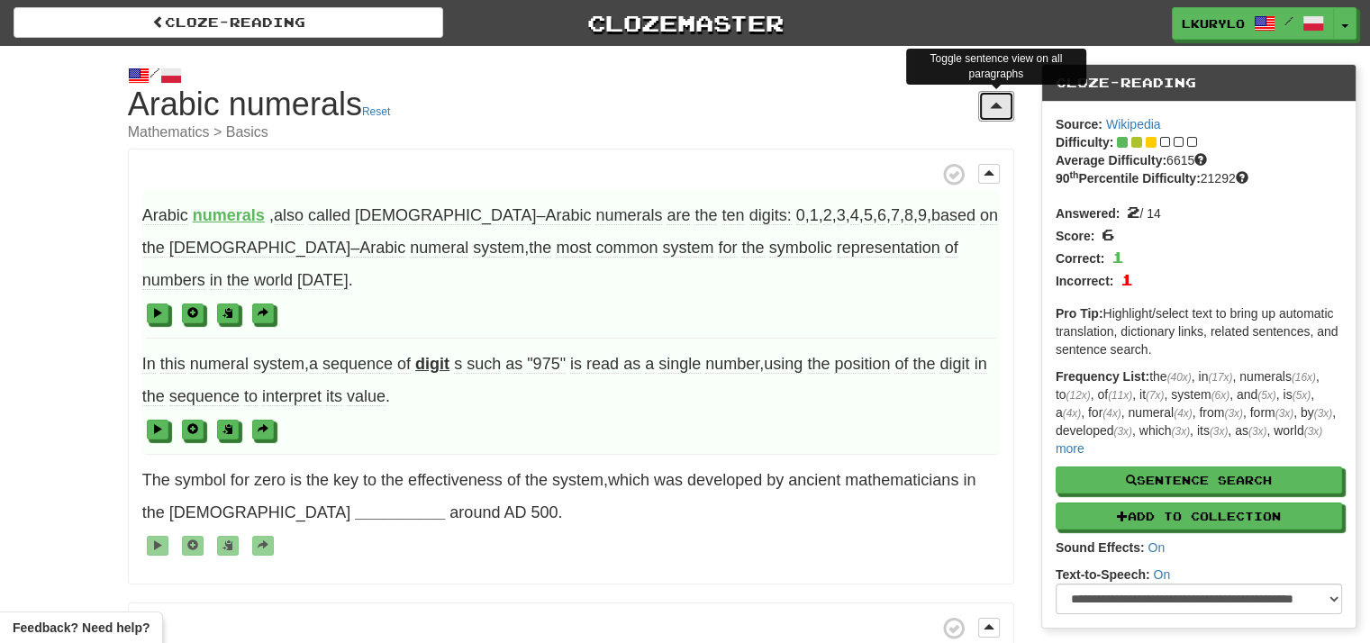
scroll to position [180, 0]
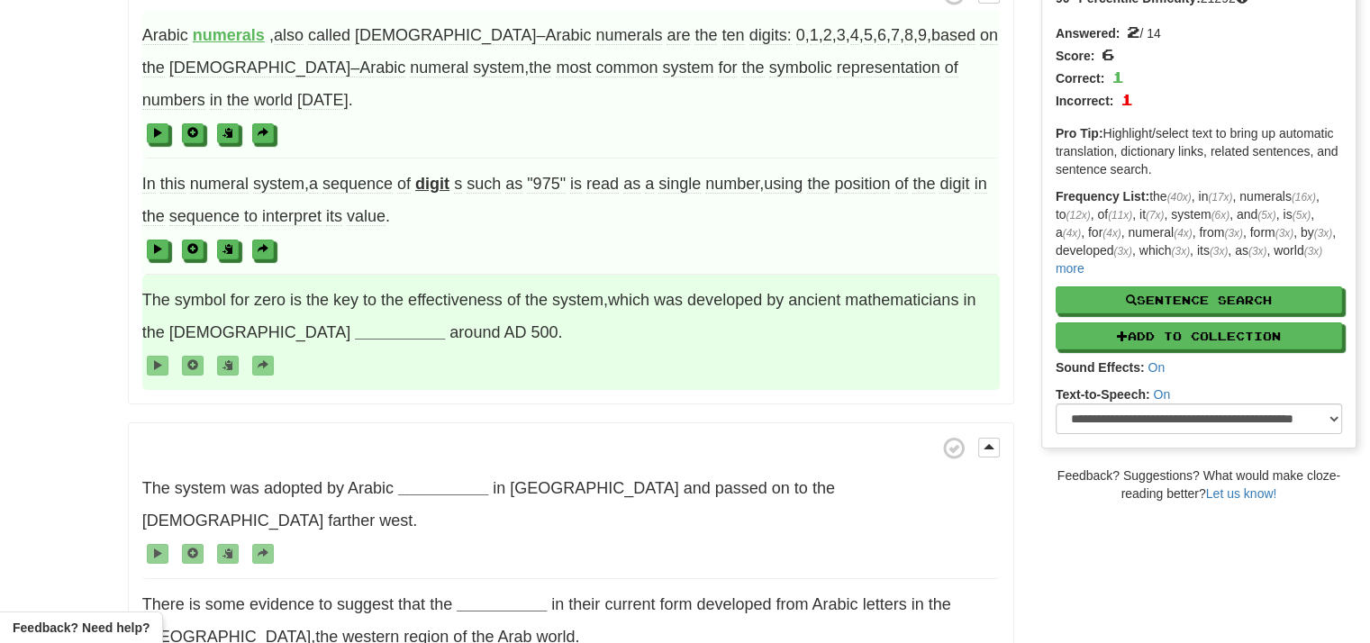
click at [355, 323] on strong "__________" at bounding box center [400, 332] width 90 height 18
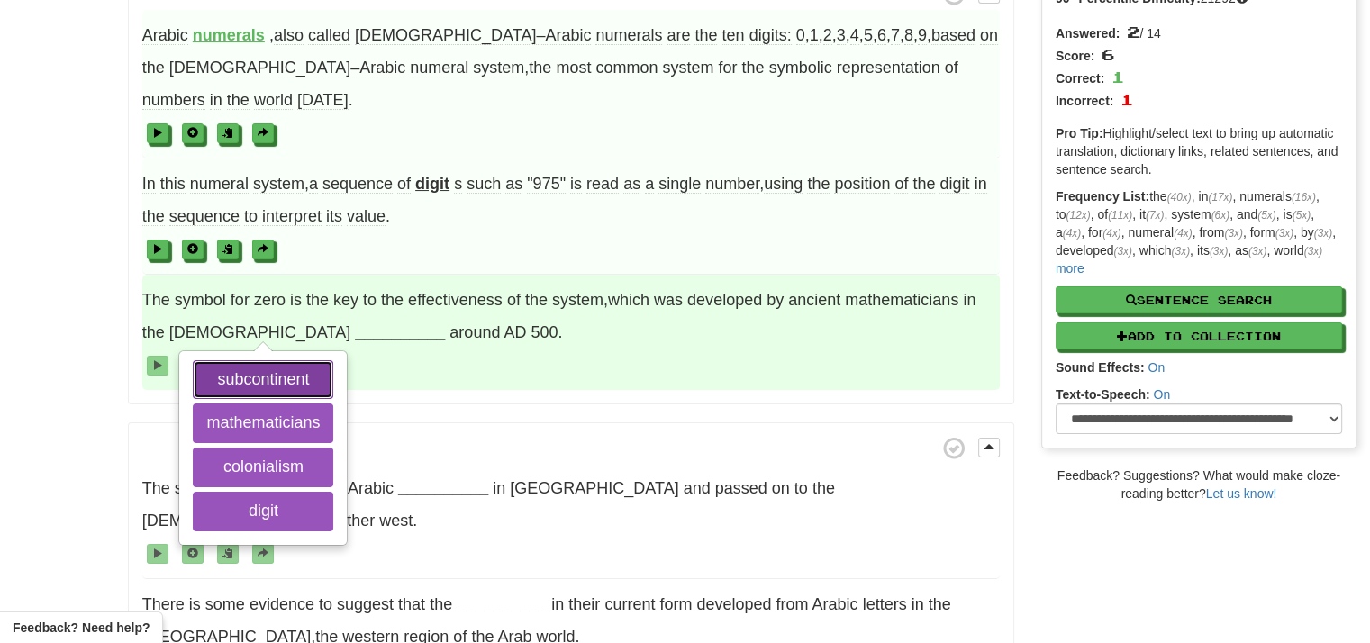
click at [262, 360] on button "subcontinent" at bounding box center [263, 380] width 140 height 40
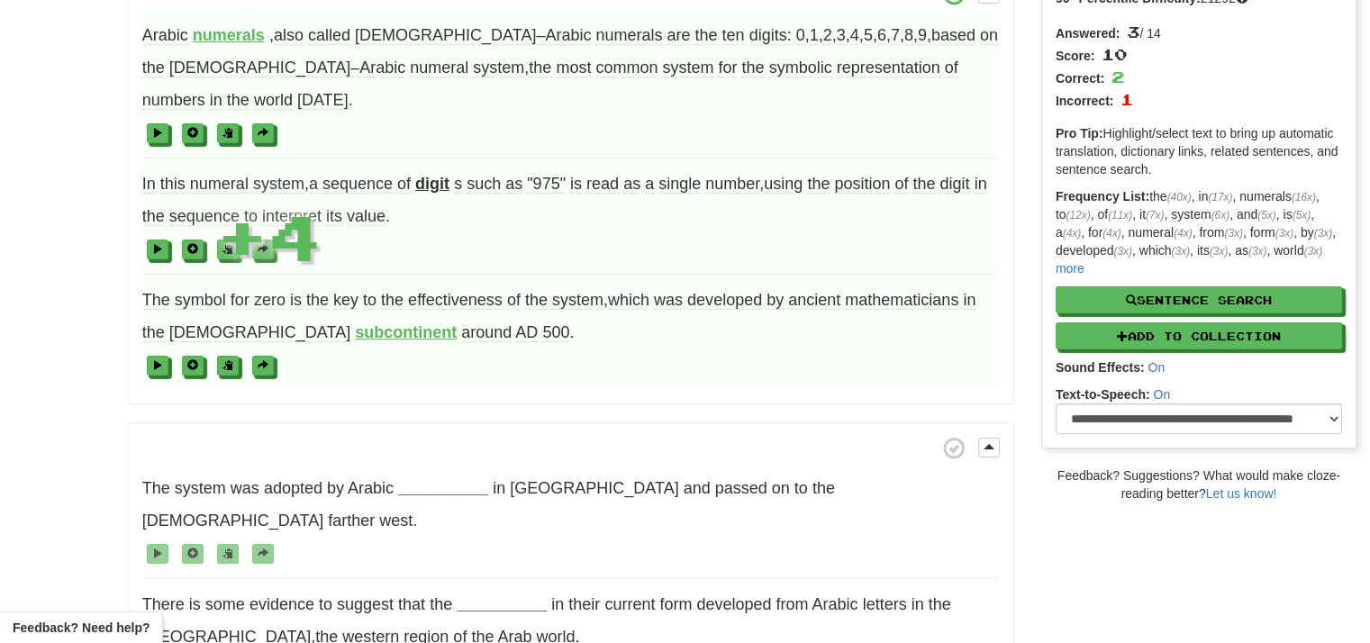
click at [150, 357] on button at bounding box center [159, 367] width 22 height 20
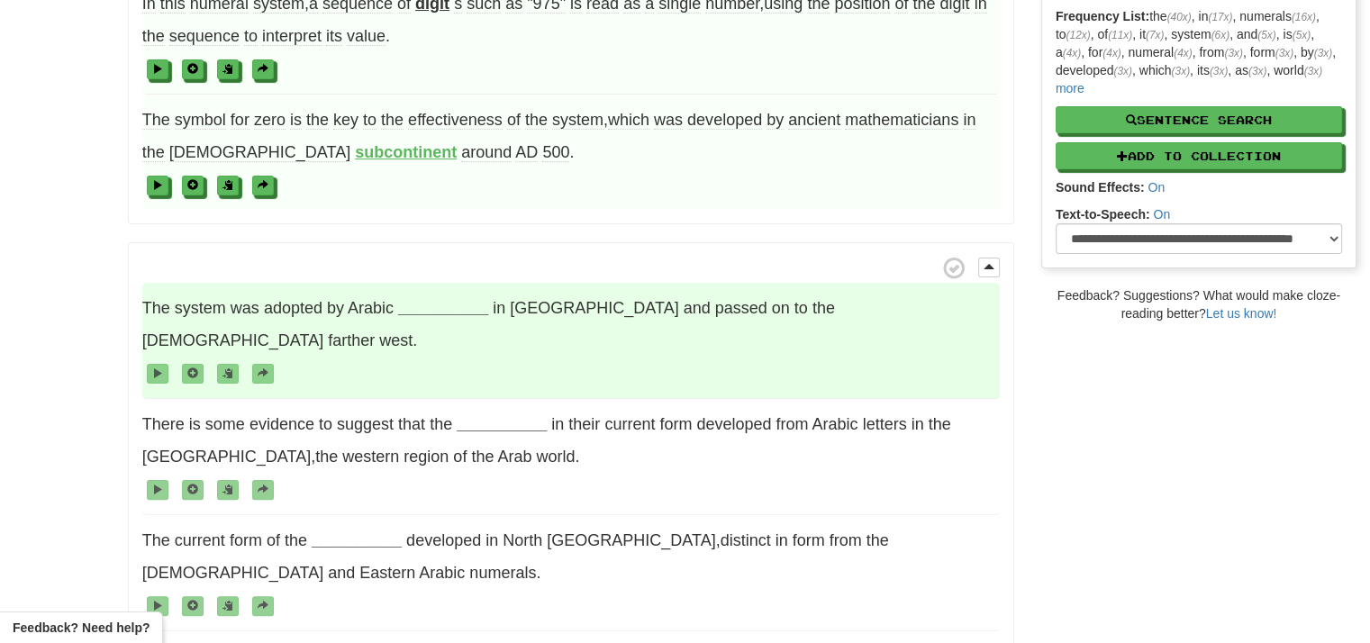
click at [402, 299] on strong "__________" at bounding box center [443, 308] width 90 height 18
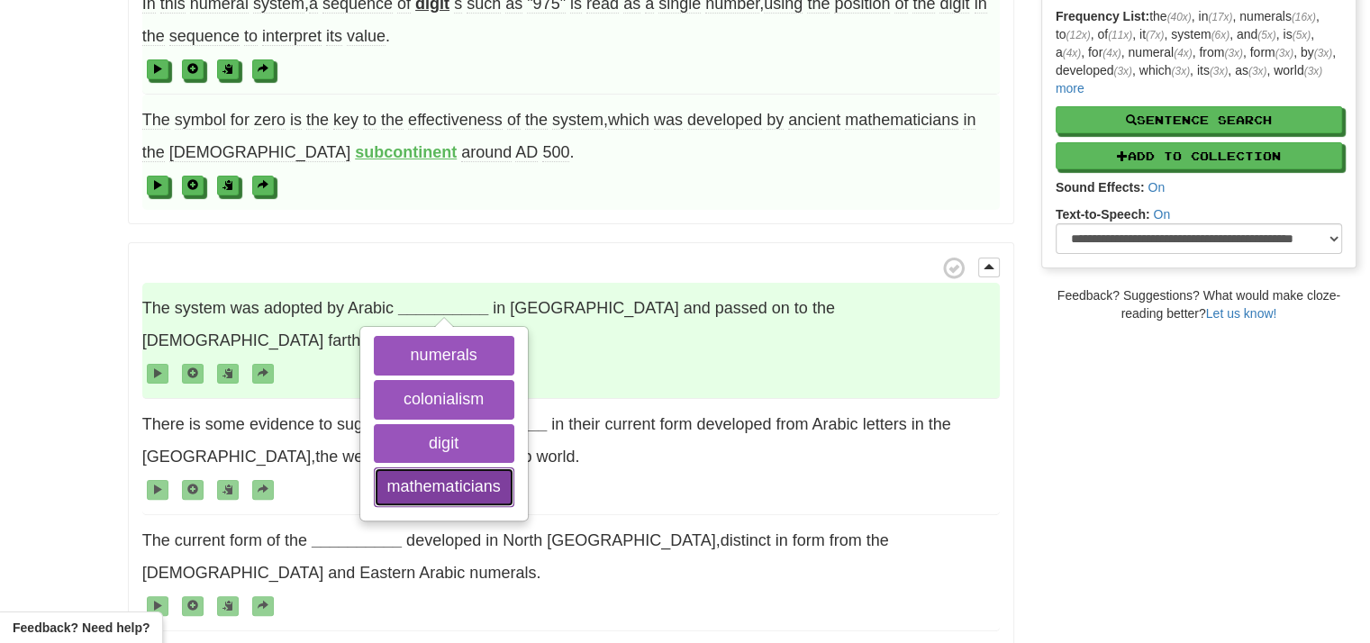
click at [440, 467] on button "mathematicians" at bounding box center [444, 487] width 140 height 40
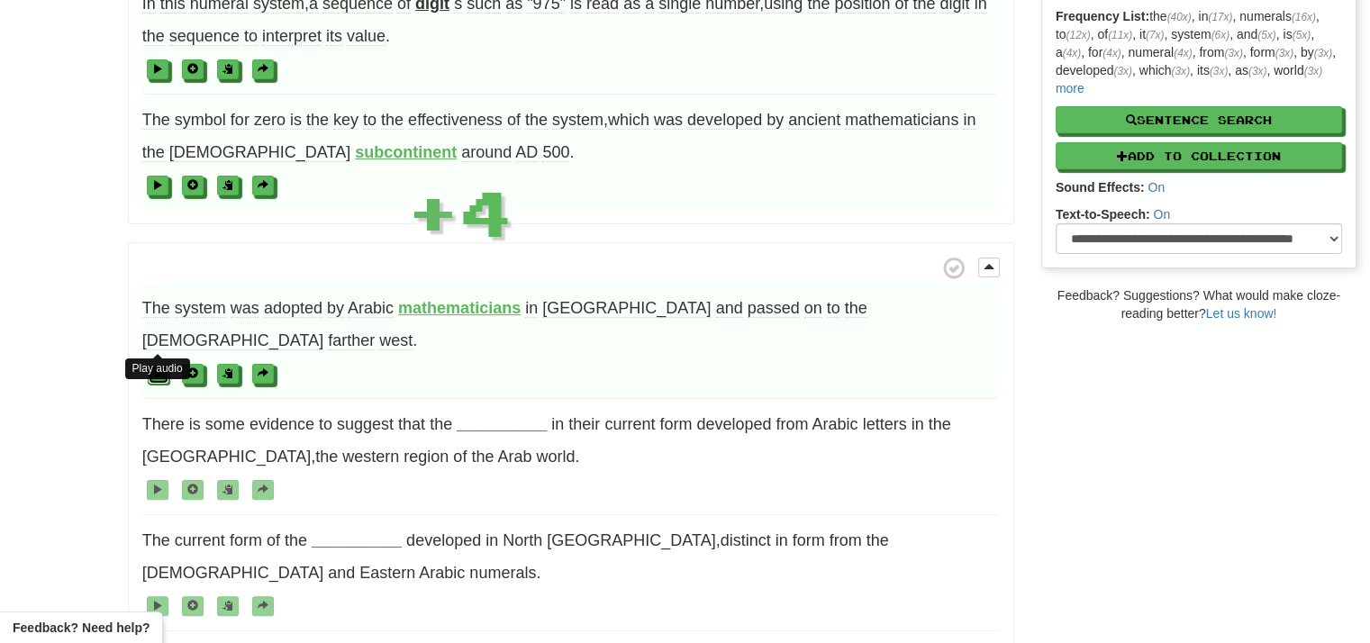
click at [162, 368] on span at bounding box center [158, 373] width 11 height 11
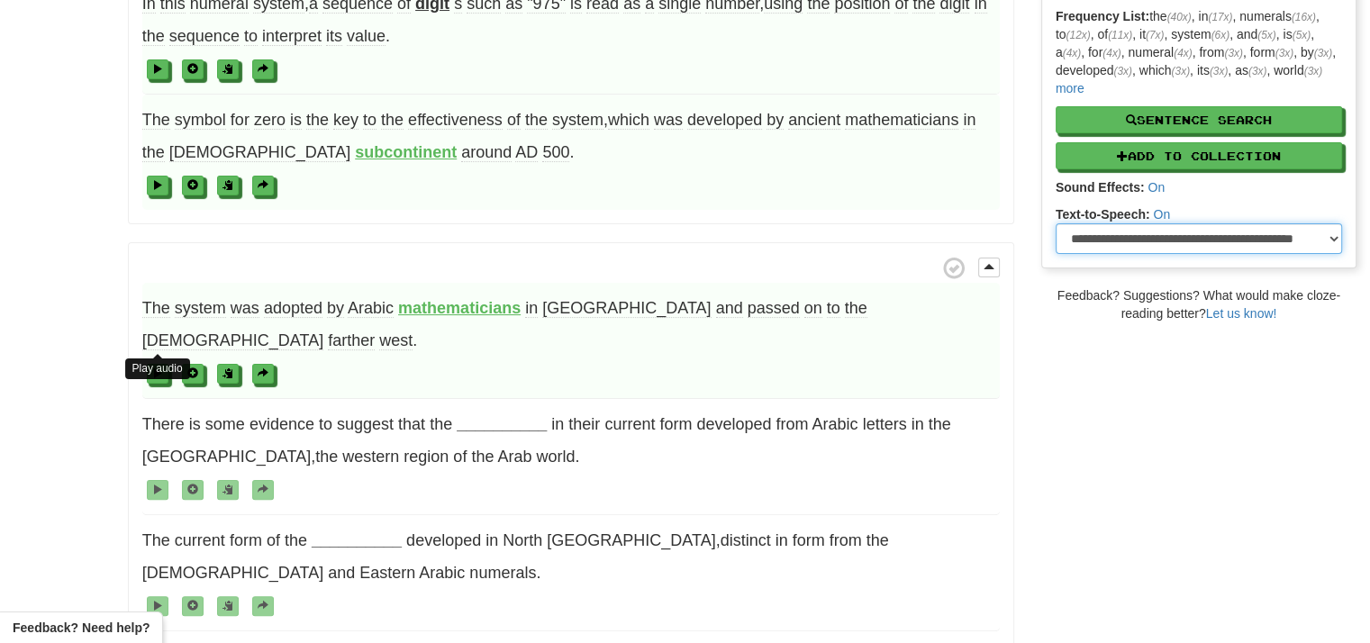
click at [1299, 231] on select "**********" at bounding box center [1199, 238] width 286 height 31
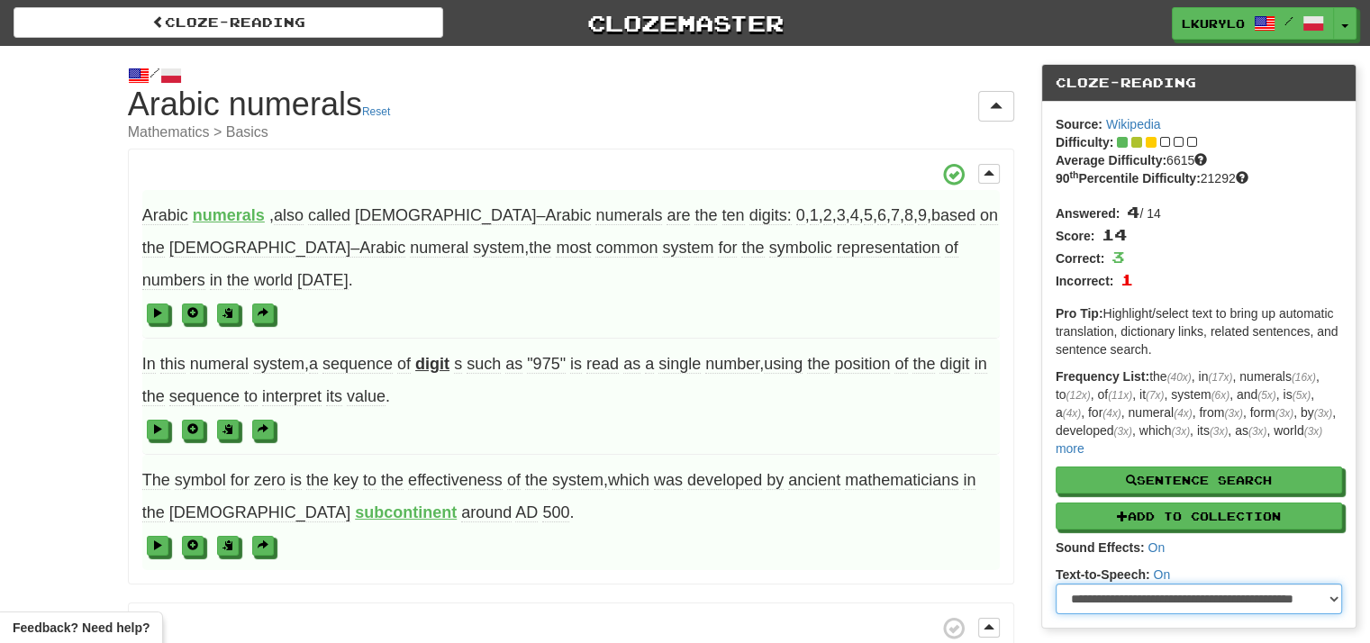
scroll to position [180, 0]
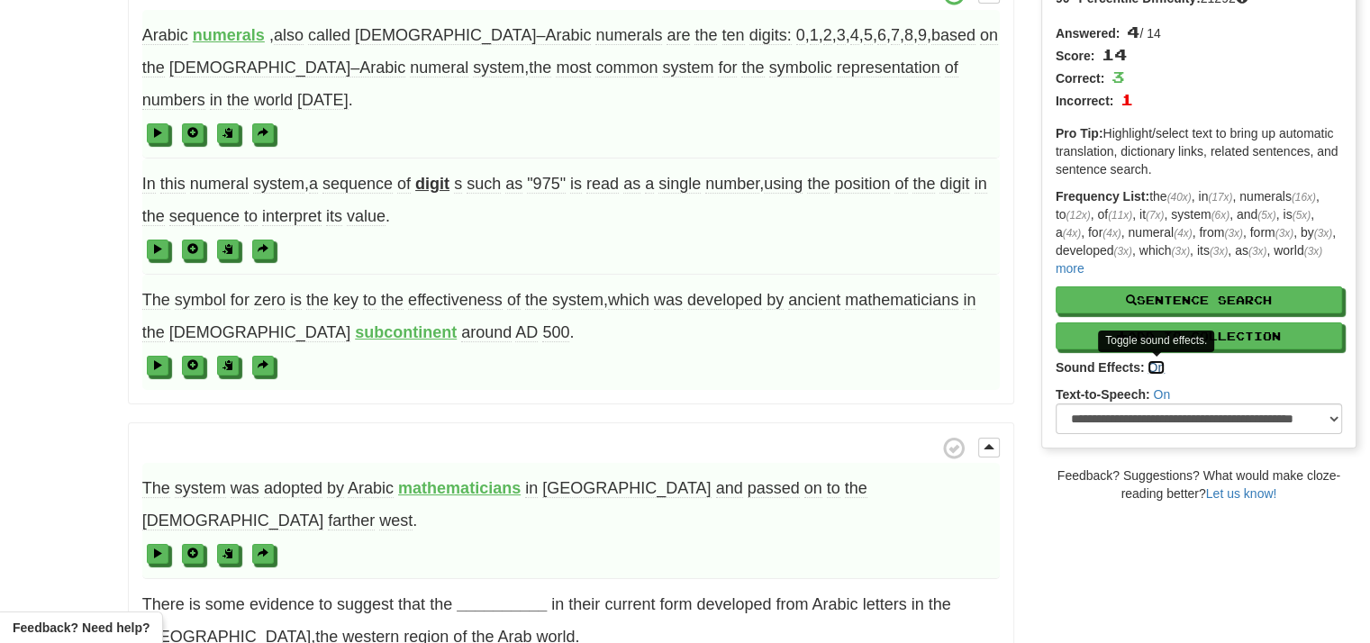
click at [1157, 367] on link "On" at bounding box center [1155, 367] width 17 height 14
click at [1156, 364] on link "Off" at bounding box center [1155, 367] width 16 height 14
click at [1160, 381] on div "**********" at bounding box center [1199, 396] width 286 height 76
click at [1163, 387] on link "On" at bounding box center [1161, 394] width 17 height 14
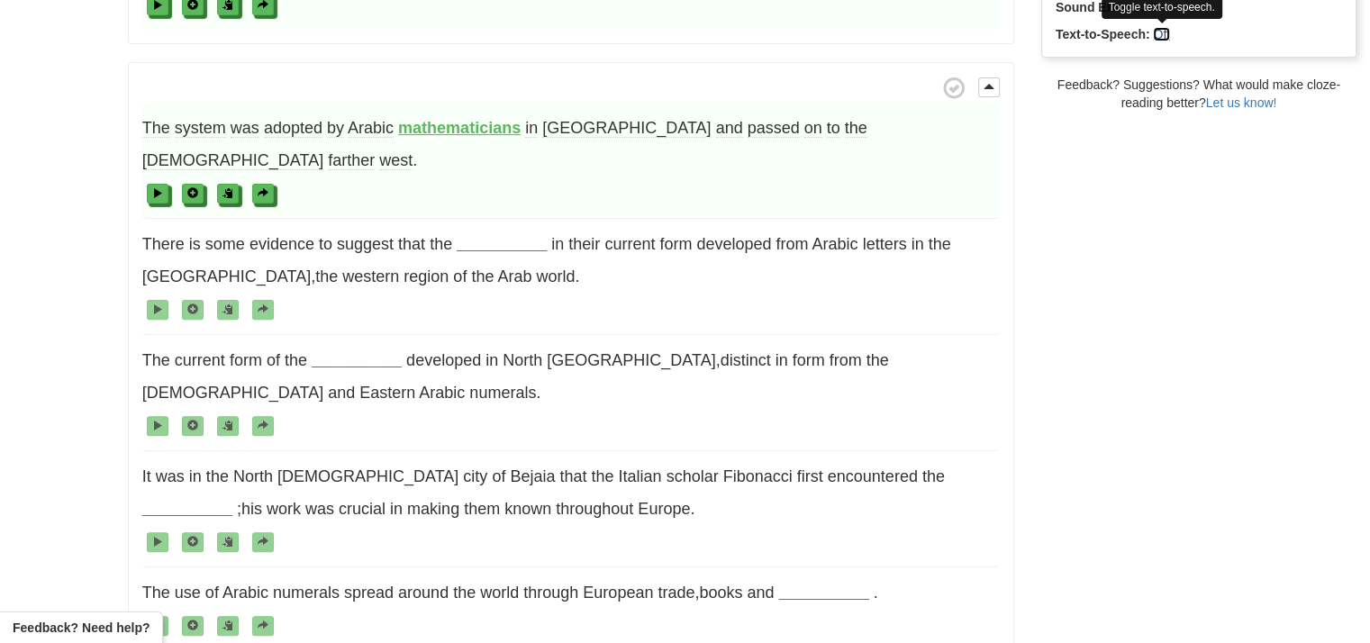
scroll to position [360, 0]
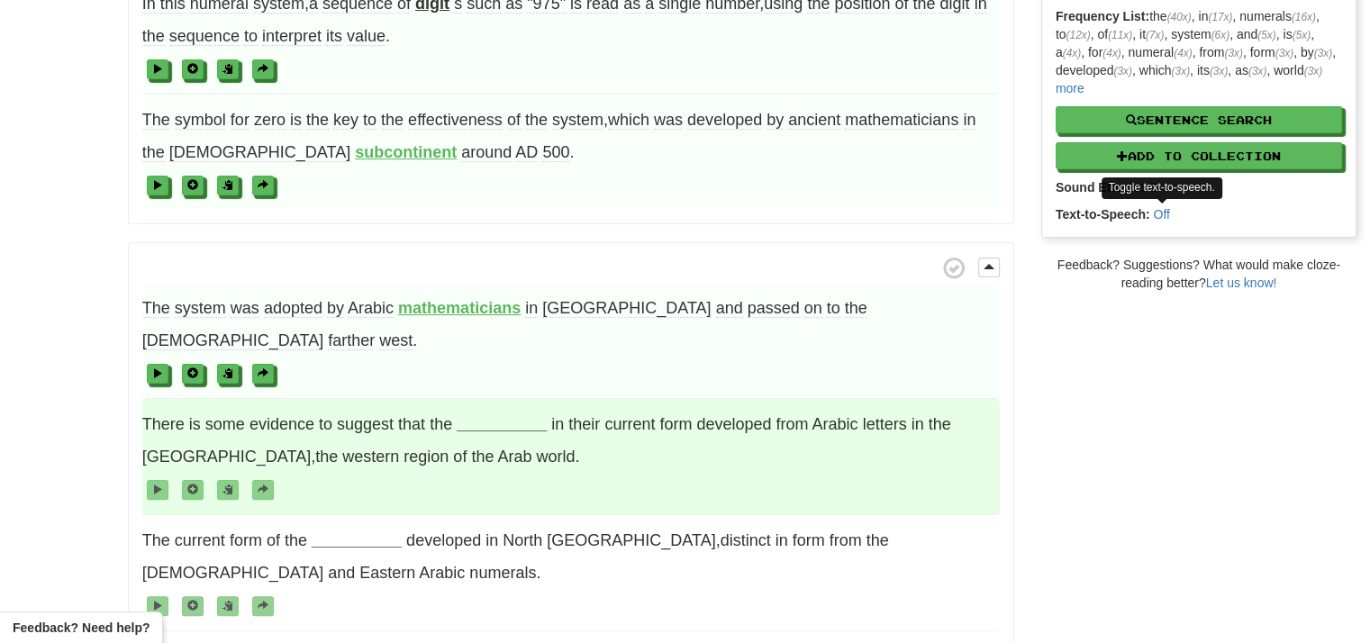
click at [521, 415] on strong "__________" at bounding box center [502, 424] width 90 height 18
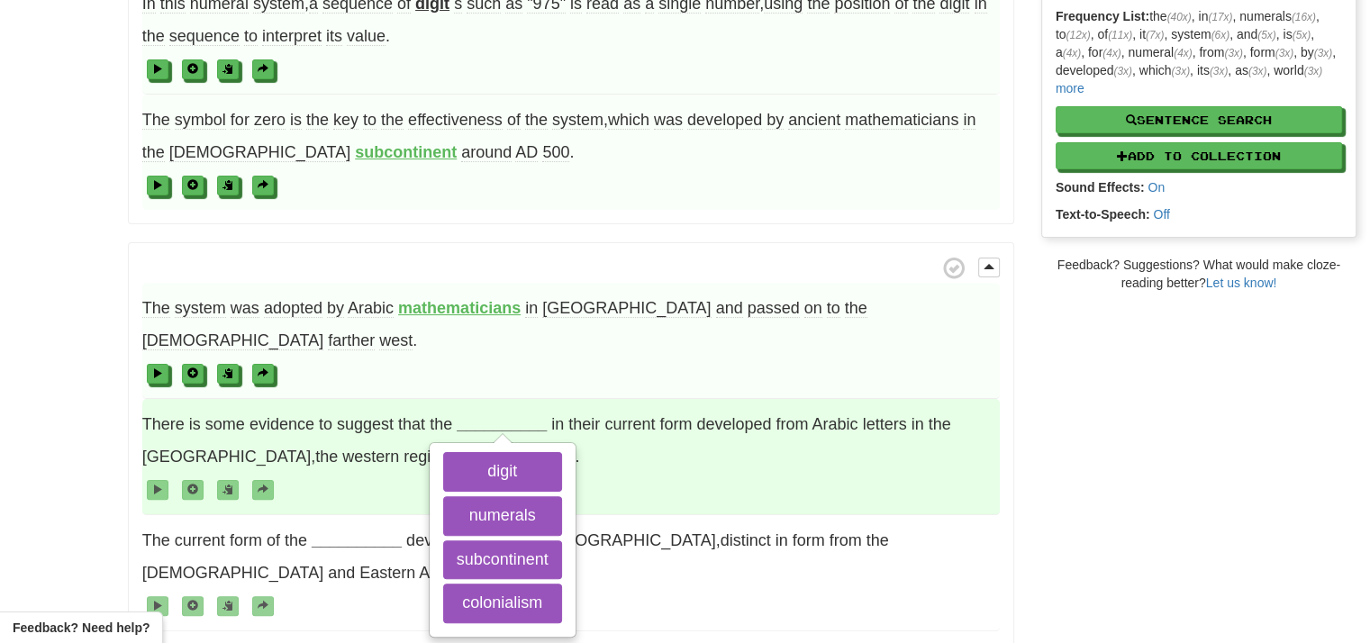
click at [597, 399] on span "There is some evidence to suggest that the __________ digit numerals subcontine…" at bounding box center [570, 457] width 857 height 116
click at [519, 415] on strong "__________" at bounding box center [502, 424] width 90 height 18
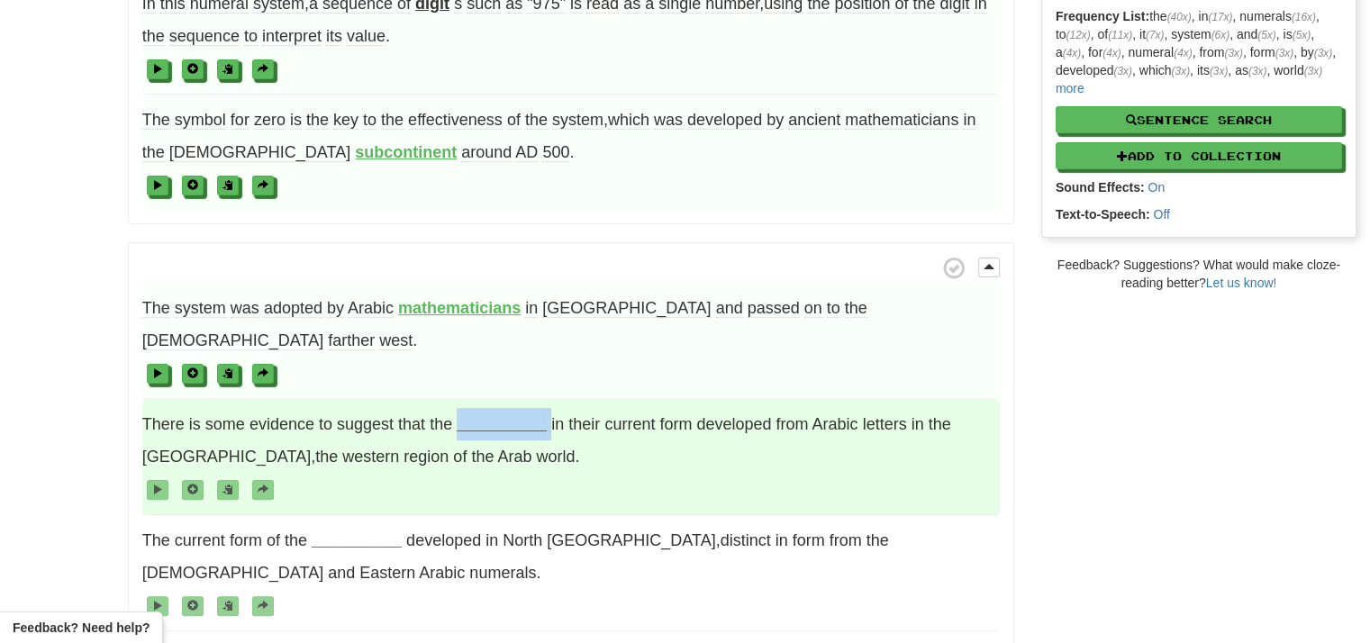
click at [519, 415] on strong "__________" at bounding box center [502, 424] width 90 height 18
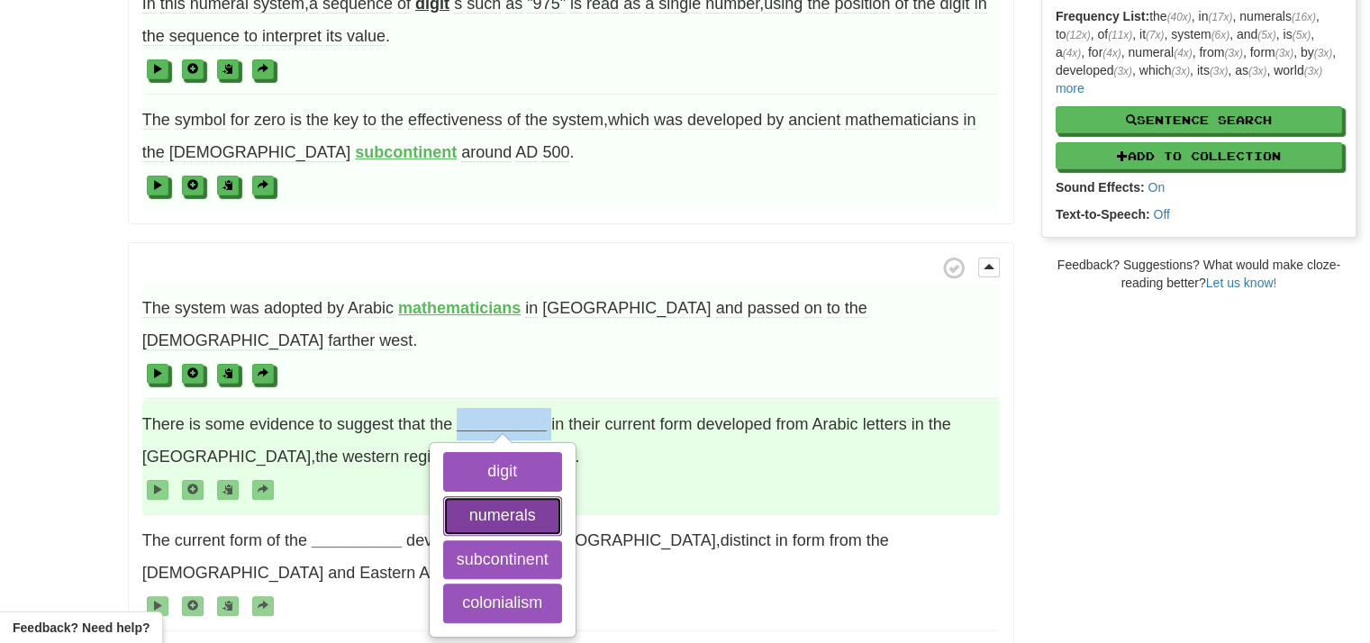
click at [527, 496] on button "numerals" at bounding box center [502, 516] width 119 height 40
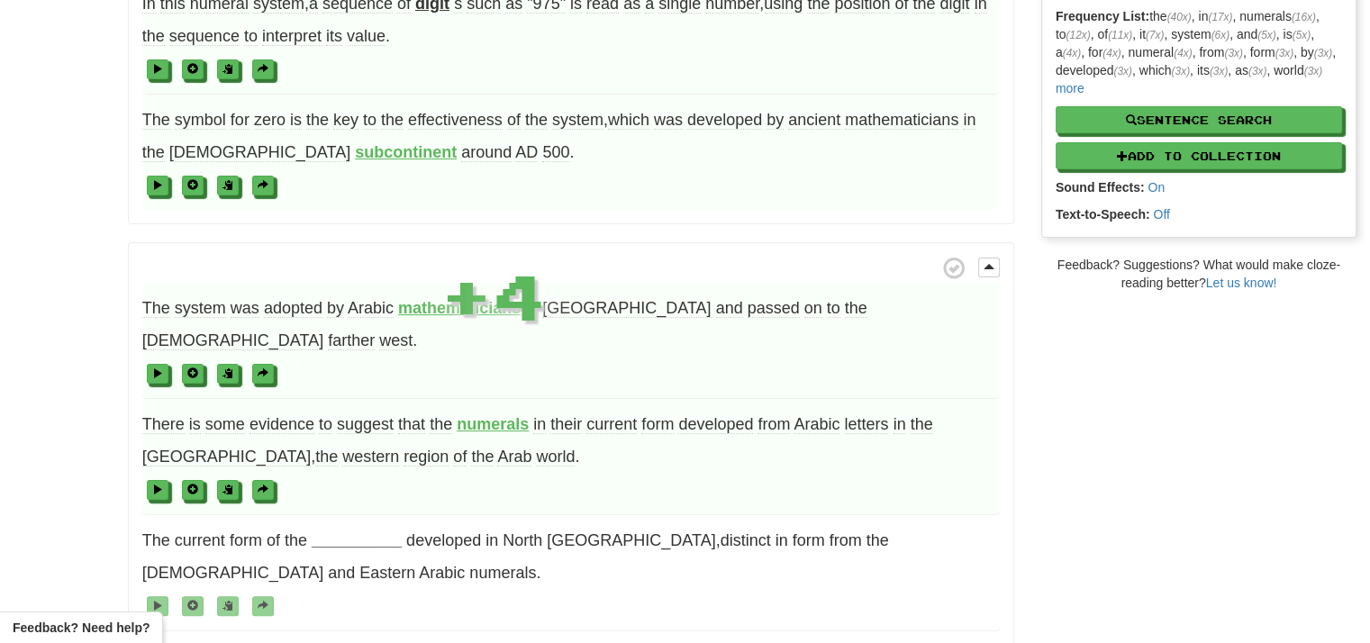
click at [621, 473] on span at bounding box center [570, 489] width 857 height 32
click at [493, 415] on strong "numerals" at bounding box center [493, 424] width 72 height 18
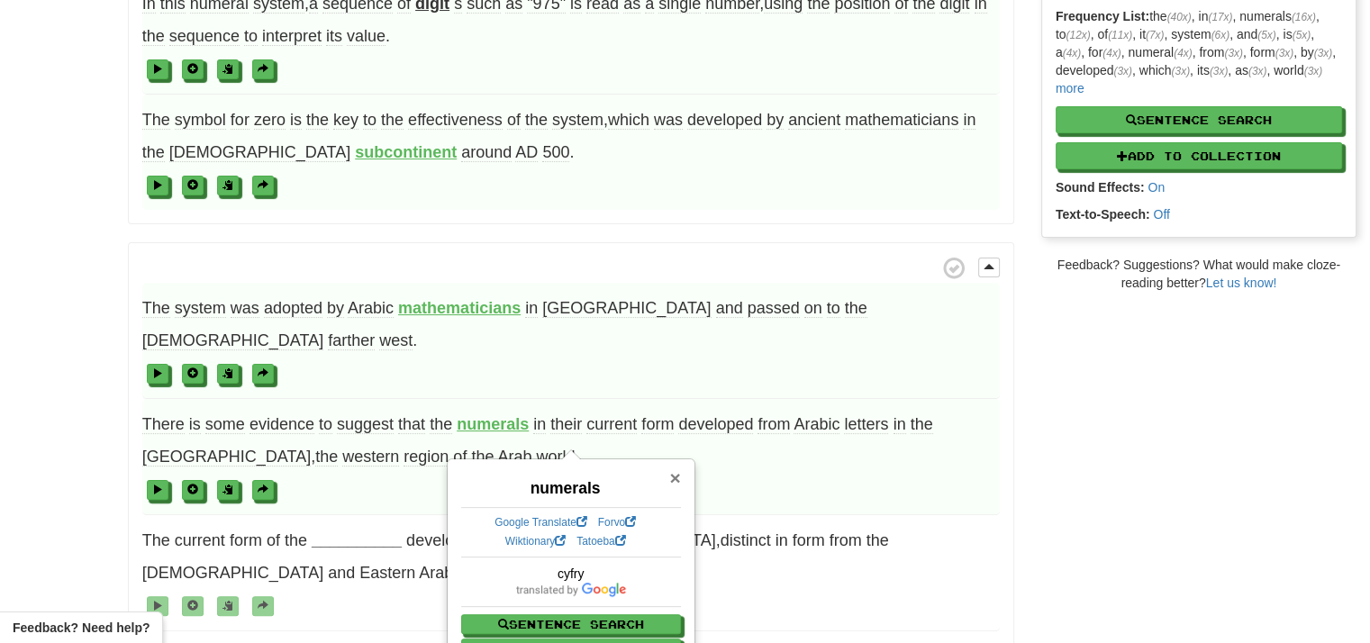
click at [677, 482] on span "×" at bounding box center [674, 477] width 11 height 21
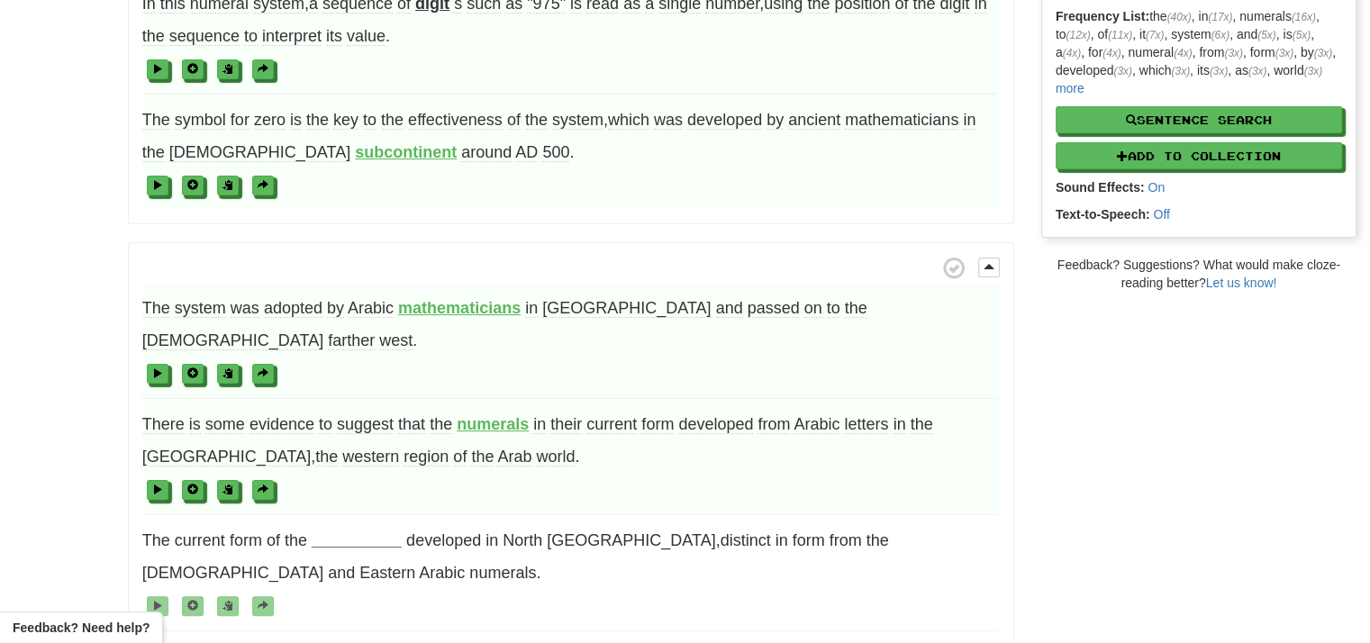
scroll to position [90, 0]
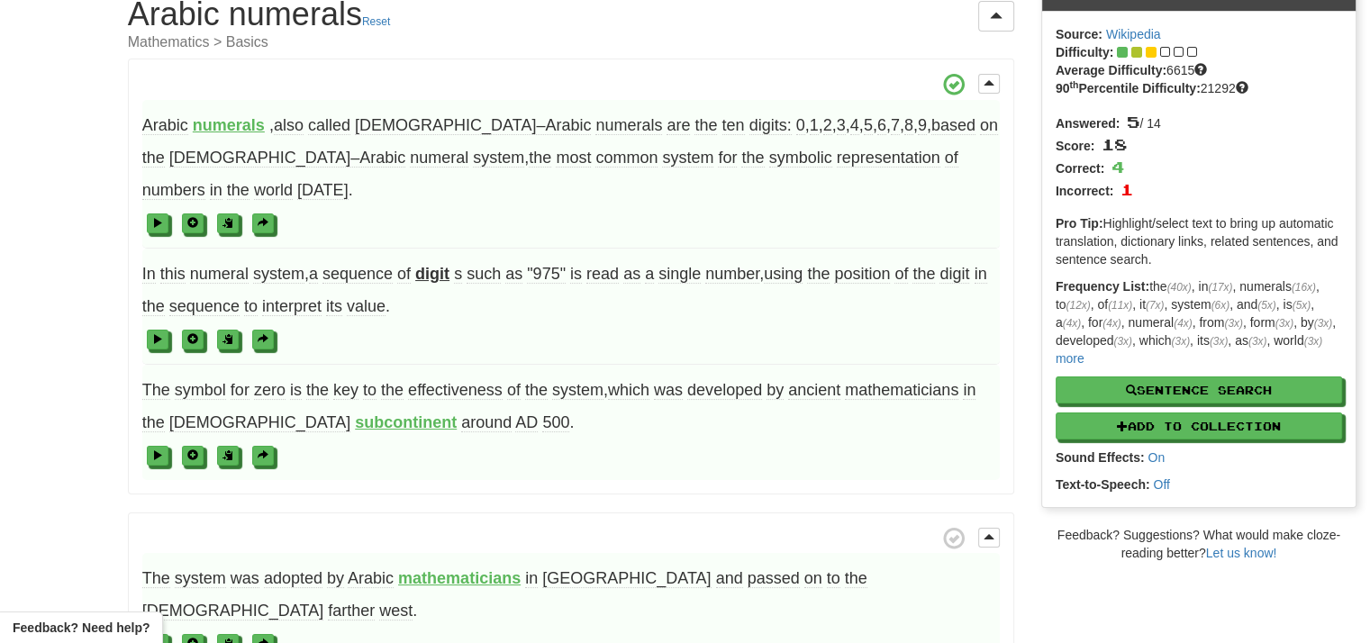
click at [427, 265] on strong "digit" at bounding box center [432, 274] width 34 height 18
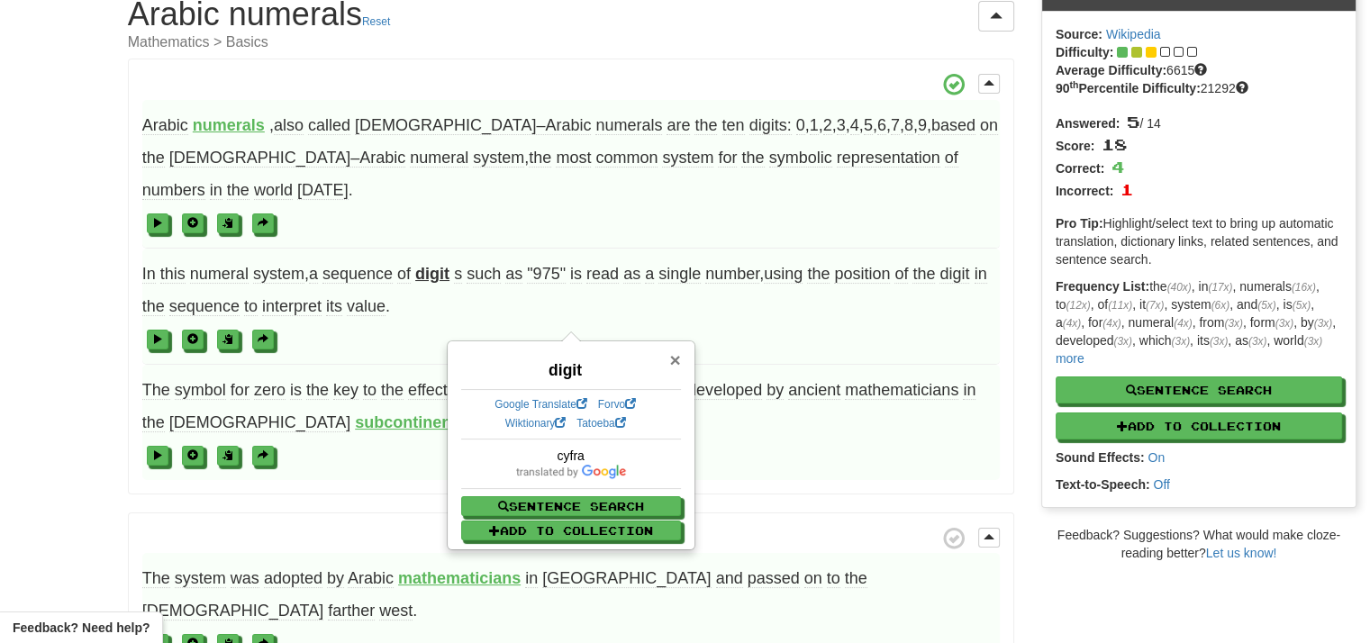
click at [673, 354] on span "×" at bounding box center [674, 359] width 11 height 21
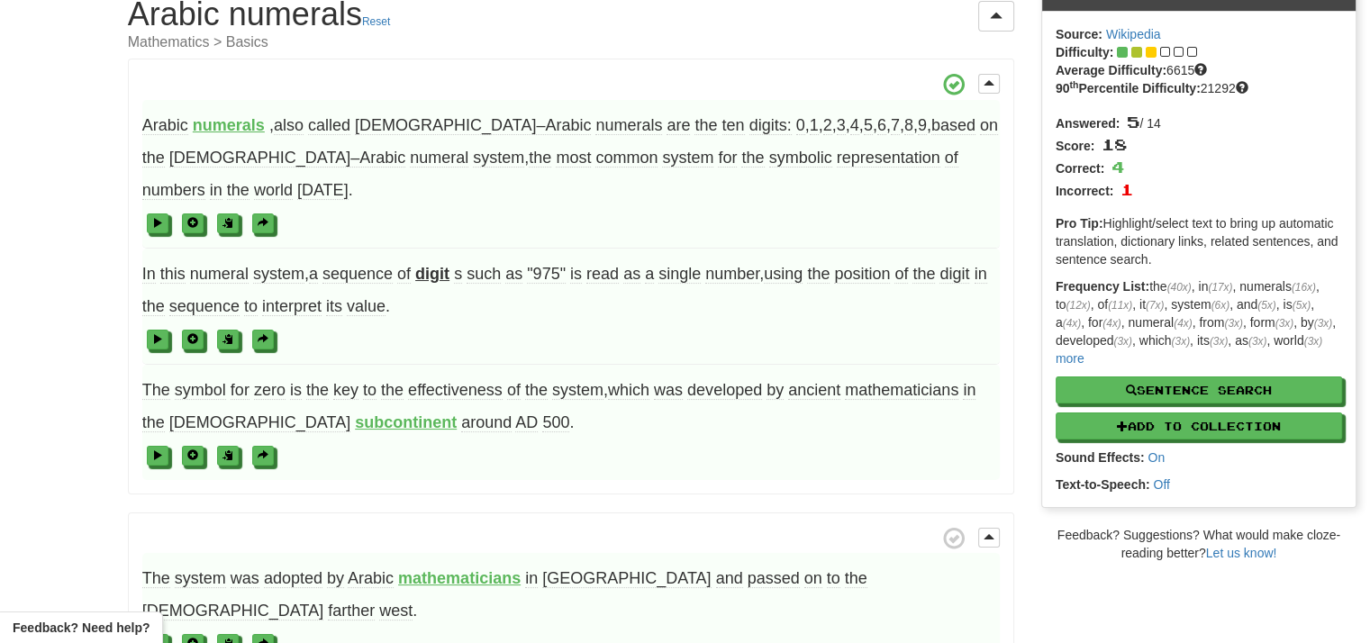
click at [259, 131] on strong "numerals" at bounding box center [229, 125] width 72 height 18
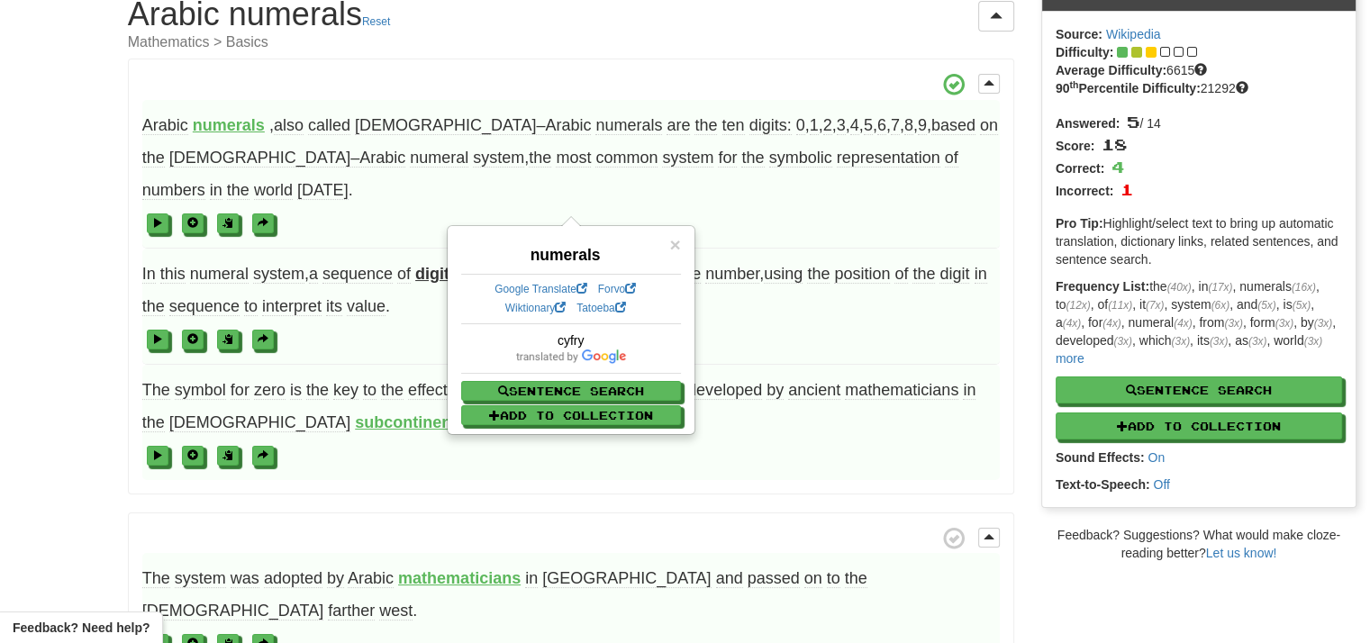
click at [255, 124] on strong "numerals" at bounding box center [229, 125] width 72 height 18
click at [677, 245] on span "×" at bounding box center [674, 244] width 11 height 21
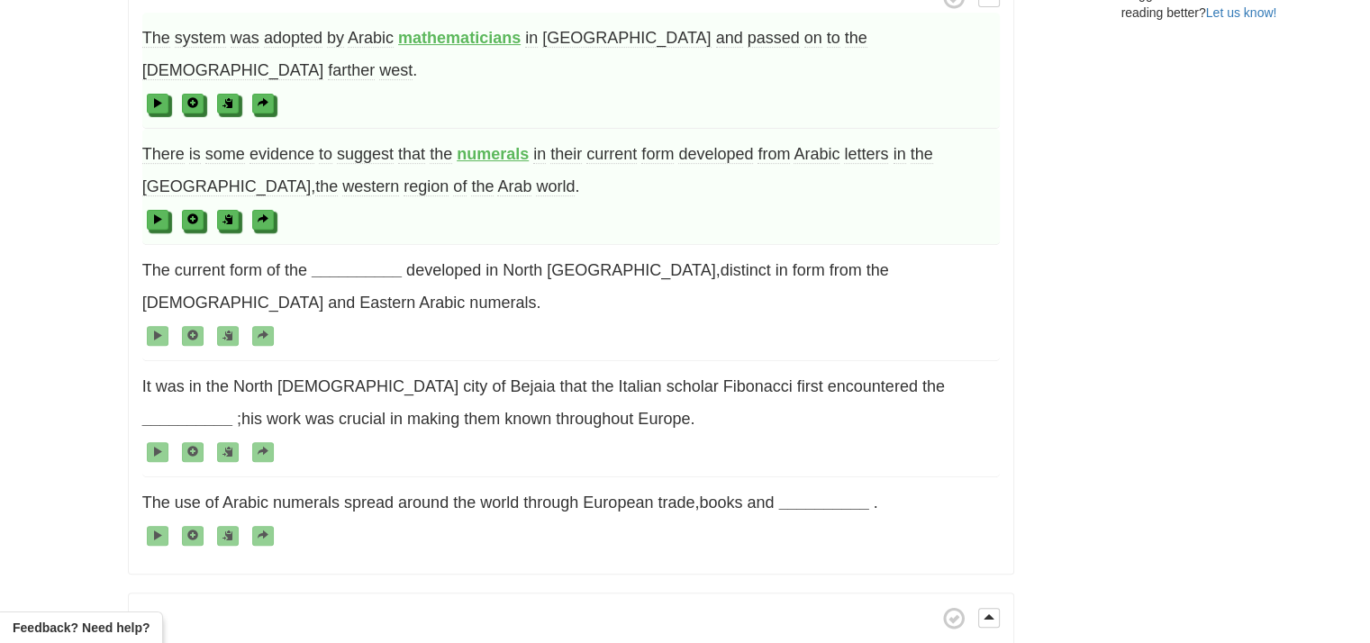
scroll to position [540, 0]
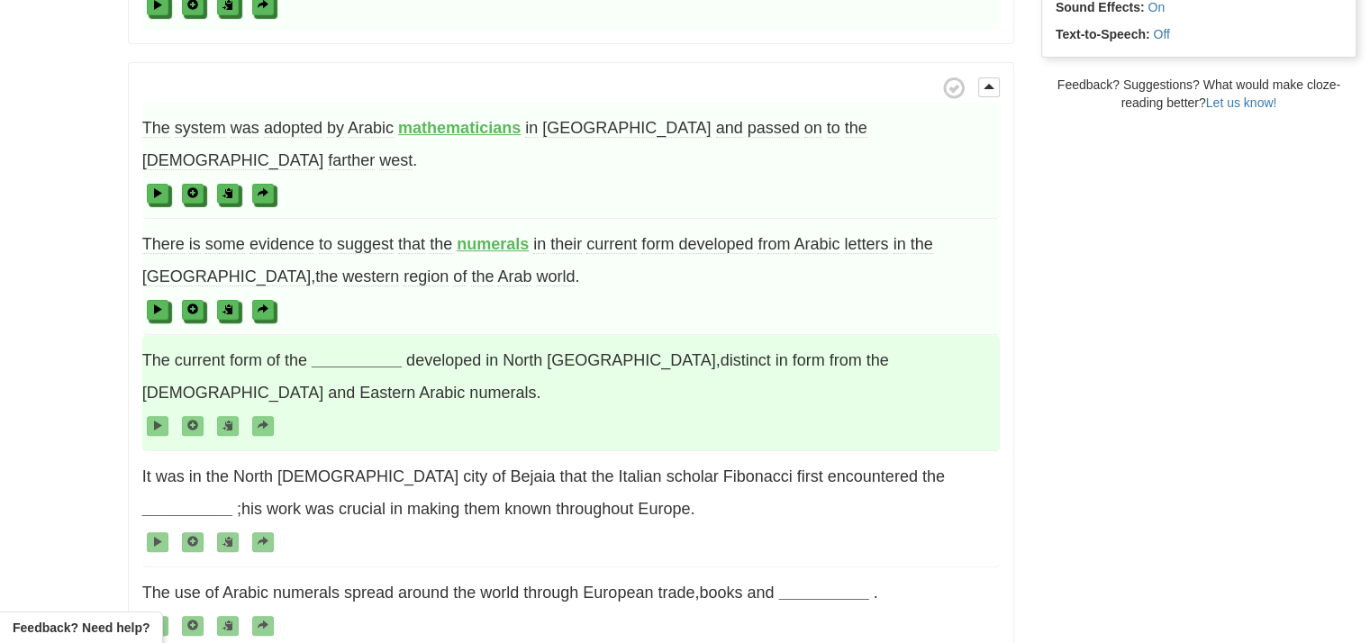
click at [335, 351] on strong "__________" at bounding box center [357, 360] width 90 height 18
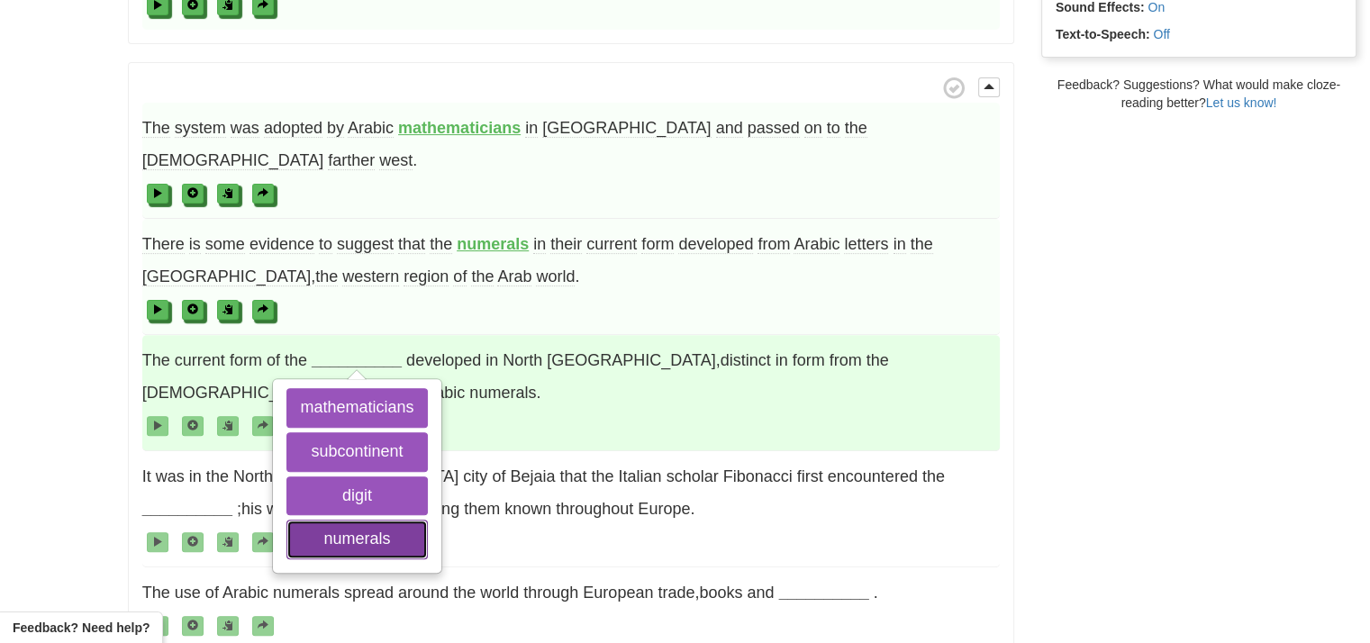
click at [370, 520] on button "numerals" at bounding box center [356, 540] width 140 height 40
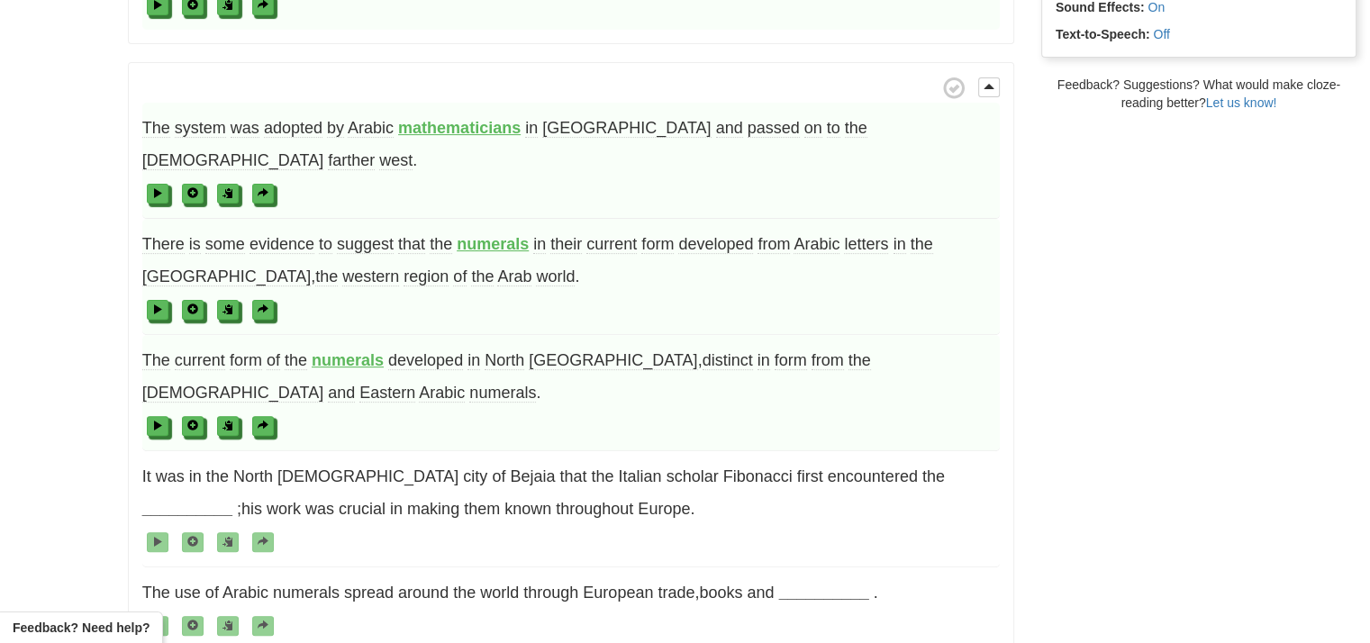
scroll to position [630, 0]
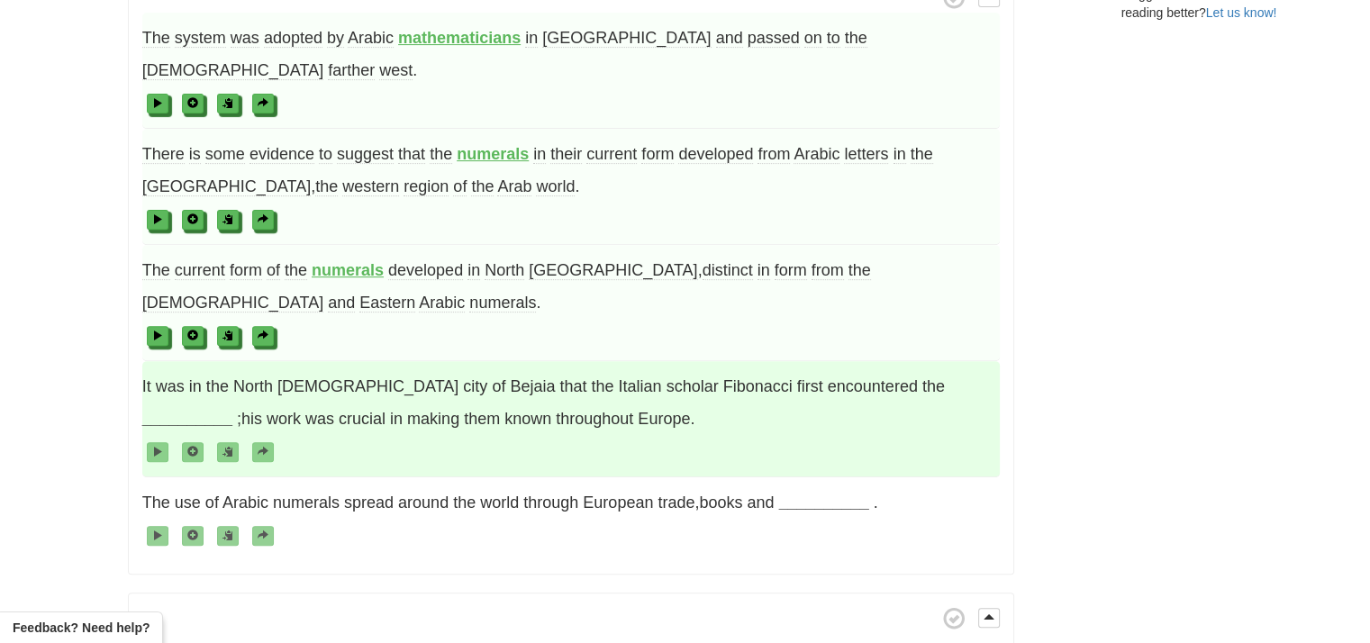
click at [232, 410] on strong "__________" at bounding box center [187, 419] width 90 height 18
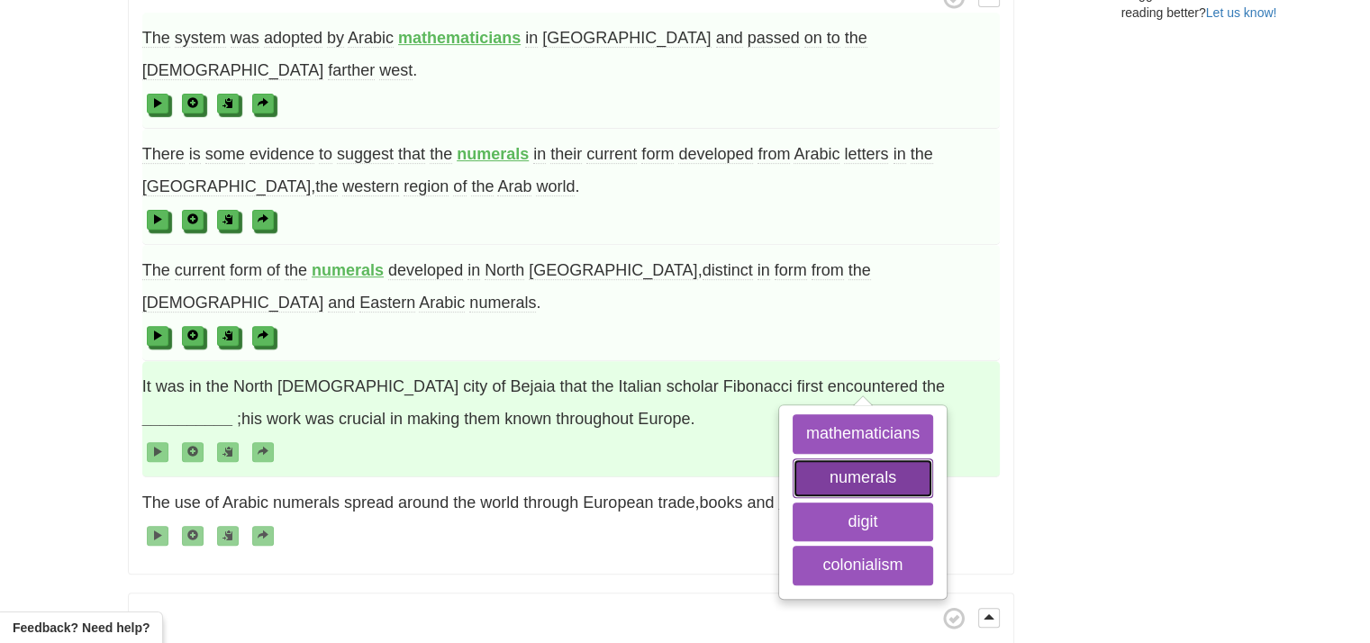
click at [857, 458] on button "numerals" at bounding box center [863, 478] width 140 height 40
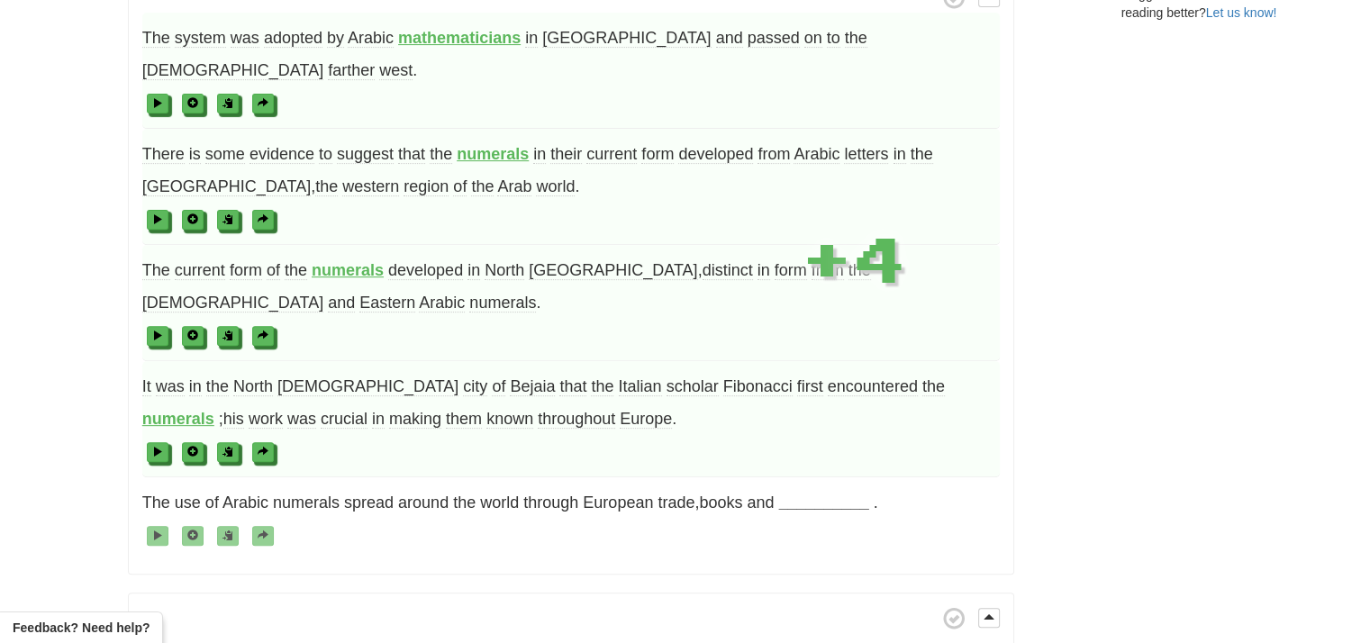
scroll to position [720, 0]
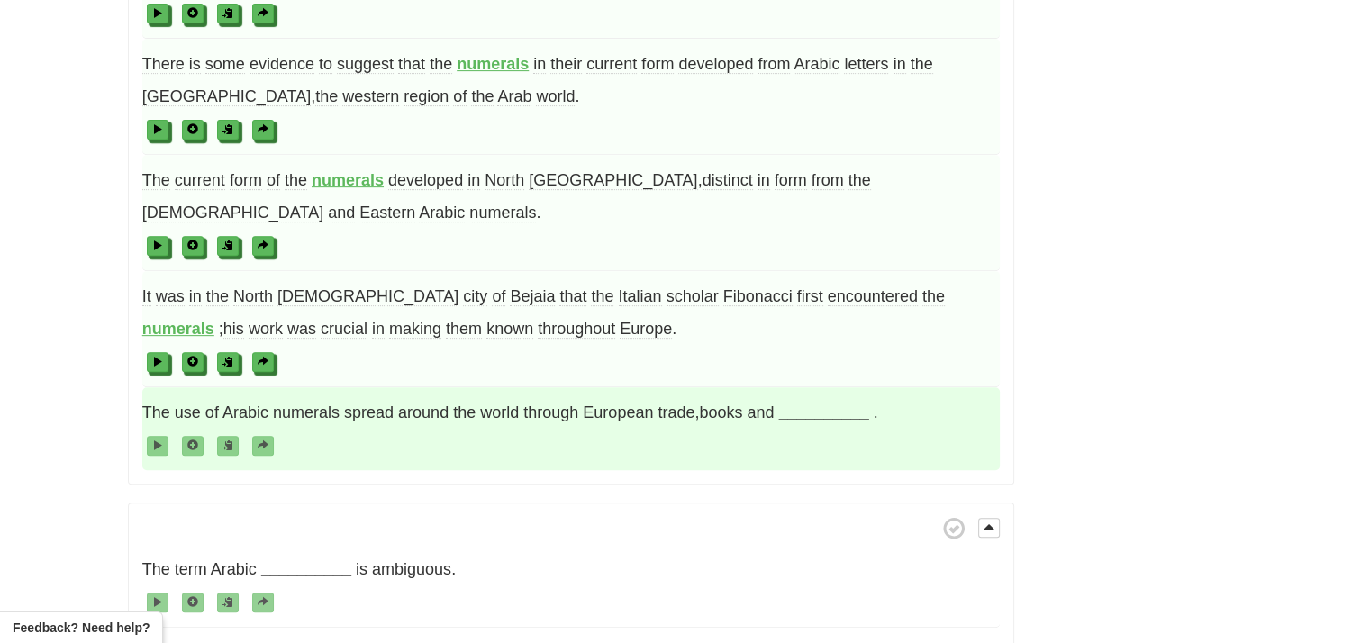
click at [842, 403] on strong "__________" at bounding box center [824, 412] width 90 height 18
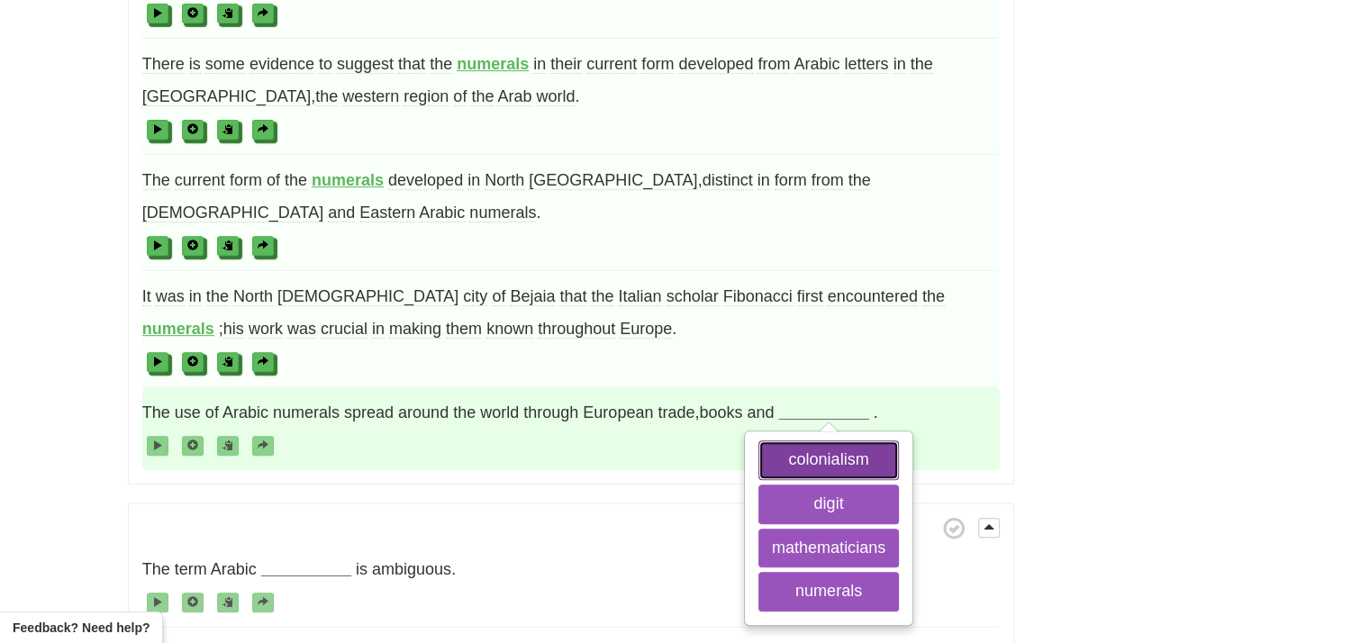
click at [826, 440] on button "colonialism" at bounding box center [828, 460] width 140 height 40
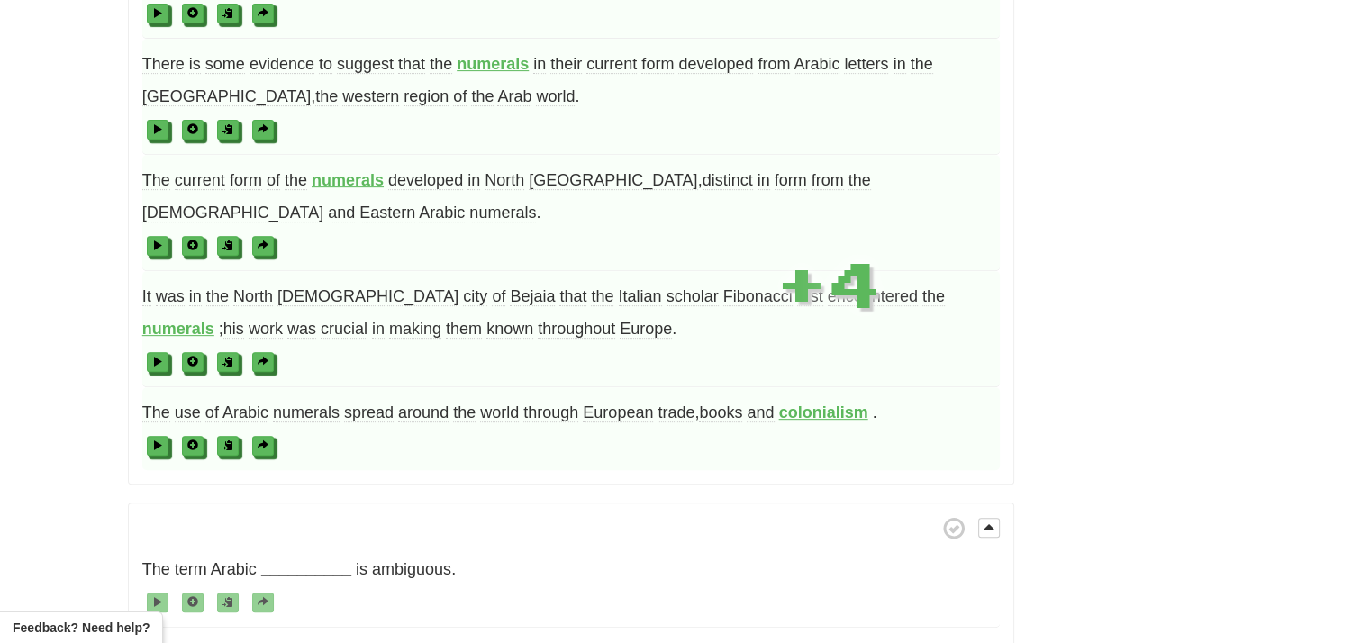
scroll to position [991, 0]
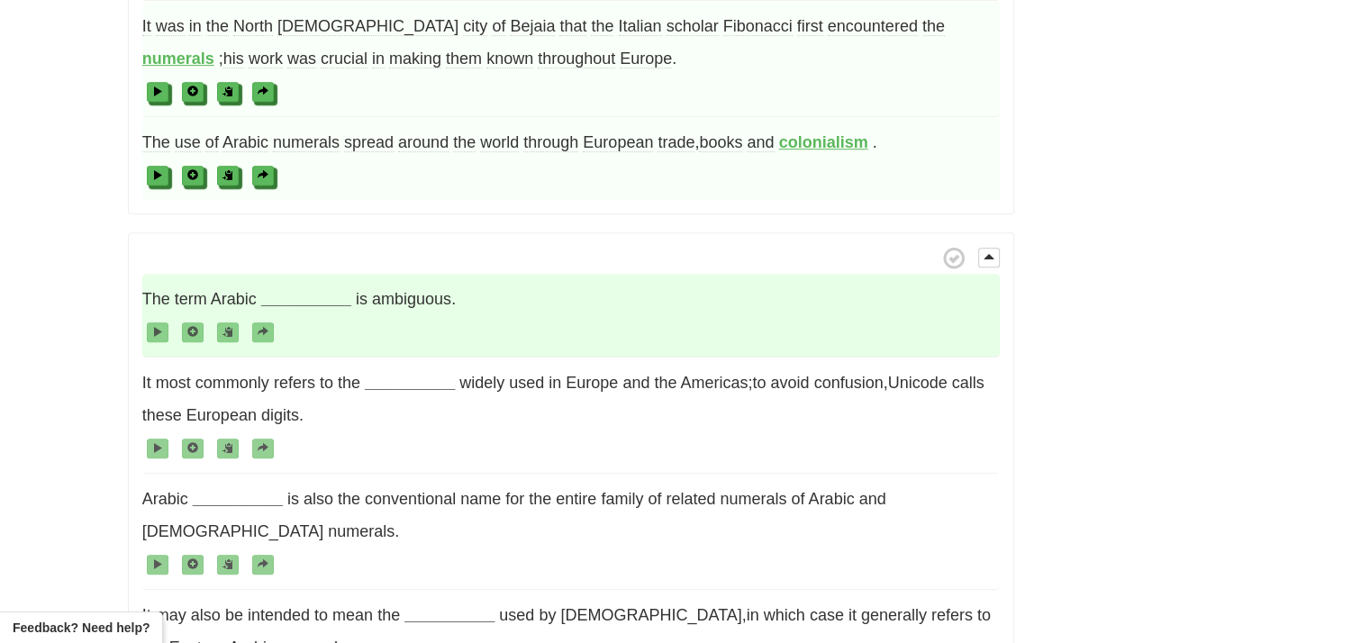
click at [270, 290] on strong "__________" at bounding box center [306, 299] width 90 height 18
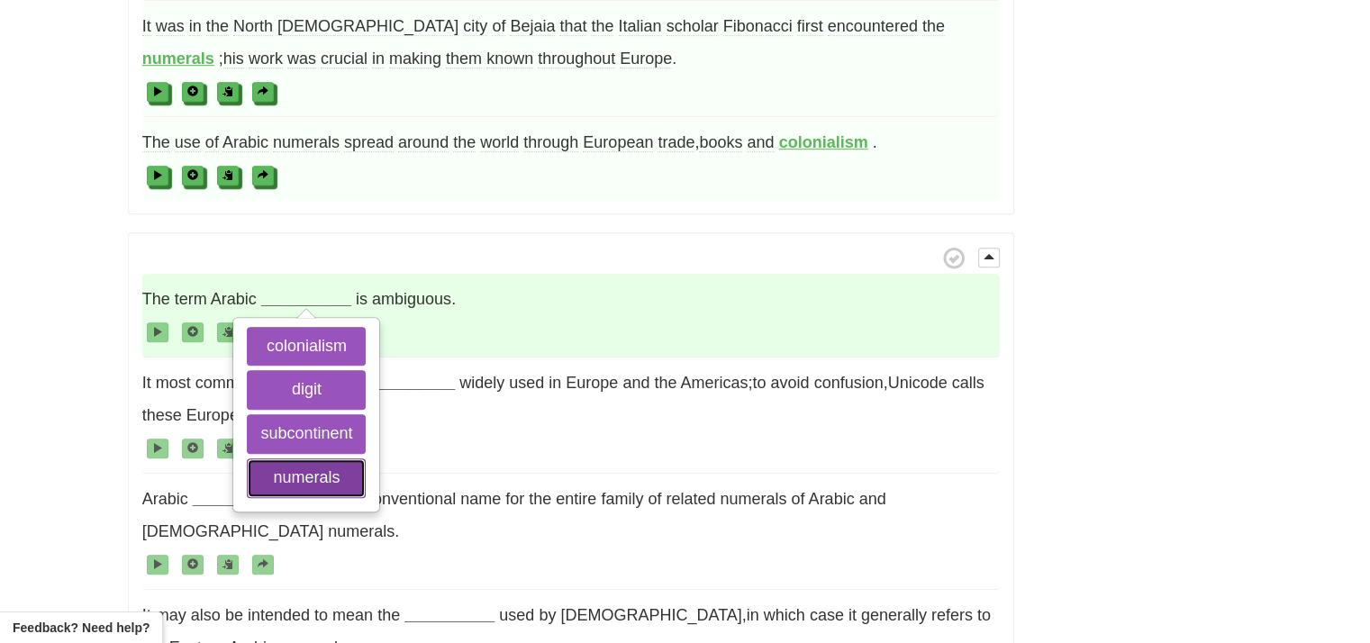
click at [300, 458] on button "numerals" at bounding box center [306, 478] width 119 height 40
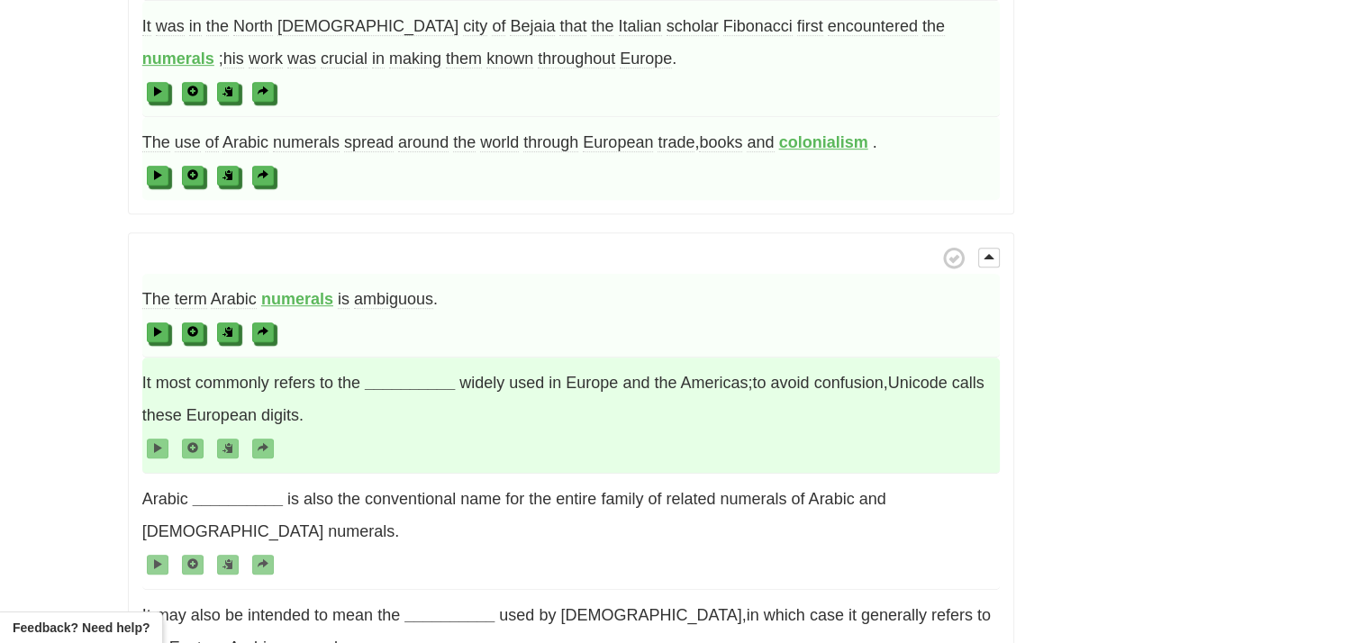
click at [416, 374] on strong "__________" at bounding box center [410, 383] width 90 height 18
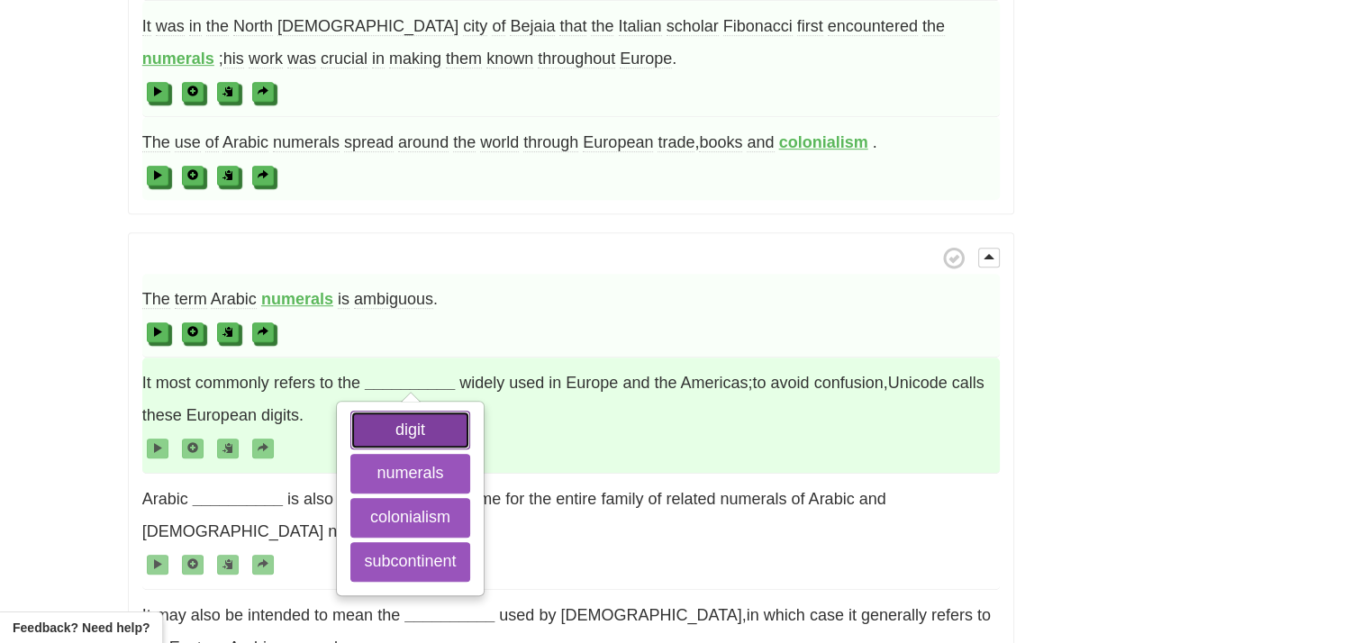
click at [411, 411] on button "digit" at bounding box center [409, 431] width 119 height 40
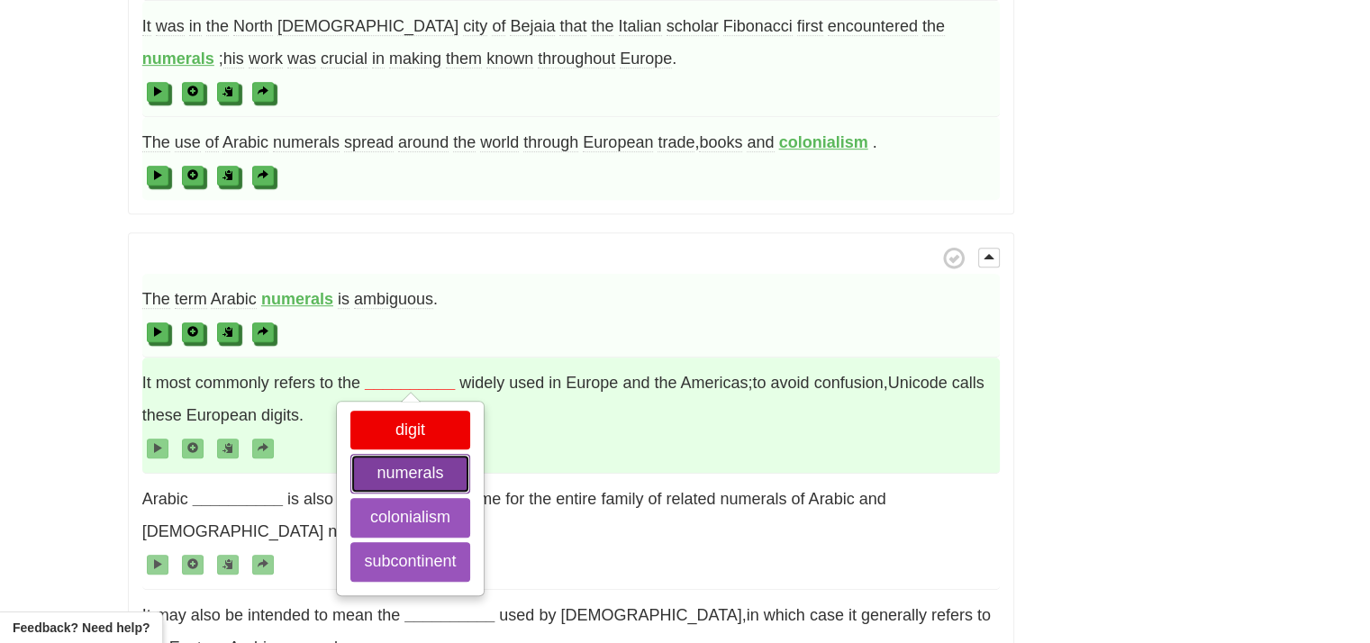
click at [405, 454] on button "numerals" at bounding box center [409, 474] width 119 height 40
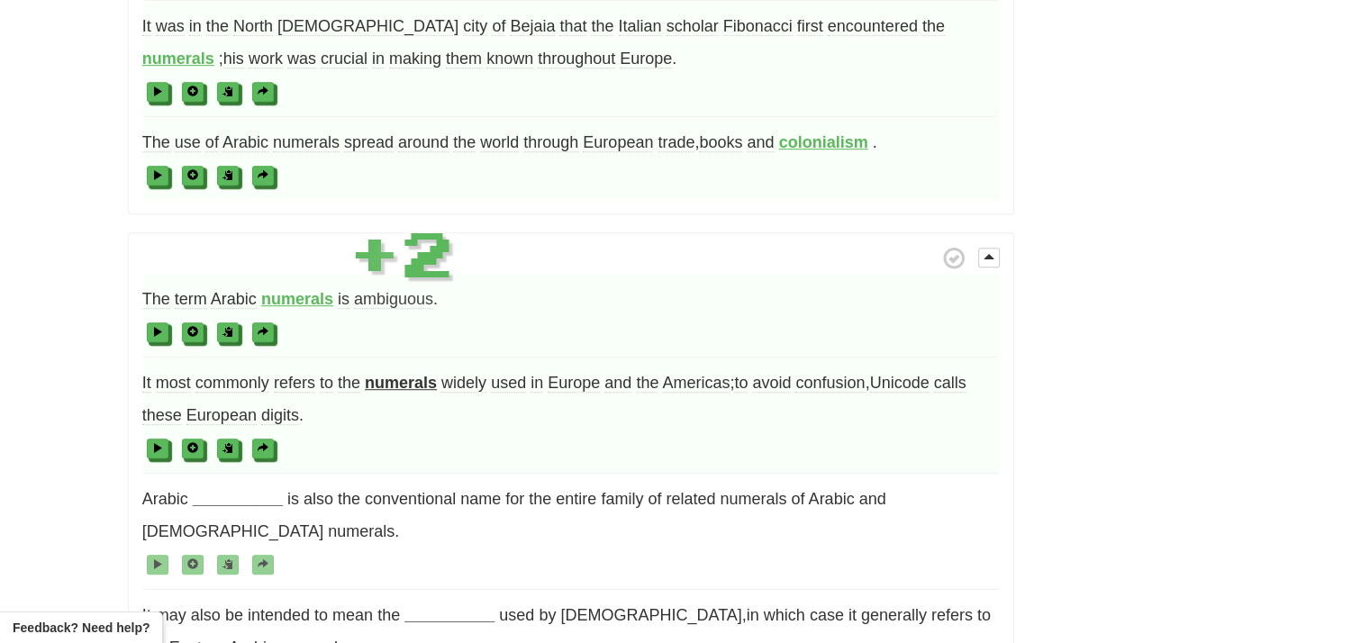
click at [559, 431] on span at bounding box center [570, 447] width 857 height 32
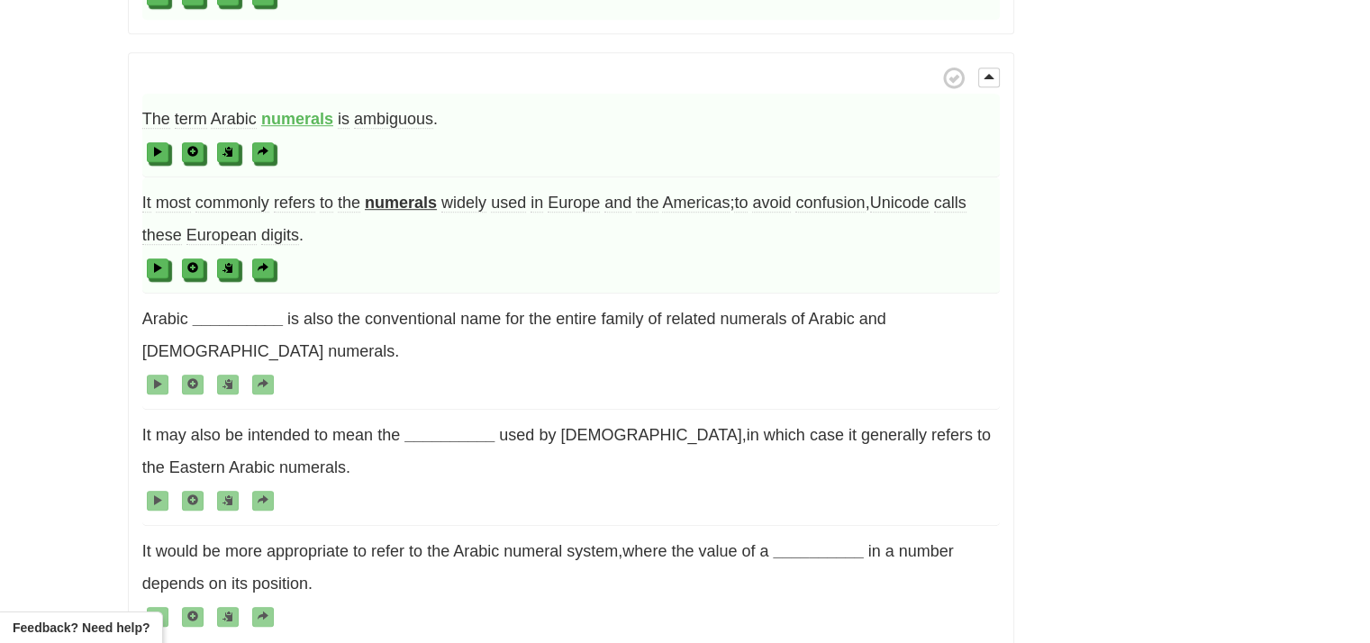
scroll to position [1261, 0]
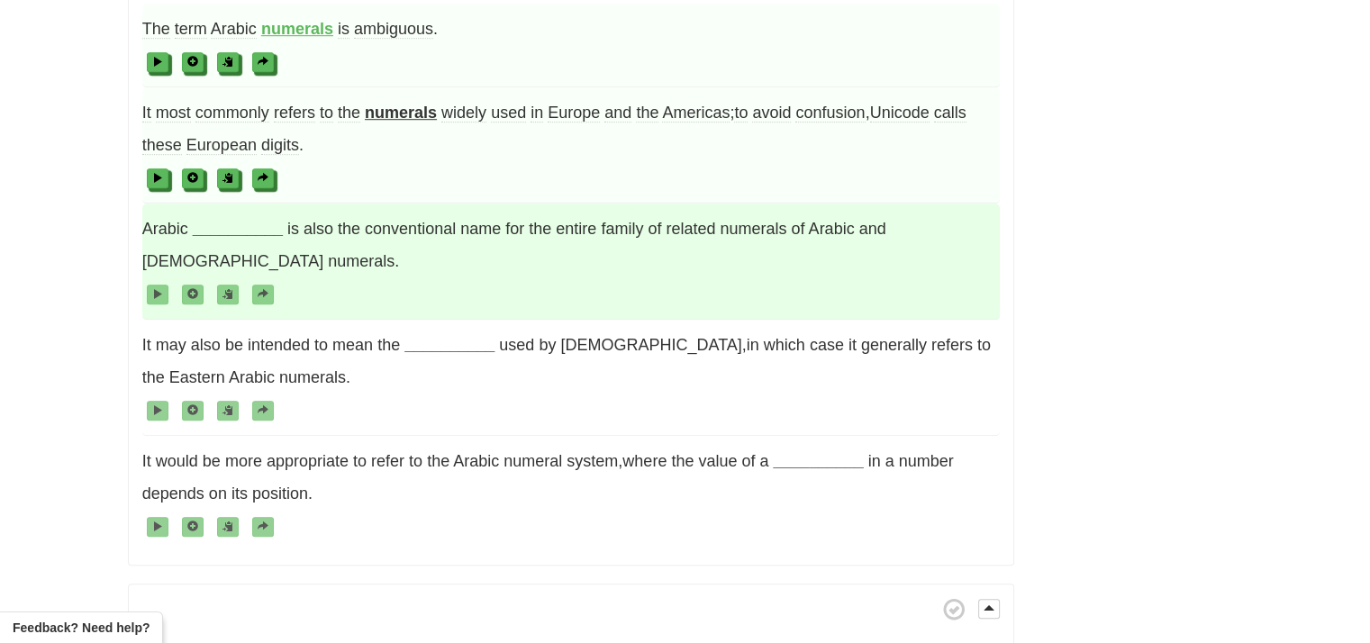
click at [268, 220] on strong "__________" at bounding box center [238, 229] width 90 height 18
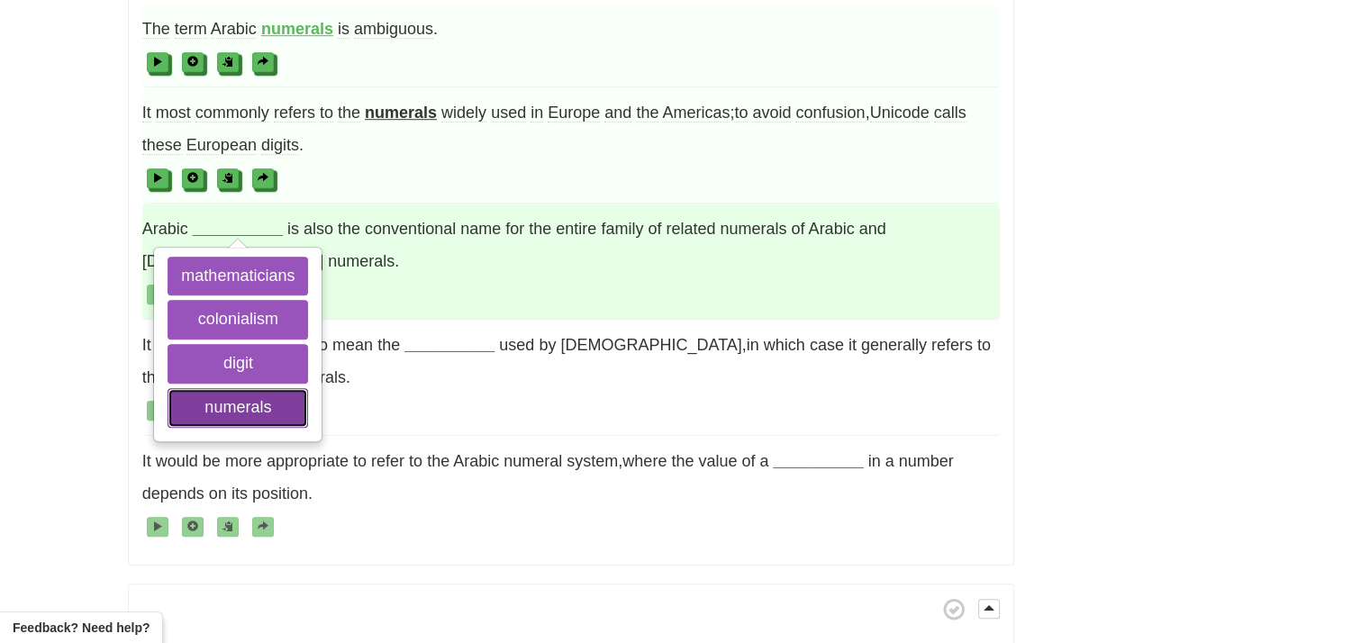
click at [249, 388] on button "numerals" at bounding box center [238, 408] width 140 height 40
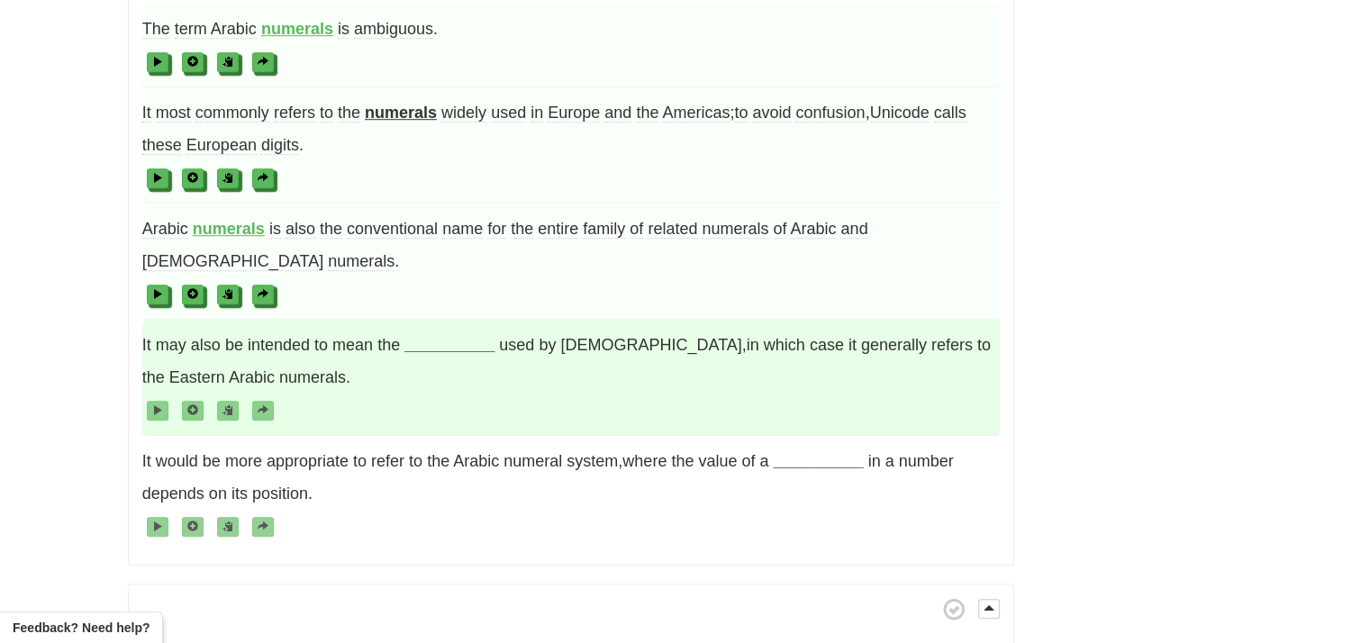
click at [447, 336] on strong "__________" at bounding box center [449, 345] width 90 height 18
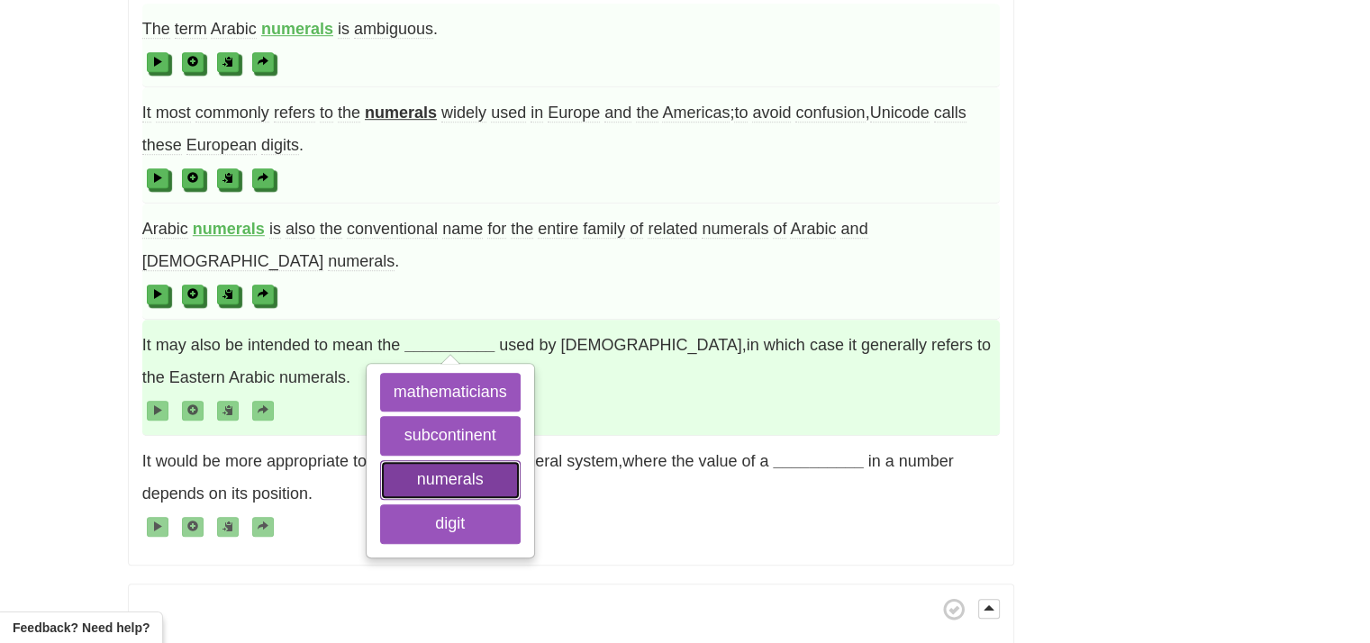
click at [440, 460] on button "numerals" at bounding box center [450, 480] width 140 height 40
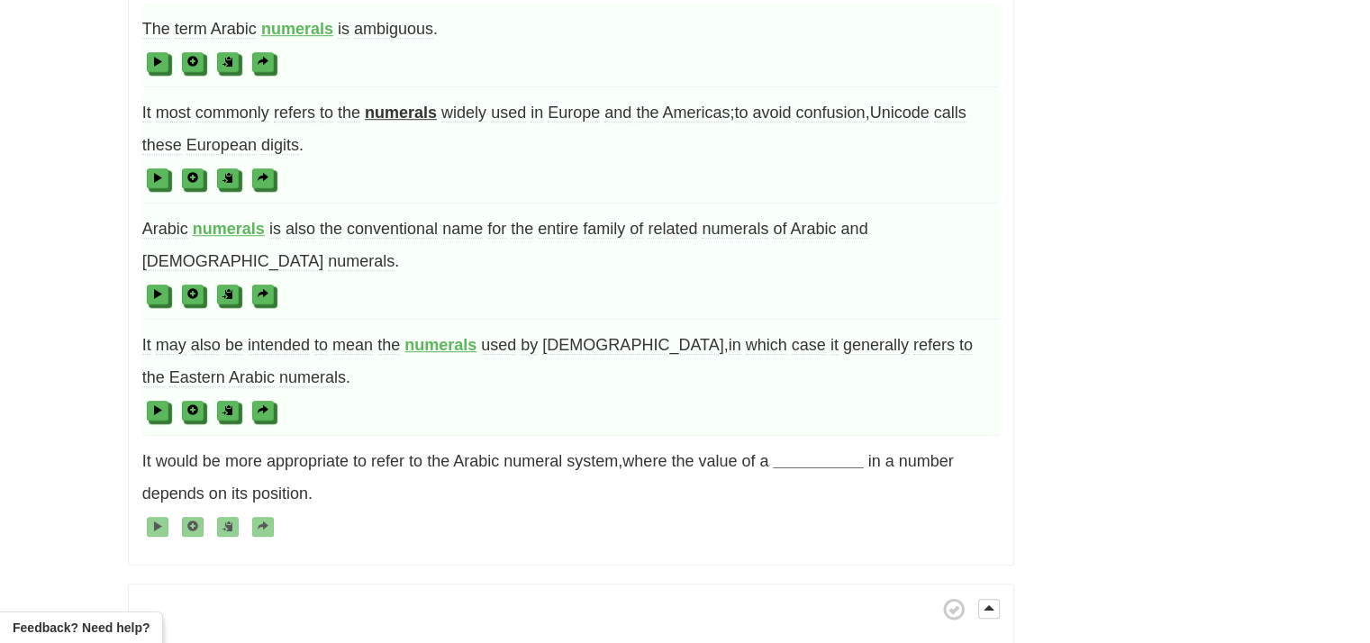
scroll to position [1351, 0]
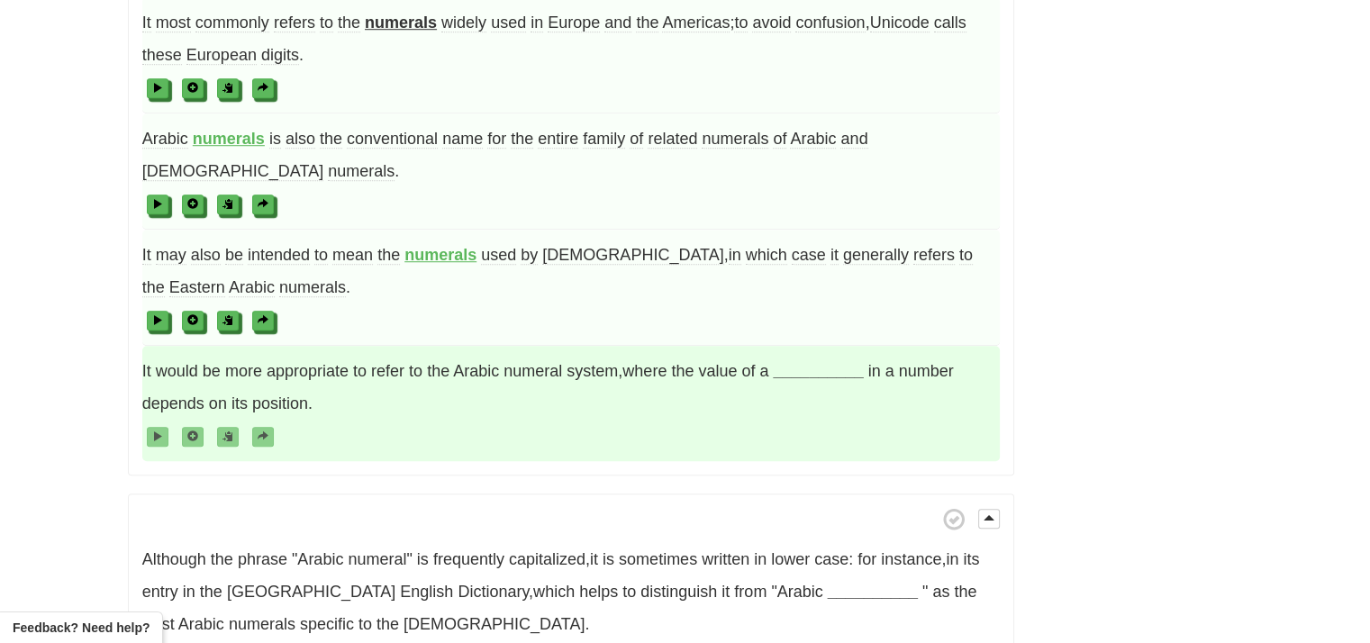
click at [847, 362] on strong "__________" at bounding box center [818, 371] width 90 height 18
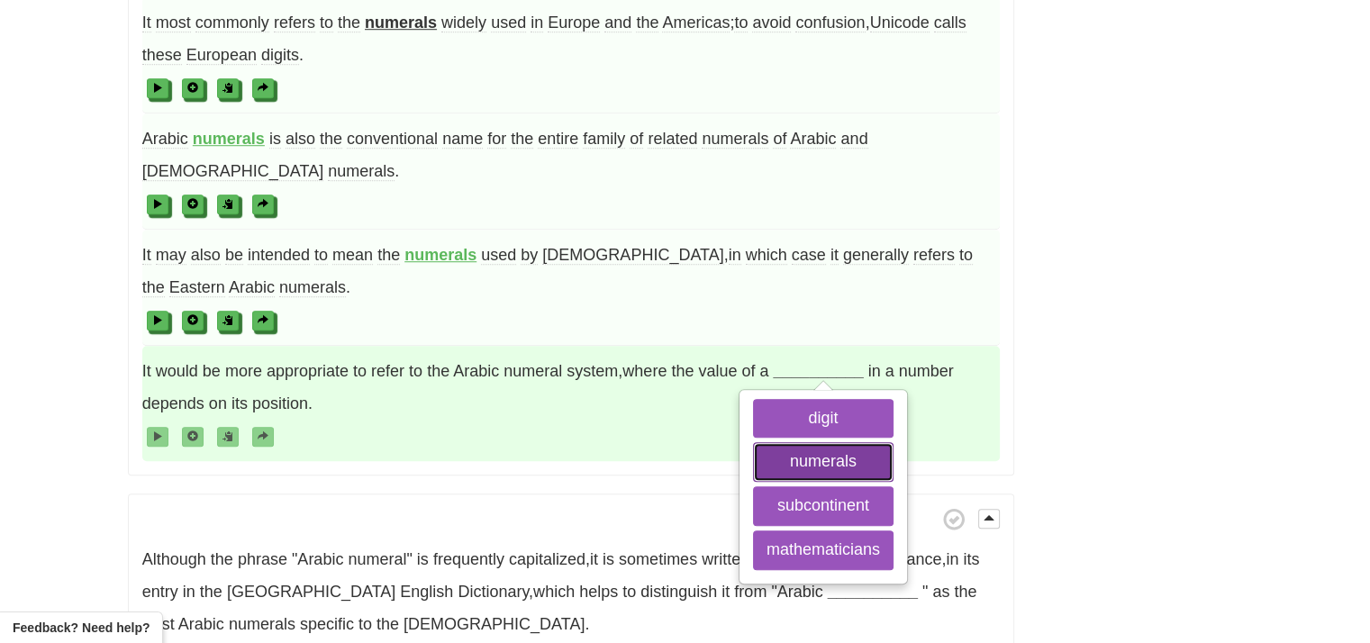
click at [836, 442] on button "numerals" at bounding box center [823, 462] width 140 height 40
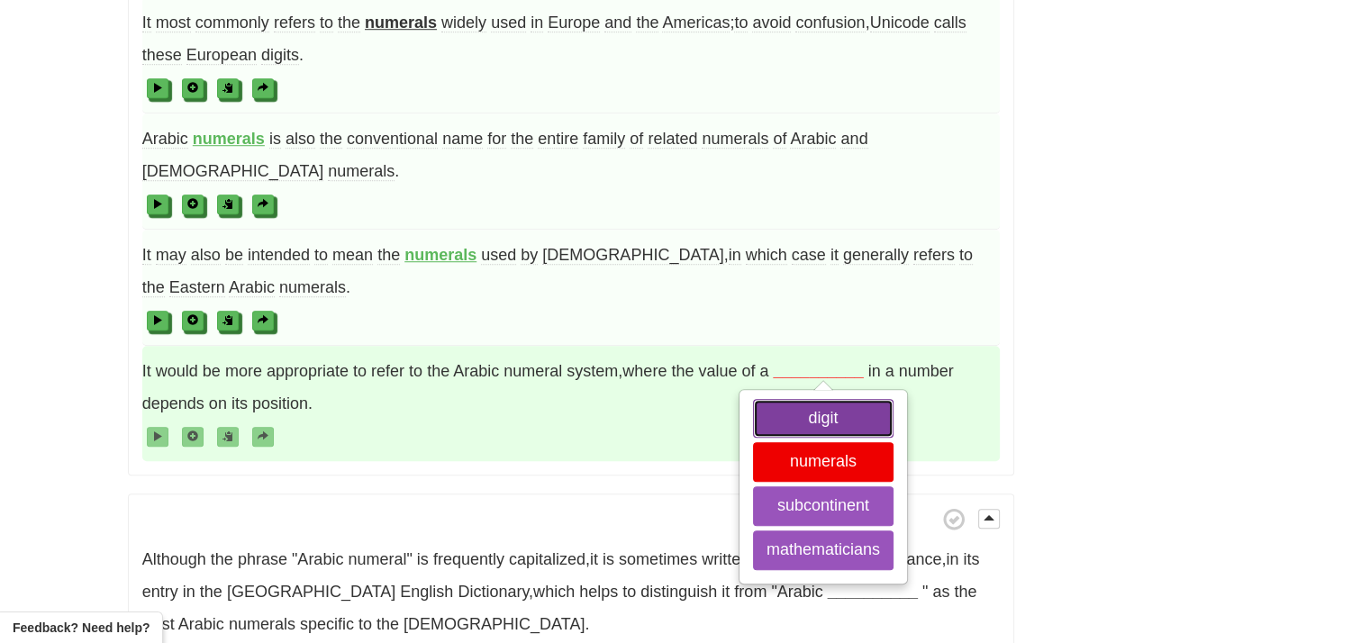
click at [832, 399] on button "digit" at bounding box center [823, 419] width 140 height 40
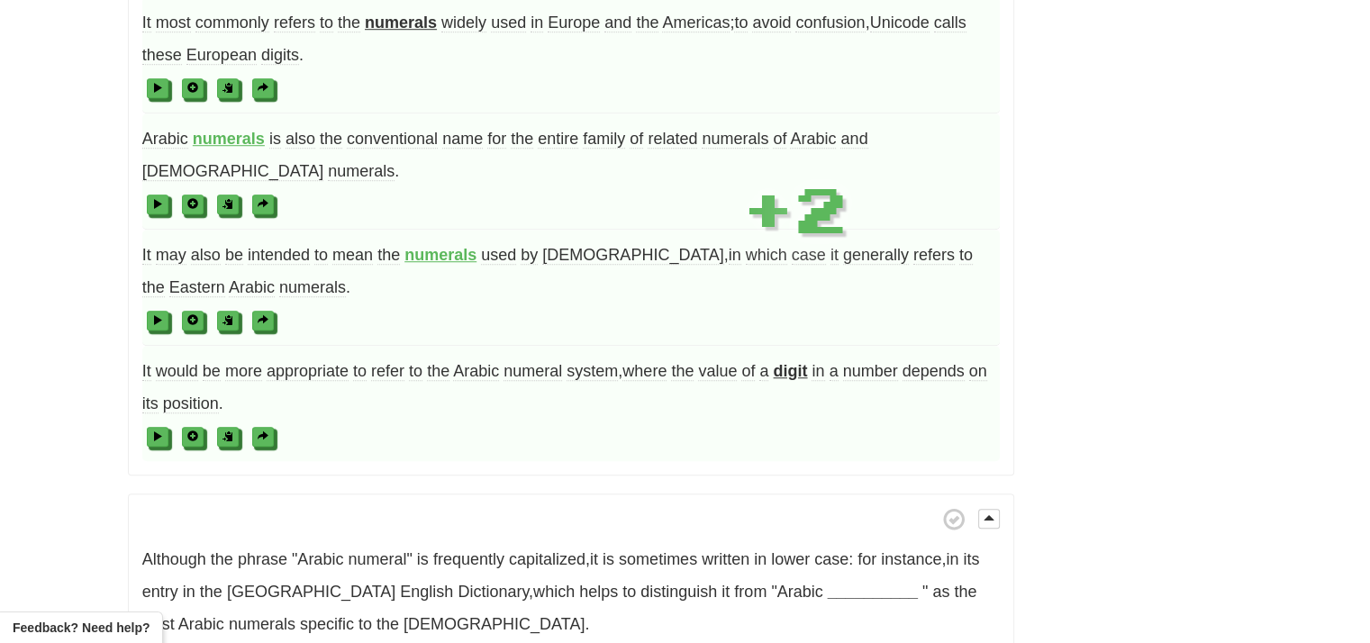
click at [705, 420] on span at bounding box center [570, 436] width 857 height 32
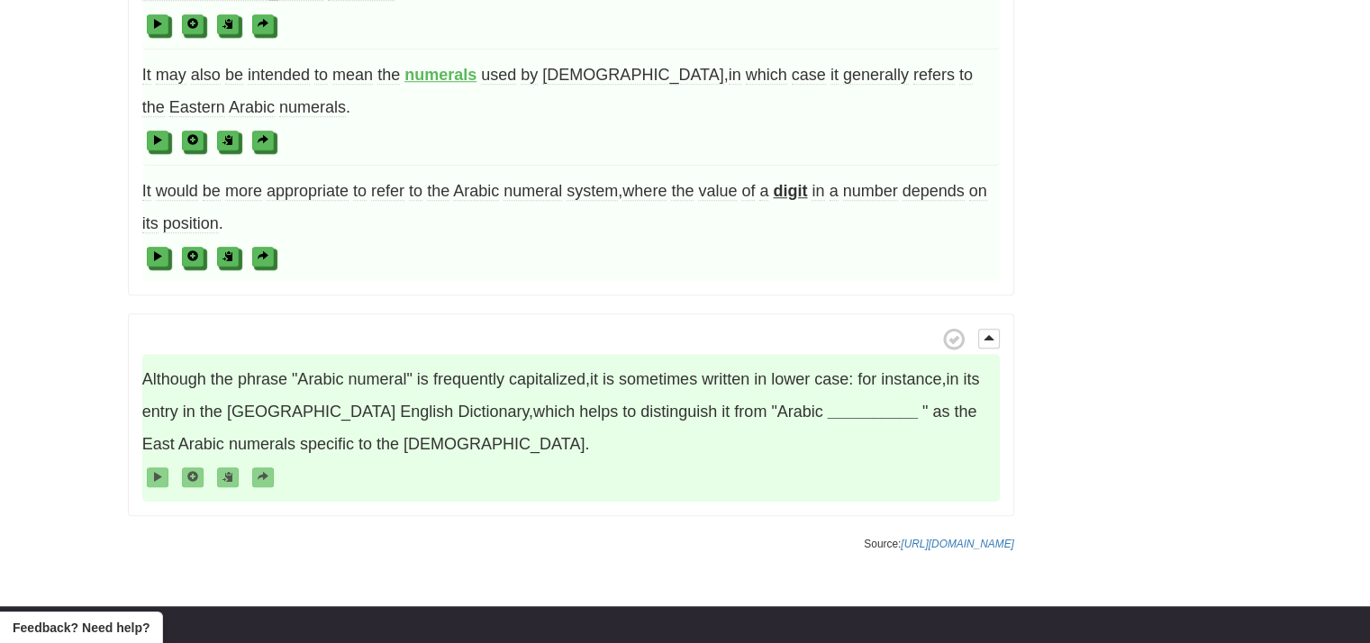
click at [828, 403] on strong "__________" at bounding box center [873, 412] width 90 height 18
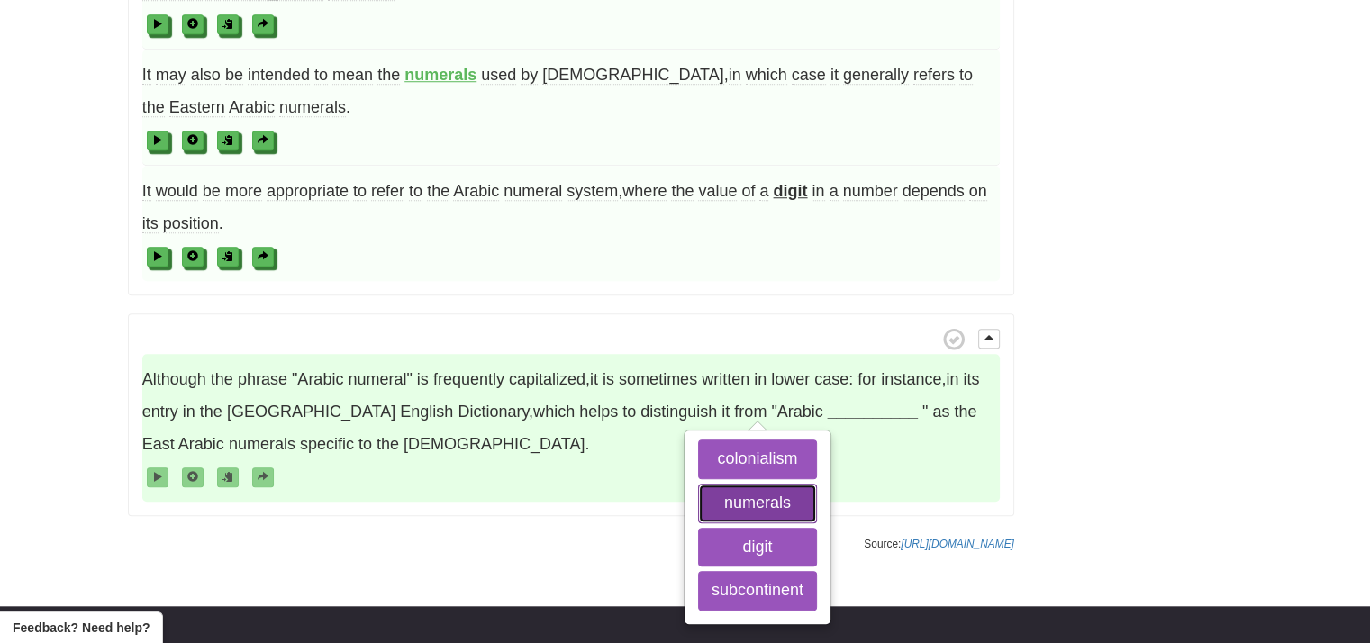
click at [757, 484] on button "numerals" at bounding box center [757, 504] width 119 height 40
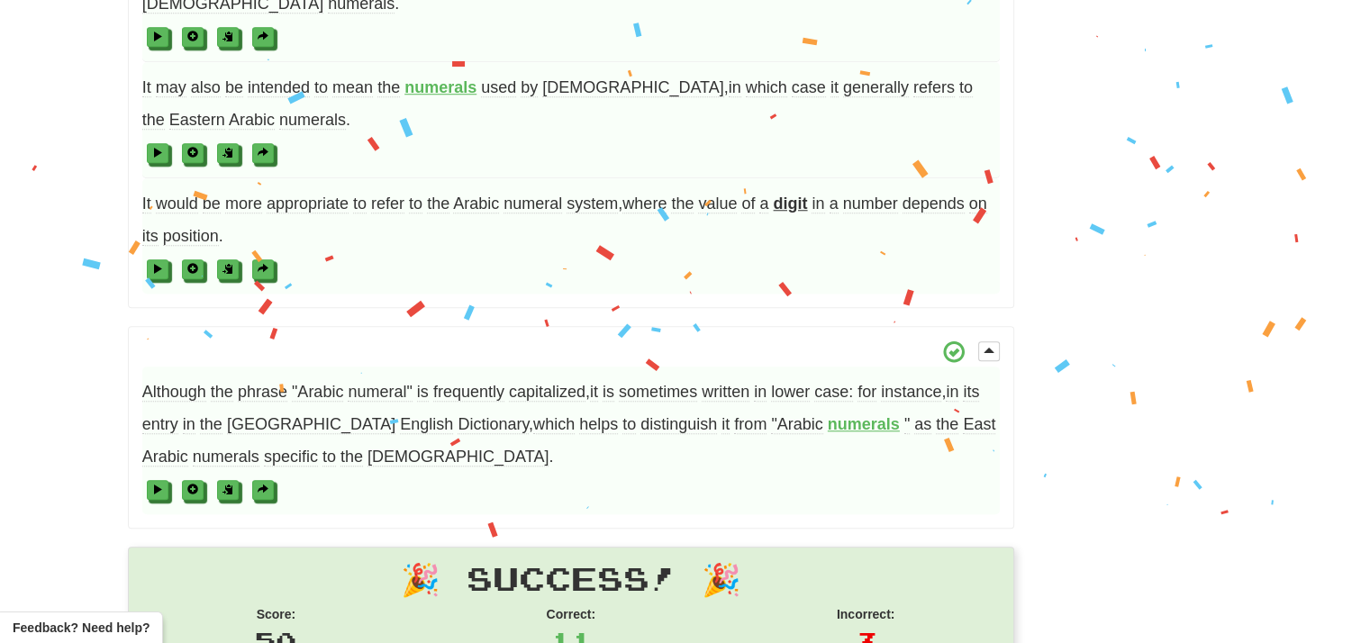
scroll to position [1699, 0]
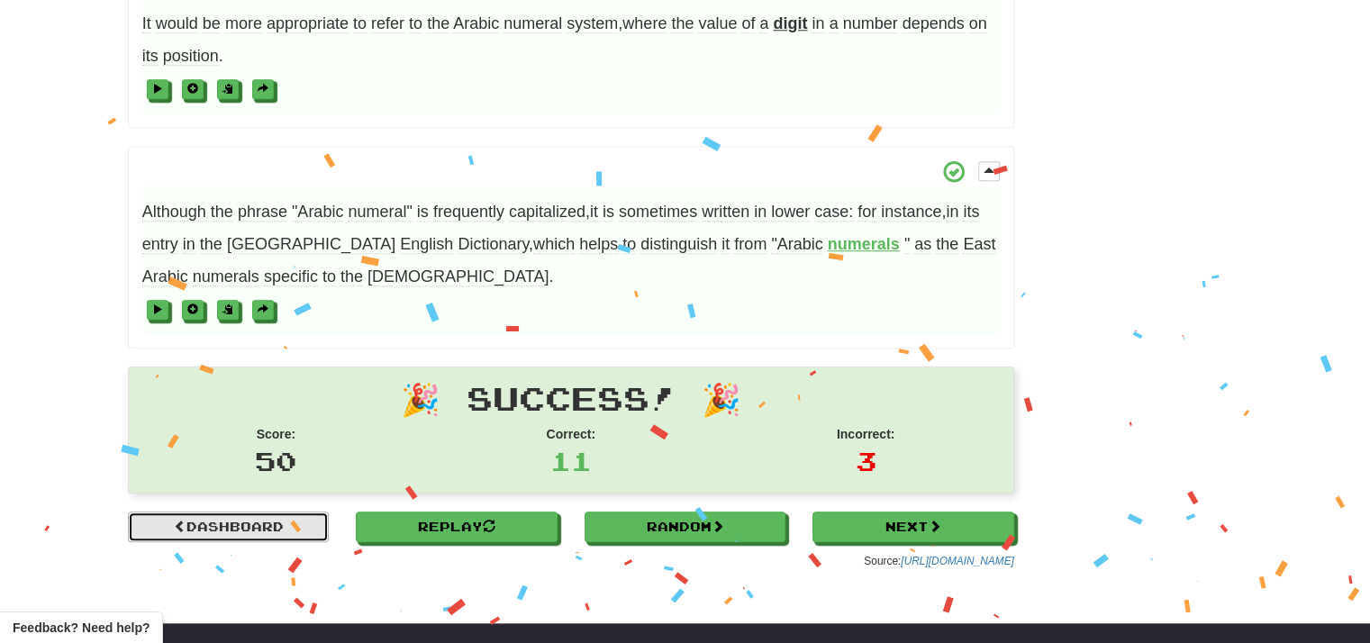
click at [310, 512] on link "Dashboard" at bounding box center [229, 527] width 202 height 31
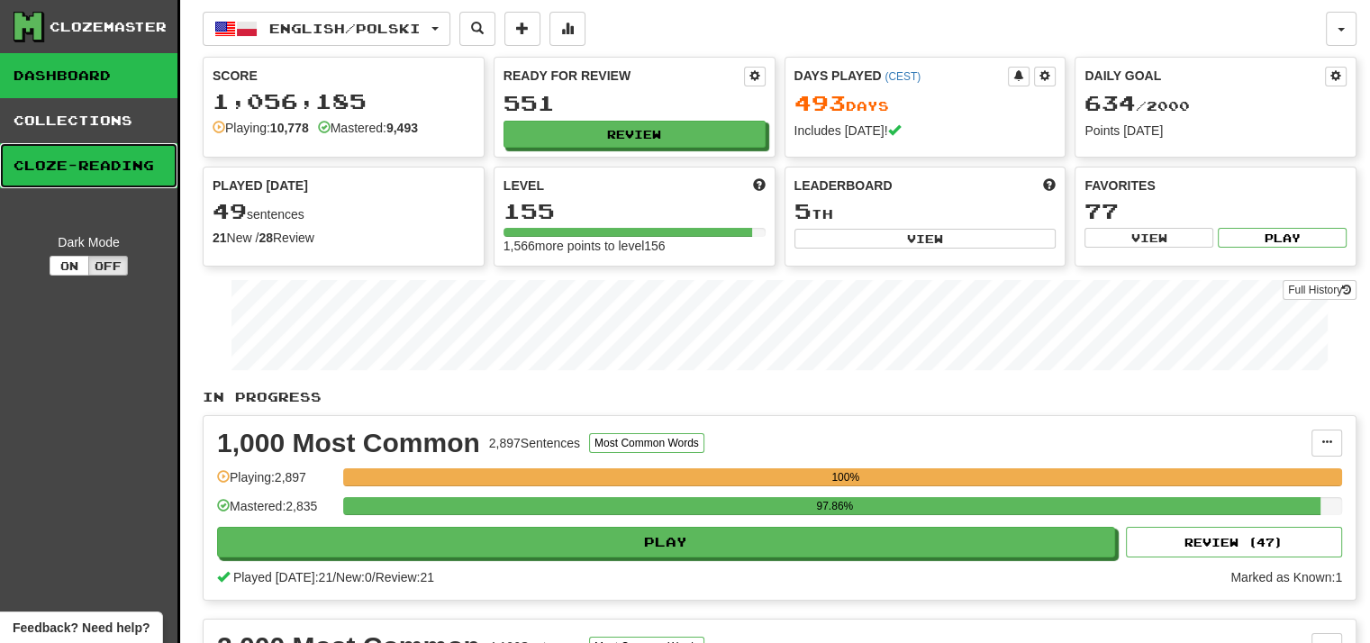
click at [112, 172] on link "Cloze-Reading" at bounding box center [88, 165] width 177 height 45
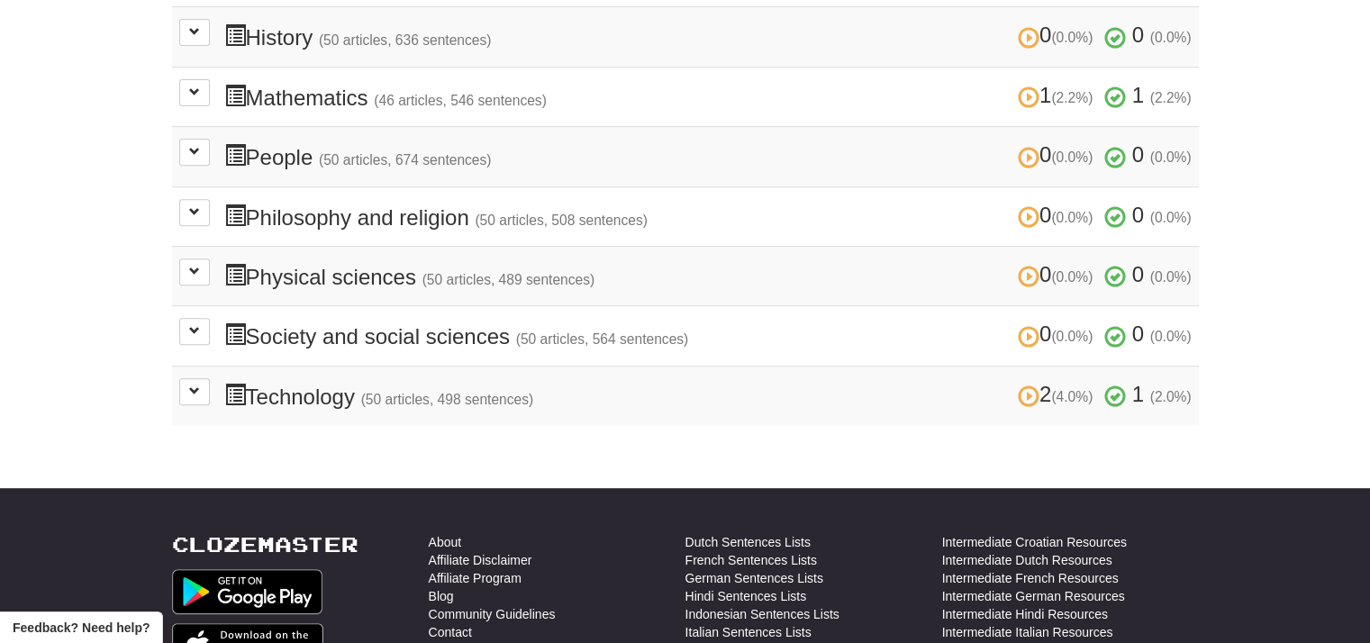
scroll to position [796, 0]
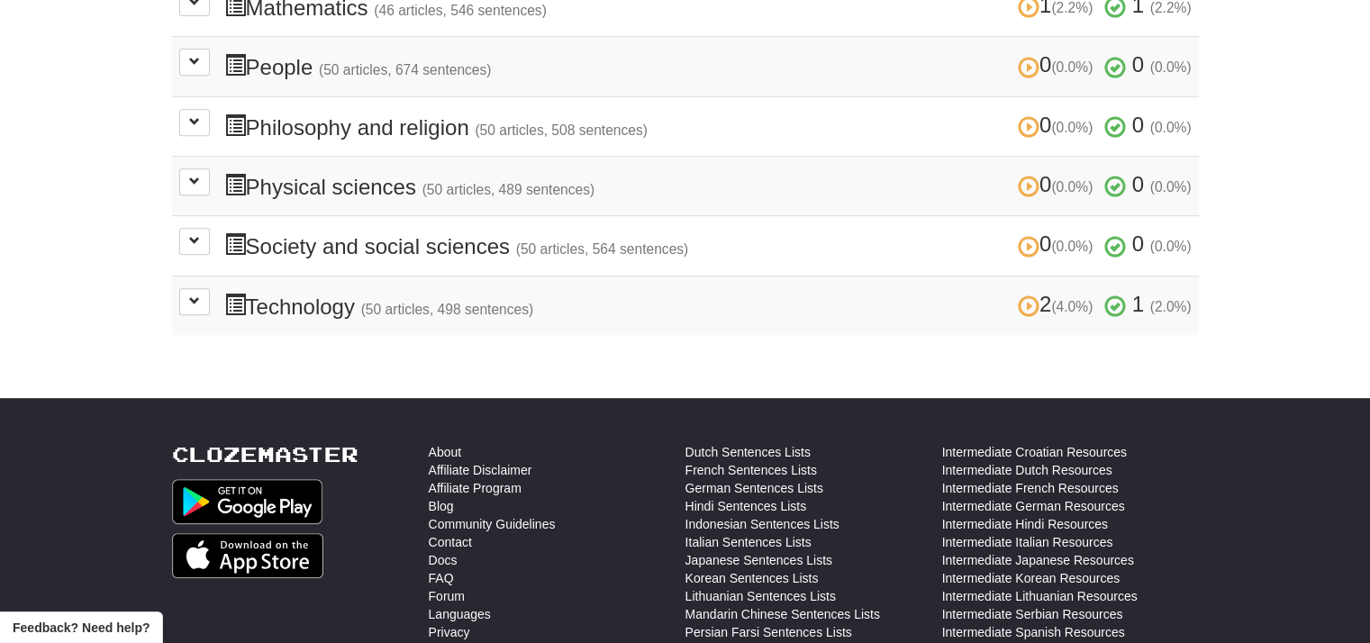
click at [177, 289] on td "2 (4.0%) 1 (2.0%) Technology (50 articles, 498 sentences) 2 (4.0%) 1 (2.0%) Loa…" at bounding box center [685, 305] width 1027 height 59
click at [189, 295] on span at bounding box center [194, 300] width 11 height 11
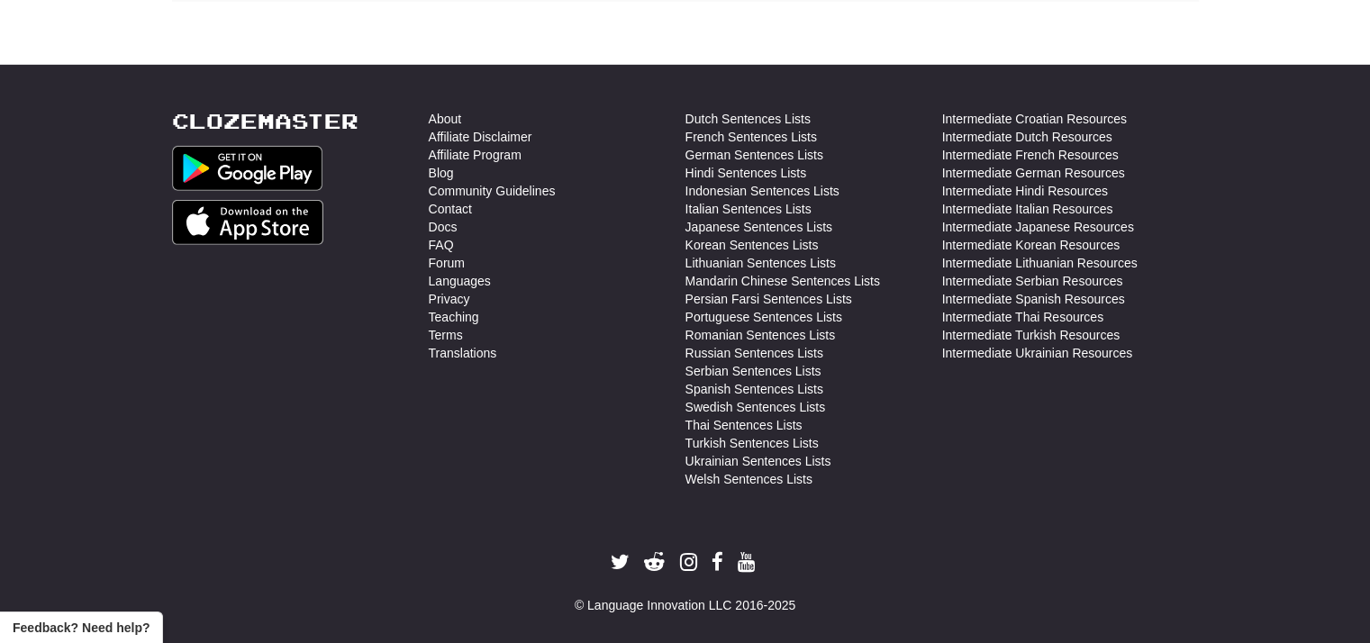
scroll to position [4980, 0]
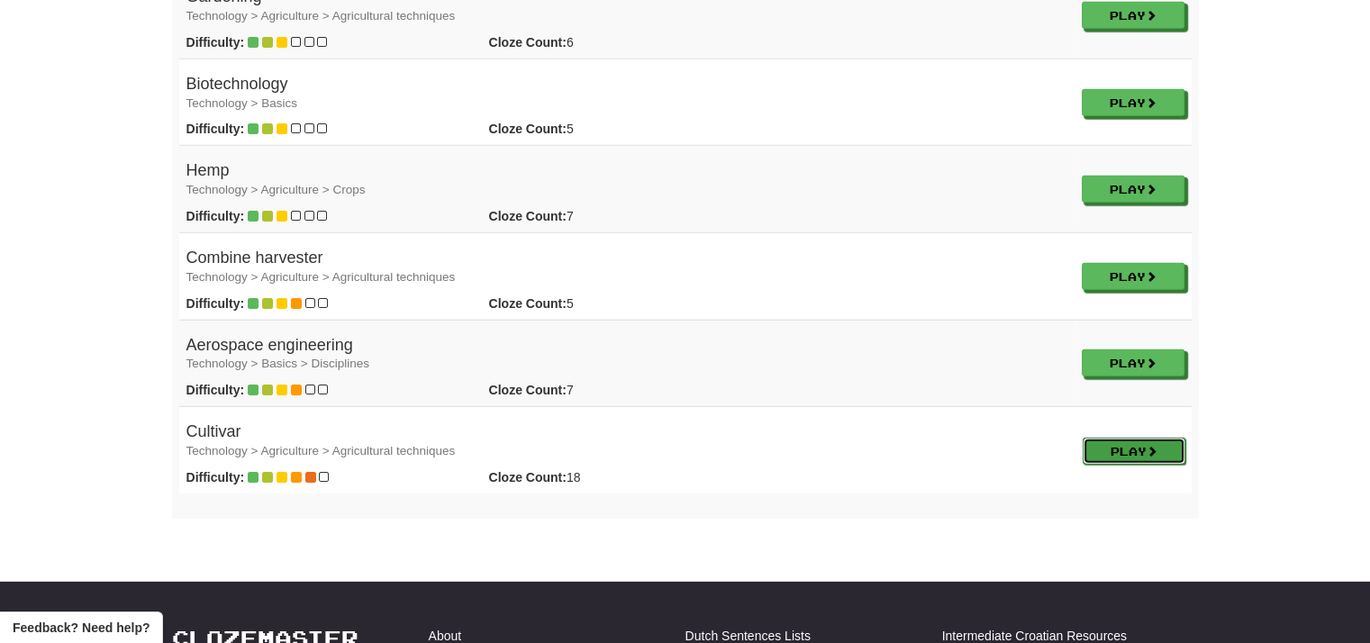
click at [1106, 438] on link "Play" at bounding box center [1134, 451] width 103 height 27
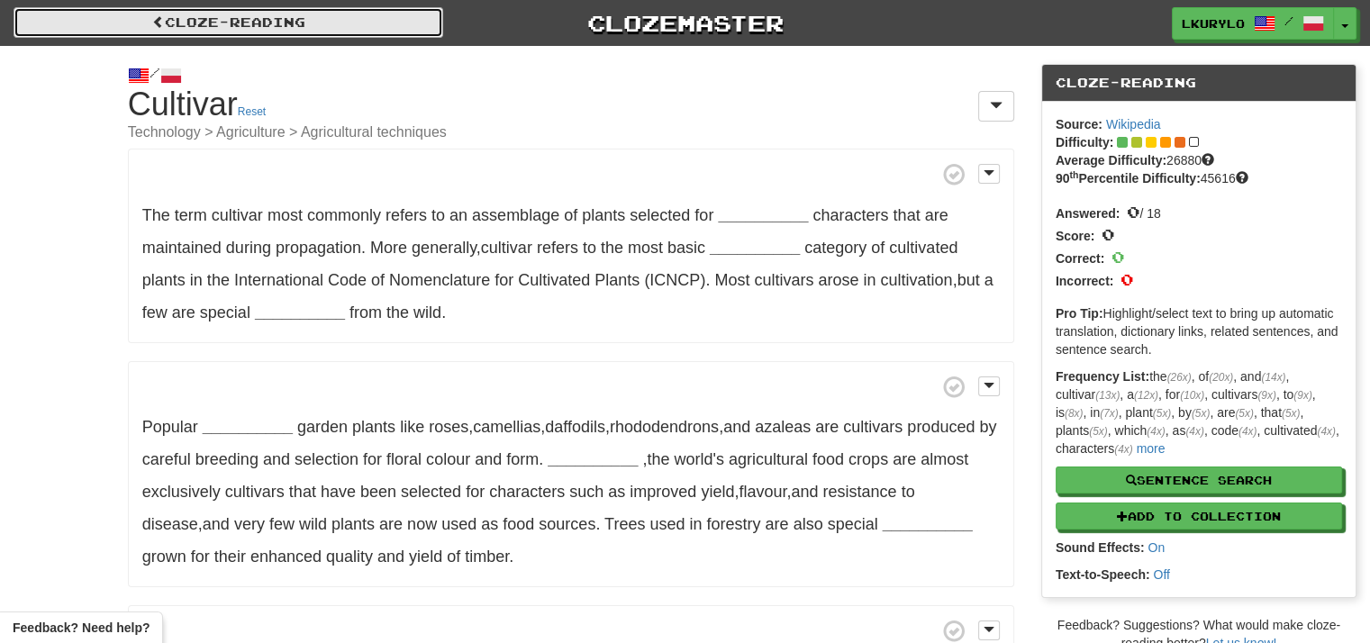
click at [98, 35] on link "Cloze-Reading" at bounding box center [229, 22] width 430 height 31
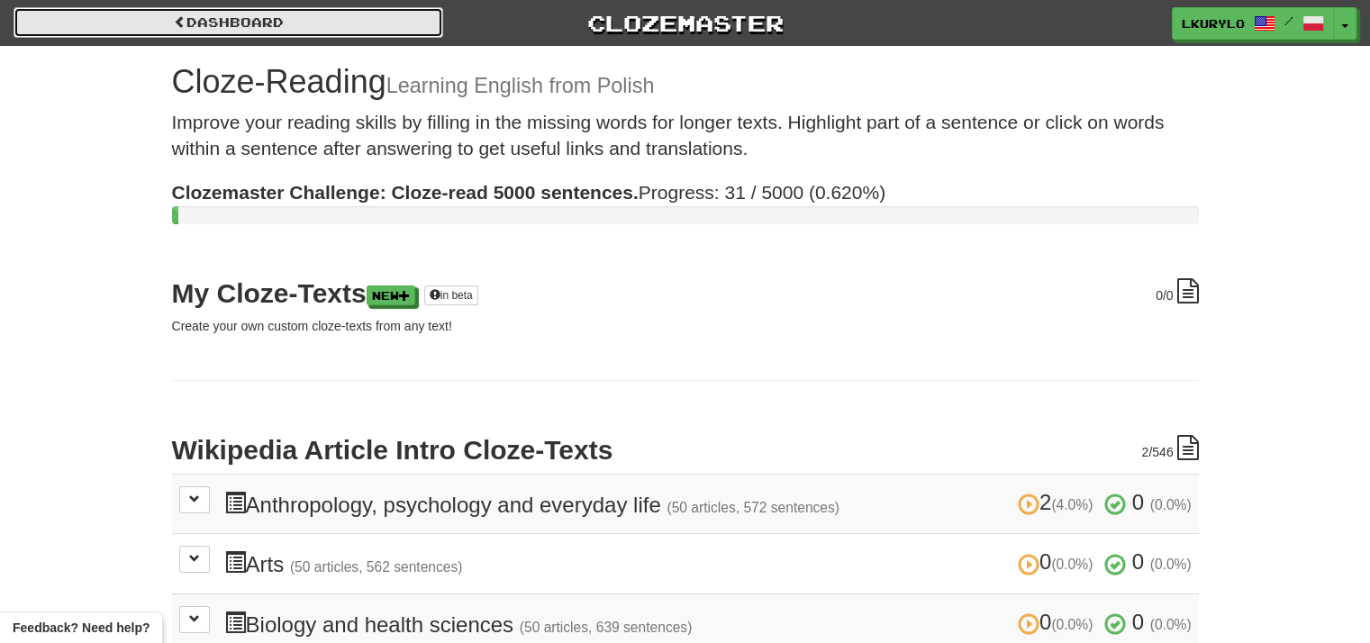
click at [287, 23] on link "Dashboard" at bounding box center [229, 22] width 430 height 31
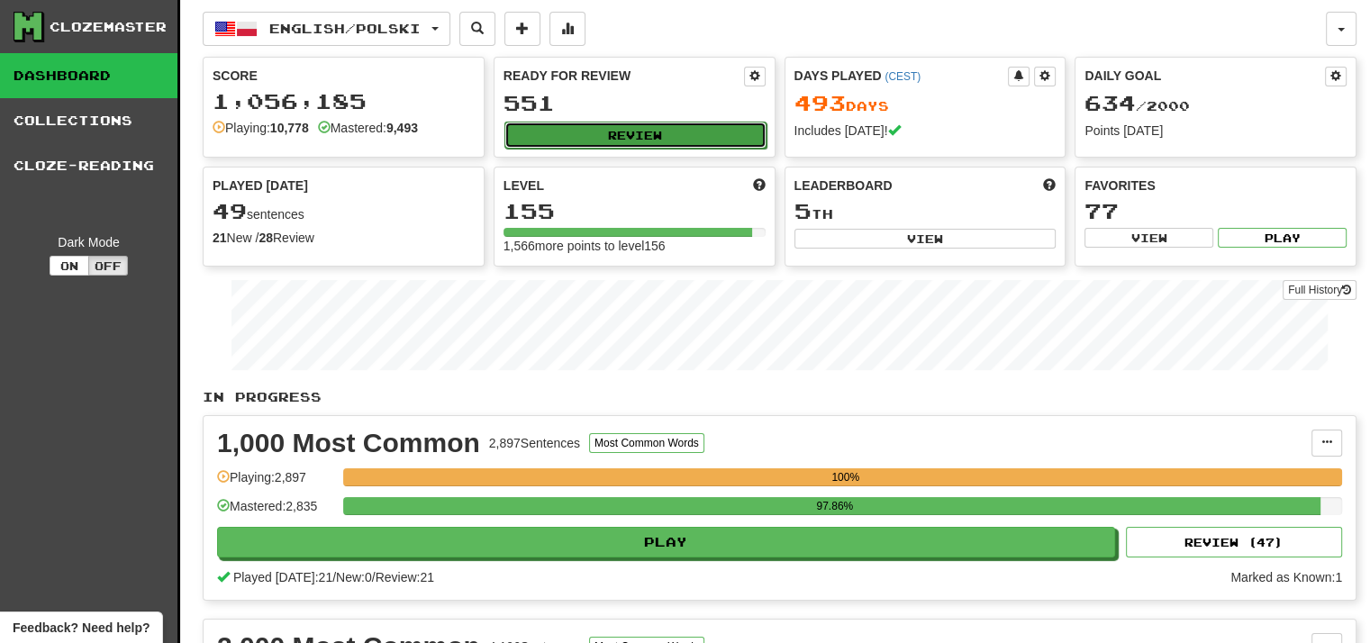
click at [649, 125] on button "Review" at bounding box center [635, 135] width 262 height 27
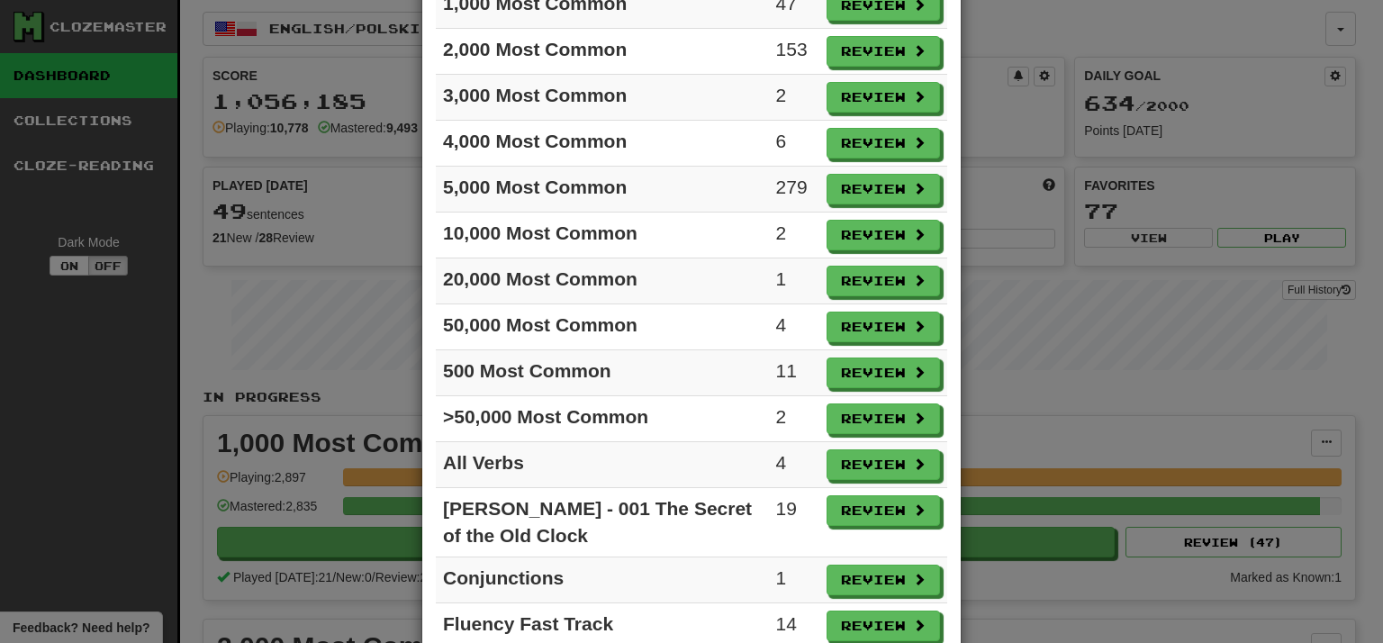
scroll to position [270, 0]
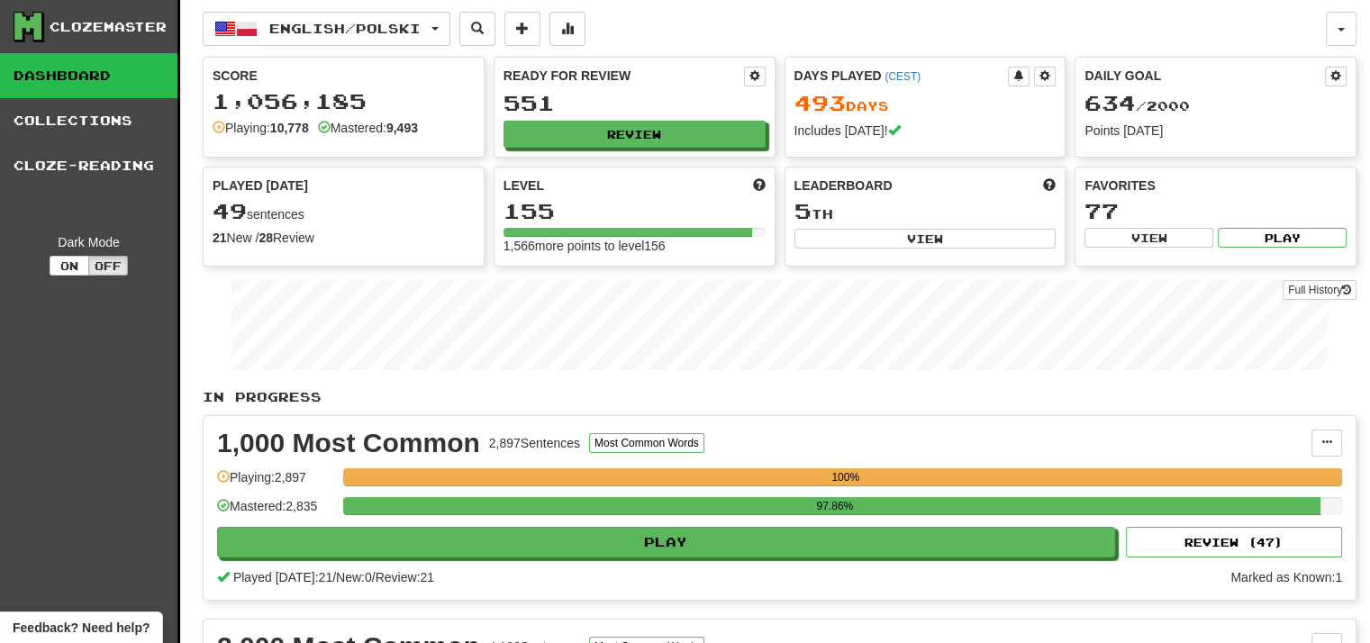
click at [1340, 276] on div "Full History" at bounding box center [780, 327] width 1154 height 113
click at [1333, 280] on link "Full History" at bounding box center [1319, 290] width 74 height 20
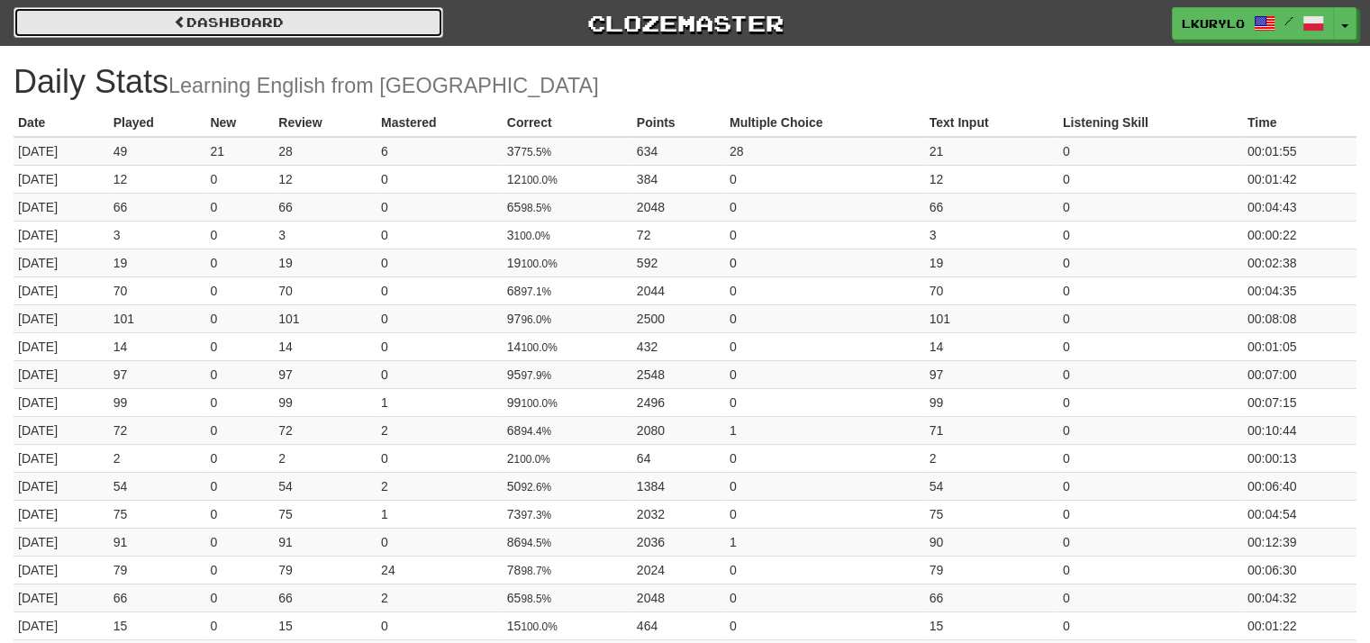
click at [233, 11] on link "Dashboard" at bounding box center [229, 22] width 430 height 31
